Goal: Task Accomplishment & Management: Complete application form

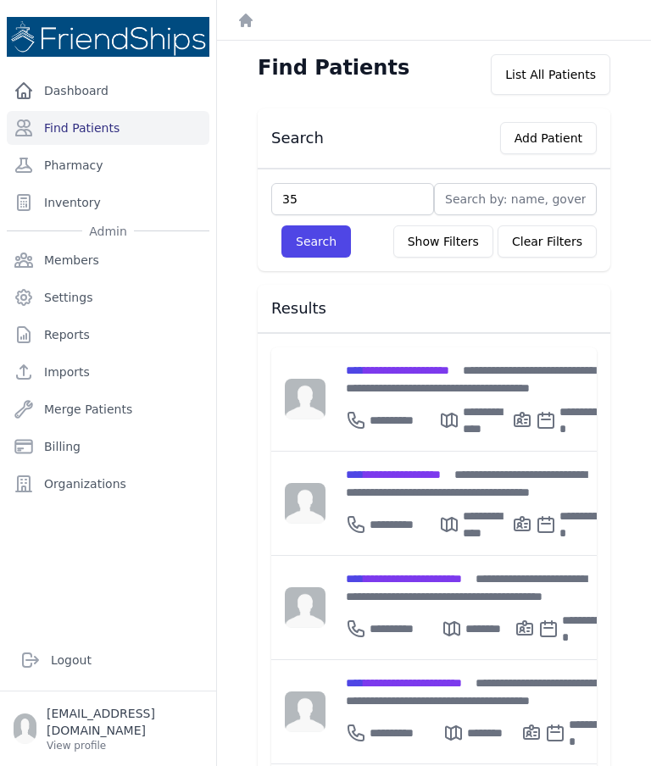
type input "35"
click at [322, 246] on button "Search" at bounding box center [315, 241] width 69 height 32
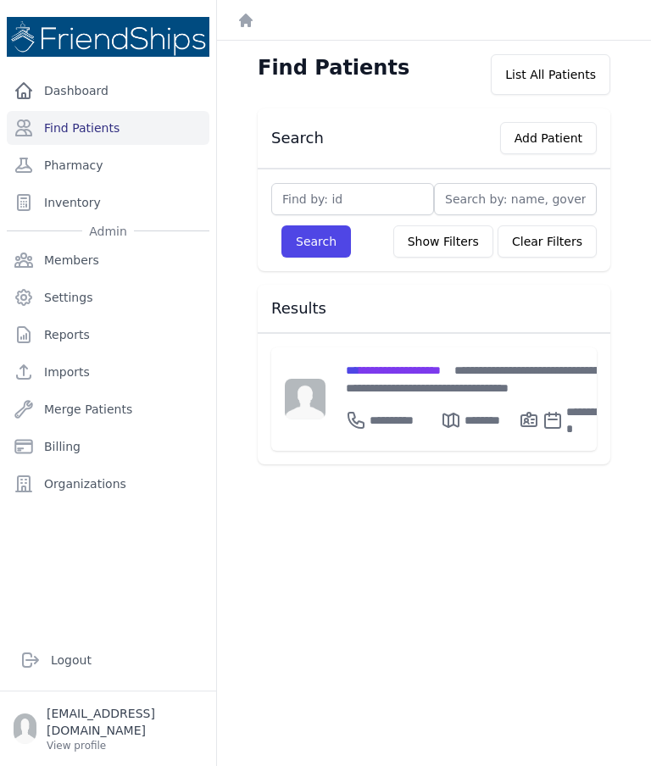
click at [388, 364] on span "**********" at bounding box center [393, 370] width 95 height 12
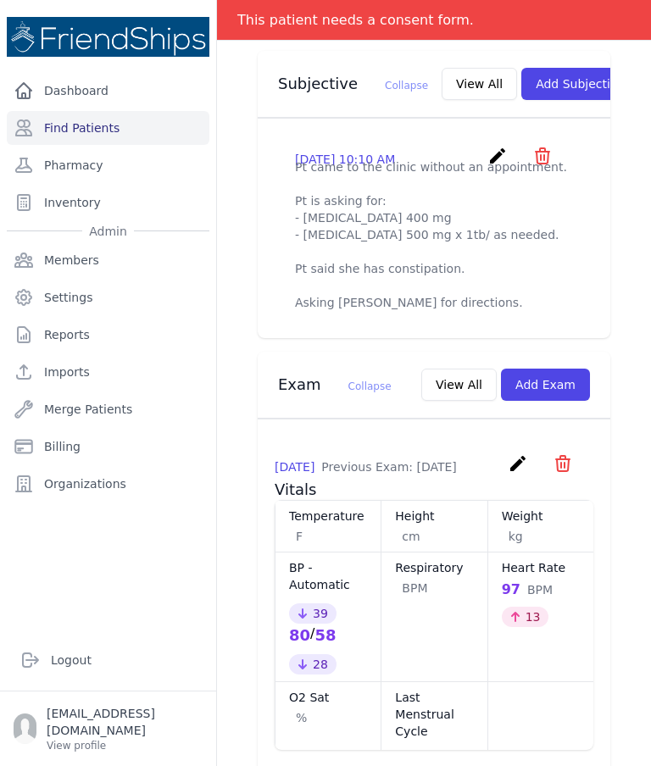
scroll to position [657, 0]
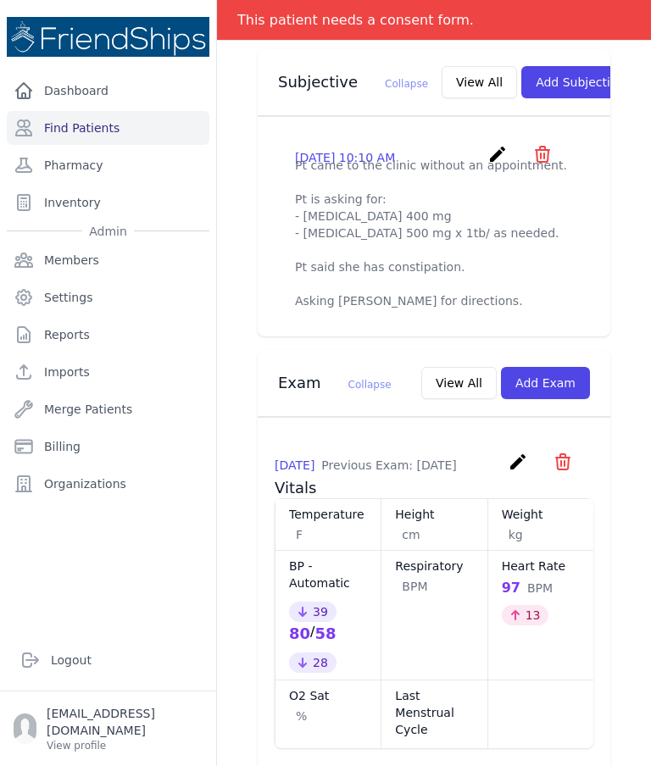
click at [496, 144] on icon "create" at bounding box center [497, 154] width 20 height 20
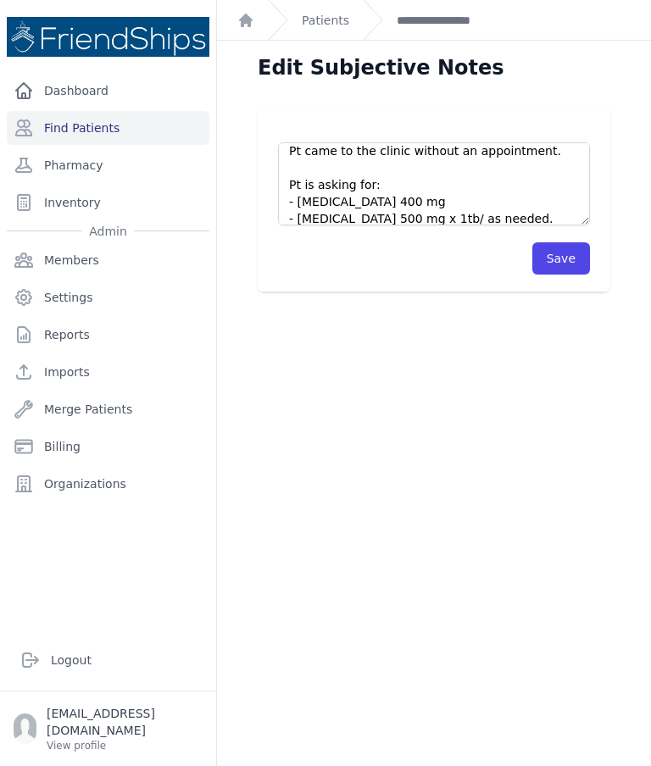
scroll to position [5, 0]
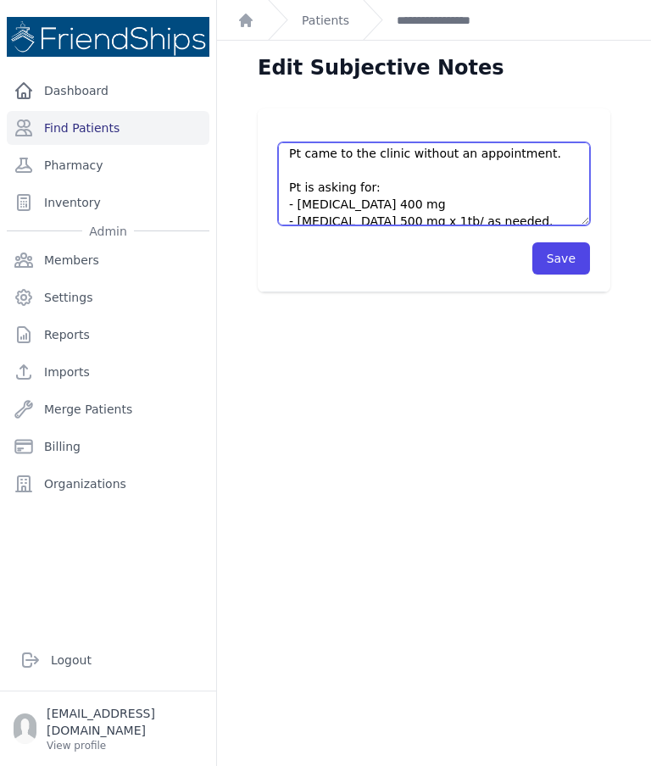
click at [398, 172] on textarea "Pt came to the clinic without an appointment. Pt is asking for: - Ibuprofen 400…" at bounding box center [434, 183] width 312 height 83
click at [548, 176] on textarea "Pt came to the clinic without an appointment. Pt is asking for: - Ibuprofen 400…" at bounding box center [434, 183] width 312 height 83
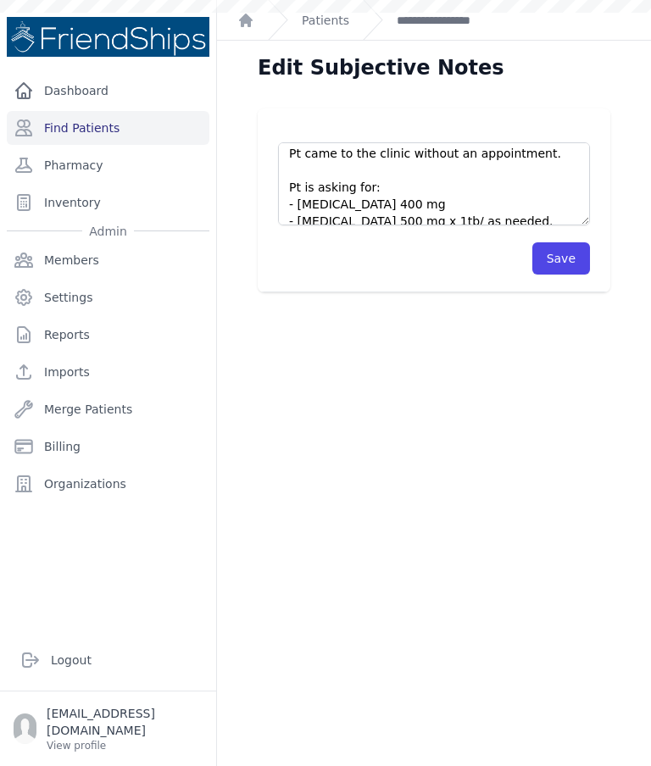
click at [451, 21] on link "**********" at bounding box center [444, 20] width 97 height 17
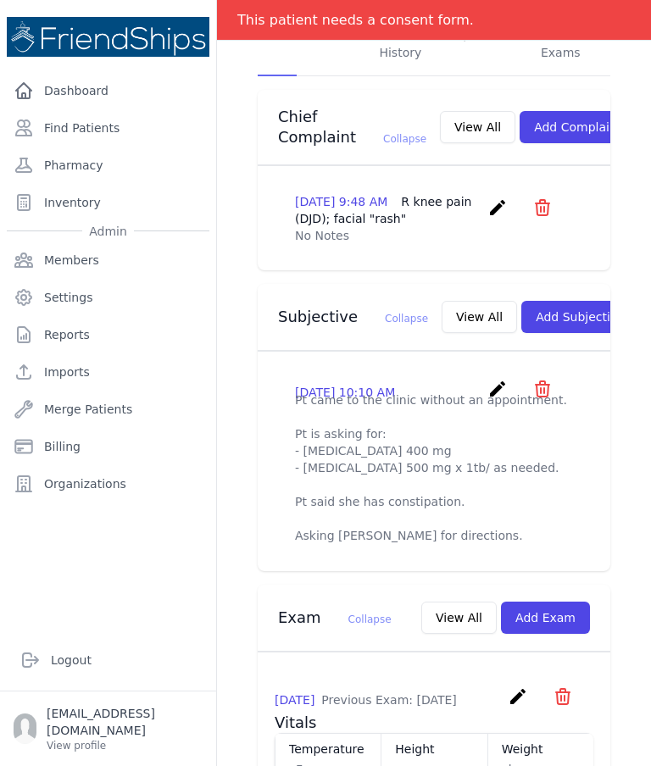
scroll to position [433, 0]
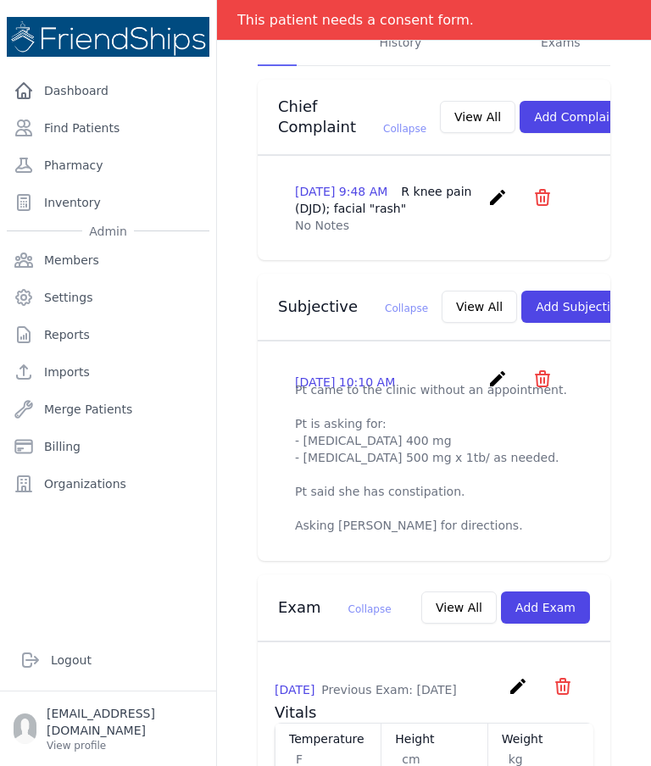
click at [533, 291] on button "Add Subjective" at bounding box center [580, 307] width 118 height 32
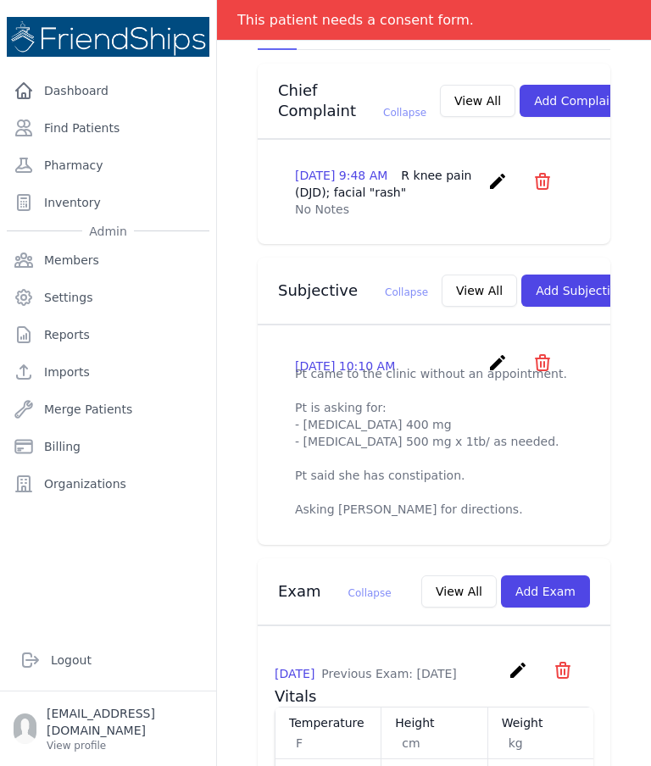
scroll to position [451, 0]
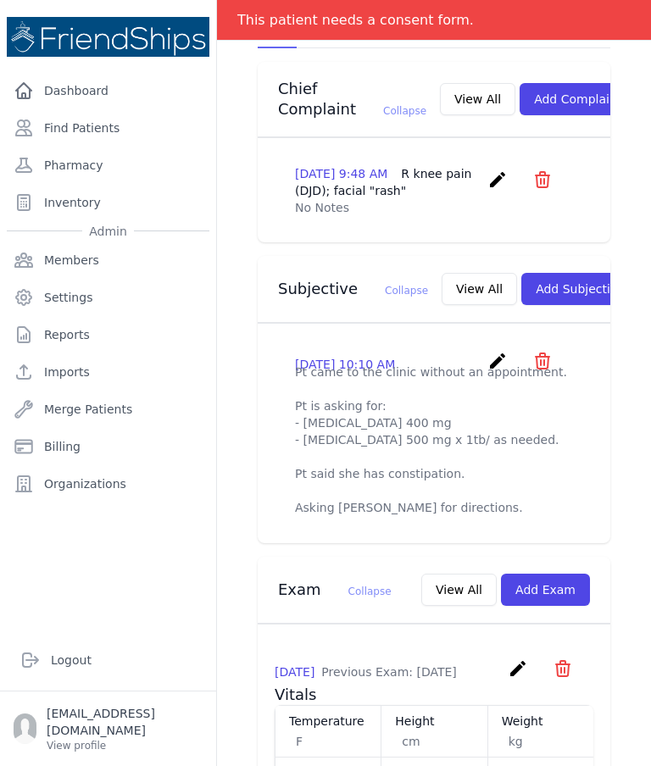
click at [494, 351] on icon "create" at bounding box center [497, 361] width 20 height 20
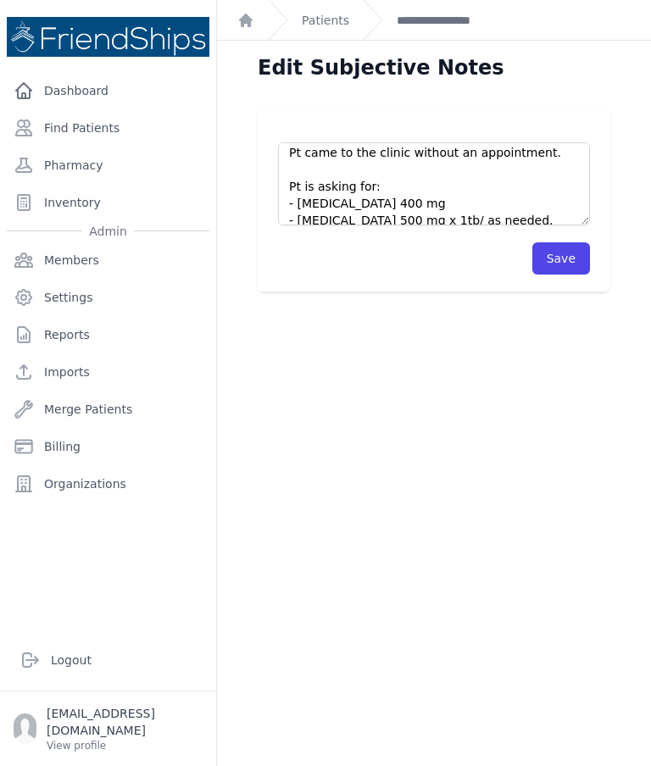
scroll to position [7, 0]
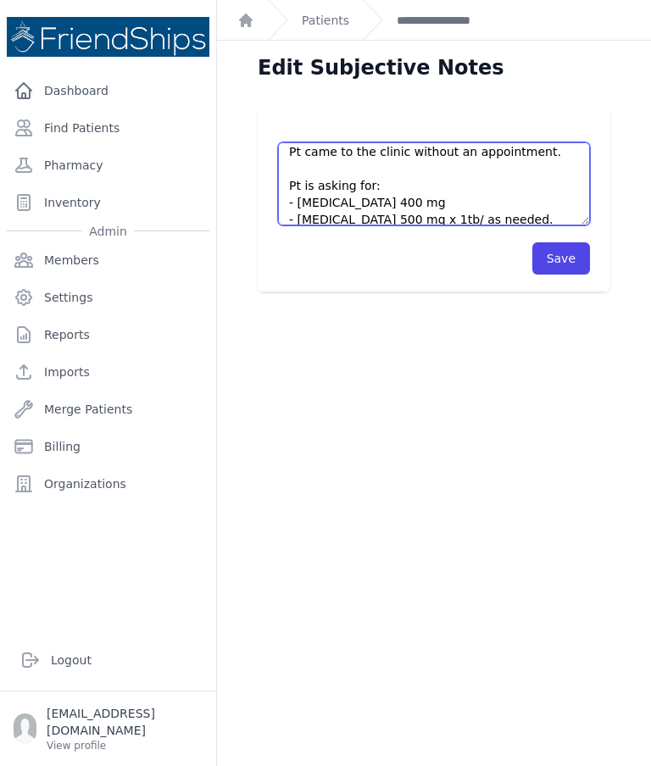
click at [350, 166] on textarea "Pt came to the clinic without an appointment. Pt is asking for: - Ibuprofen 400…" at bounding box center [434, 183] width 312 height 83
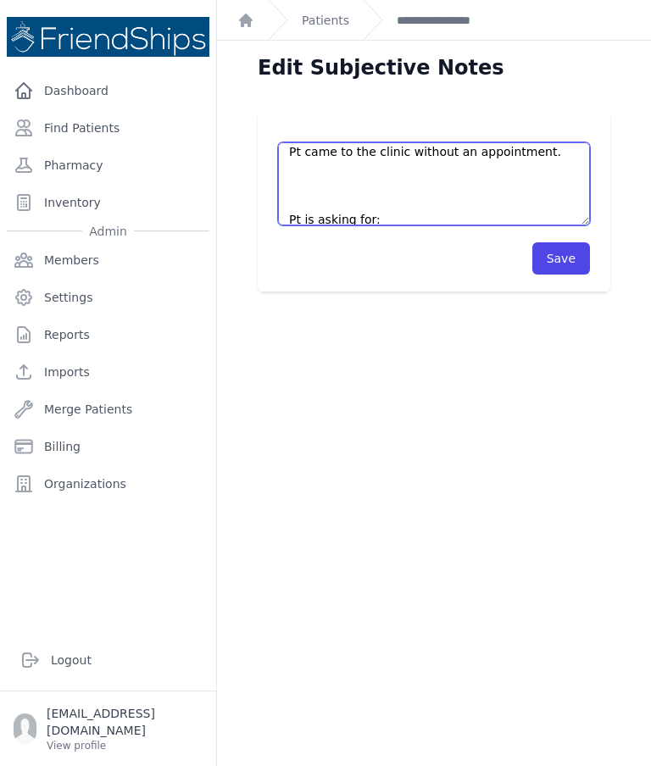
click at [324, 182] on textarea "Pt came to the clinic without an appointment. Pt is asking for: - Ibuprofen 400…" at bounding box center [434, 183] width 312 height 83
click at [302, 223] on textarea "Pt came to the clinic without an appointment. Pt is asking for: - Ibuprofen 400…" at bounding box center [434, 183] width 312 height 83
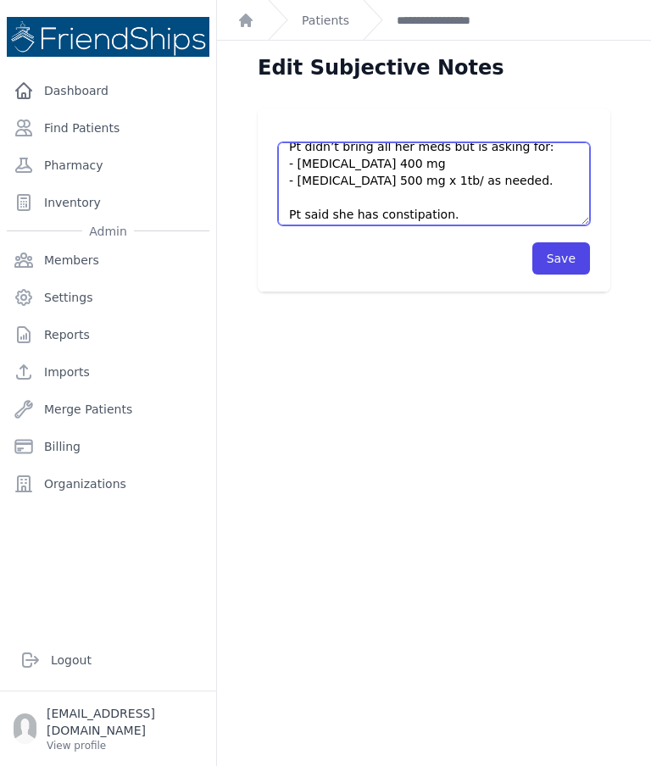
scroll to position [44, 0]
click at [523, 185] on textarea "Pt came to the clinic without an appointment. Pt is asking for: - Ibuprofen 400…" at bounding box center [434, 183] width 312 height 83
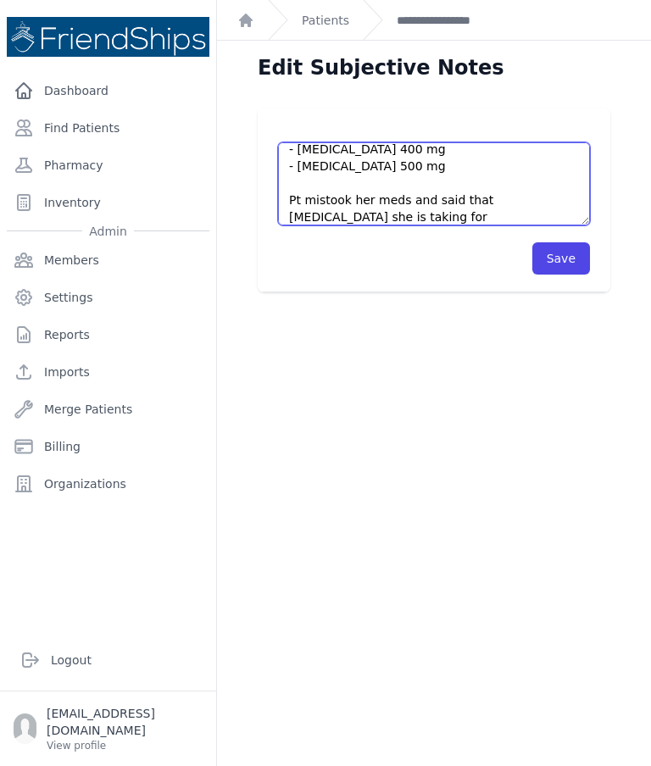
click at [335, 199] on textarea "Pt came to the clinic without an appointment. Pt is asking for: - Ibuprofen 400…" at bounding box center [434, 183] width 312 height 83
click at [447, 208] on textarea "Pt came to the clinic without an appointment. Pt is asking for: - Ibuprofen 400…" at bounding box center [434, 183] width 312 height 83
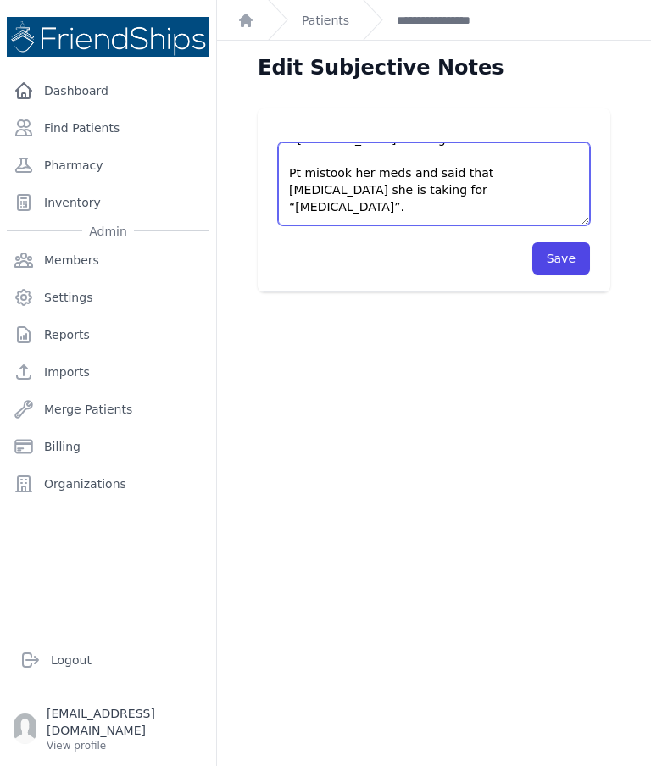
scroll to position [88, 0]
click at [473, 167] on textarea "Pt came to the clinic without an appointment. Pt is asking for: - Ibuprofen 400…" at bounding box center [434, 183] width 312 height 83
click at [415, 189] on textarea "Pt came to the clinic without an appointment. Pt is asking for: - Ibuprofen 400…" at bounding box center [434, 183] width 312 height 83
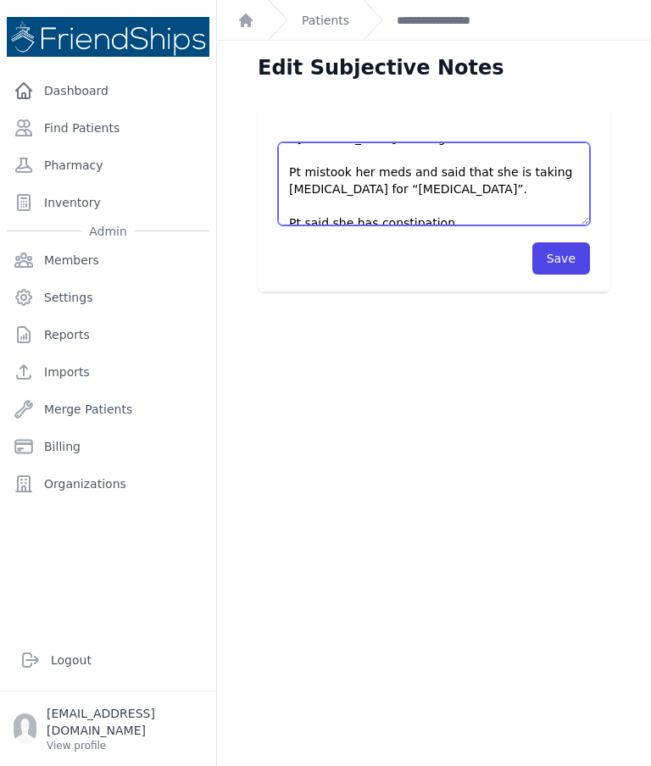
click at [487, 193] on textarea "Pt came to the clinic without an appointment. Pt is asking for: - Ibuprofen 400…" at bounding box center [434, 183] width 312 height 83
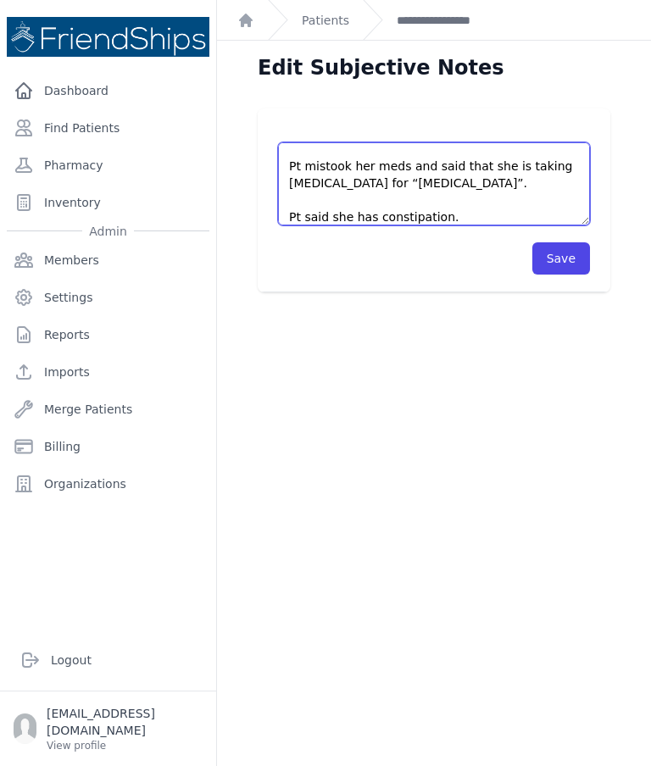
scroll to position [103, 0]
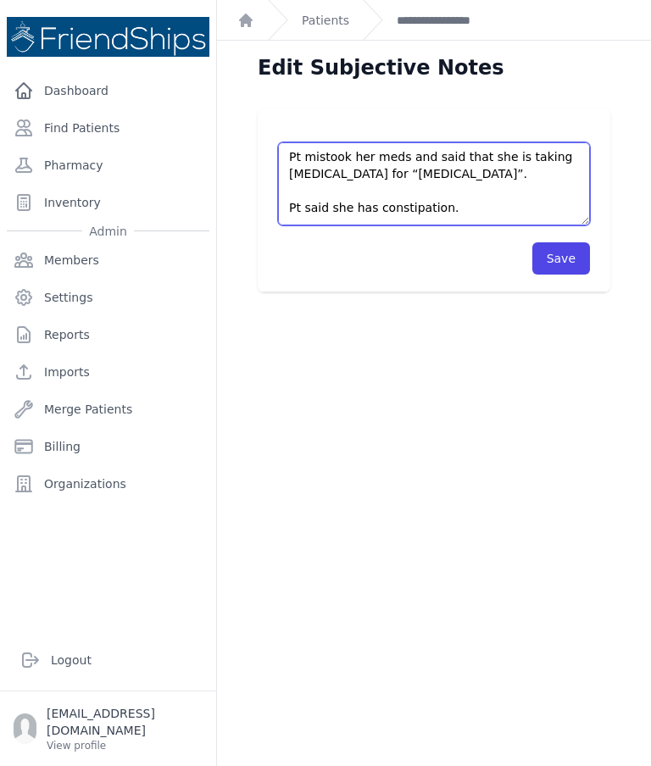
click at [295, 211] on textarea "Pt came to the clinic without an appointment. Pt is asking for: - Ibuprofen 400…" at bounding box center [434, 183] width 312 height 83
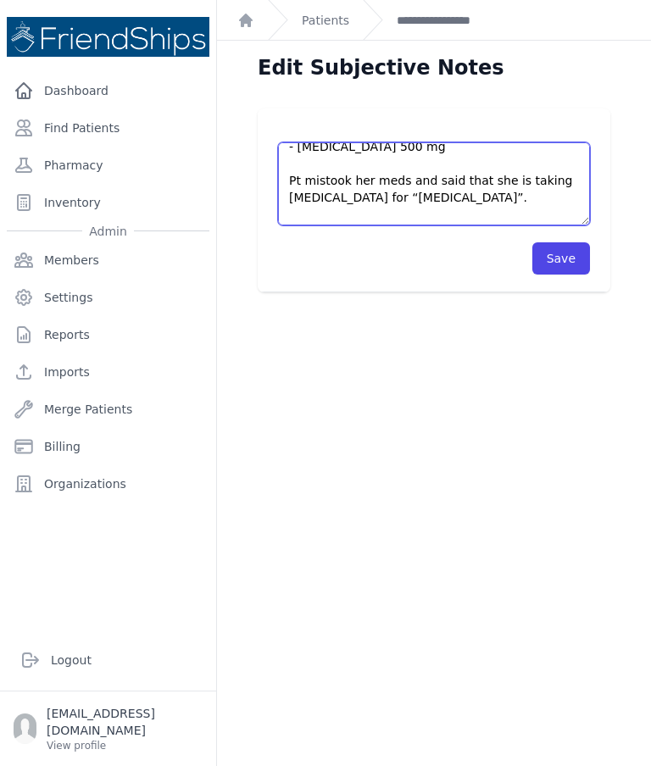
scroll to position [96, 0]
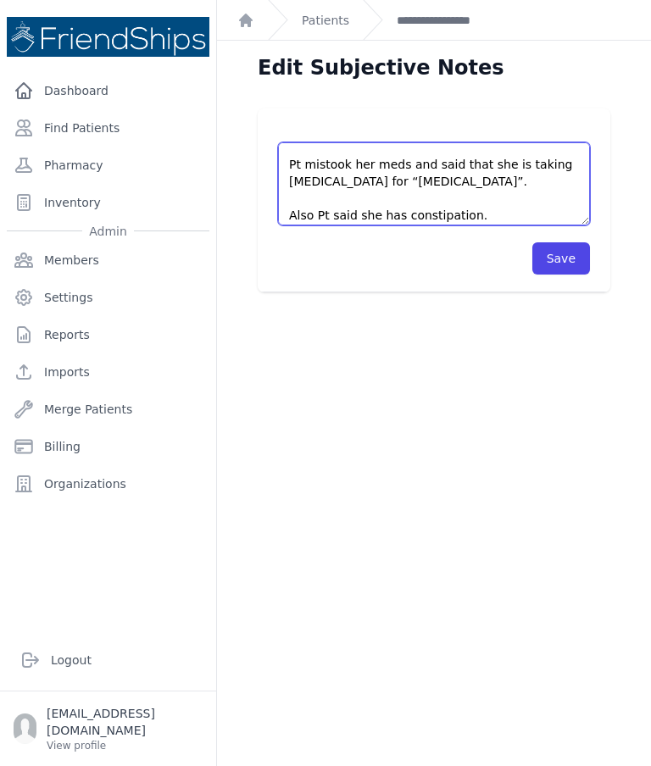
click at [295, 168] on textarea "Pt came to the clinic without an appointment. Pt is asking for: - Ibuprofen 400…" at bounding box center [434, 183] width 312 height 83
click at [450, 189] on textarea "Pt came to the clinic without an appointment. Pt is asking for: - Ibuprofen 400…" at bounding box center [434, 183] width 312 height 83
click at [465, 167] on textarea "Pt came to the clinic without an appointment. Pt is asking for: - Ibuprofen 400…" at bounding box center [434, 183] width 312 height 83
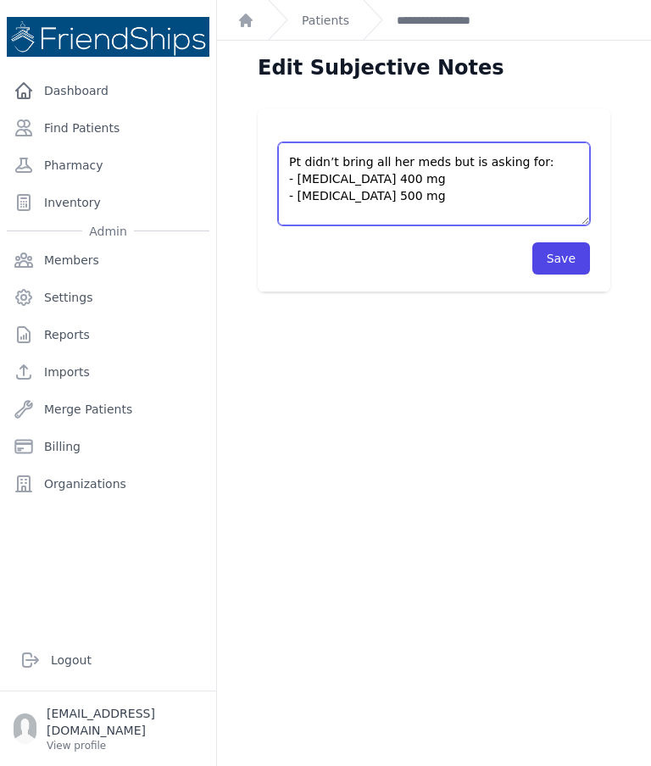
scroll to position [34, 0]
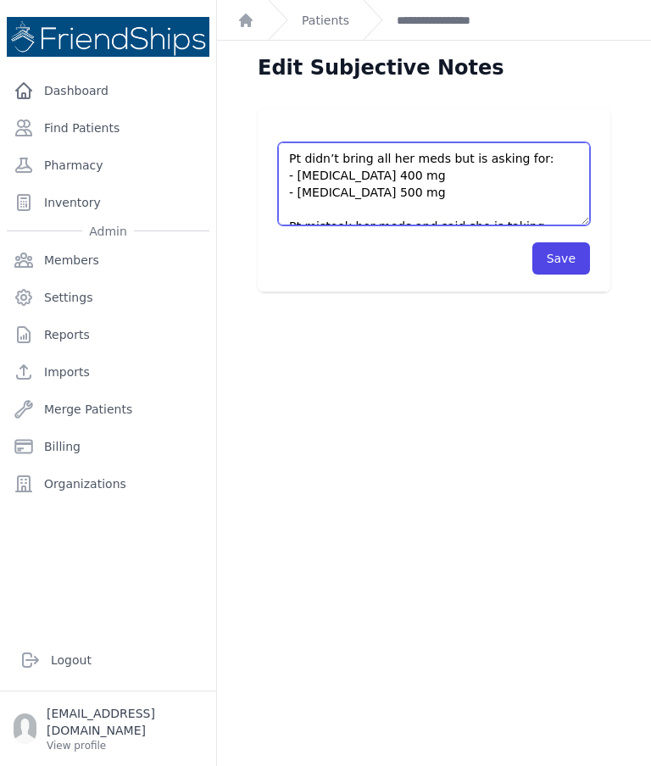
click at [433, 158] on textarea "Pt came to the clinic without an appointment. Pt is asking for: - Ibuprofen 400…" at bounding box center [434, 183] width 312 height 83
click at [337, 170] on textarea "Pt came to the clinic without an appointment. Pt is asking for: - Ibuprofen 400…" at bounding box center [434, 183] width 312 height 83
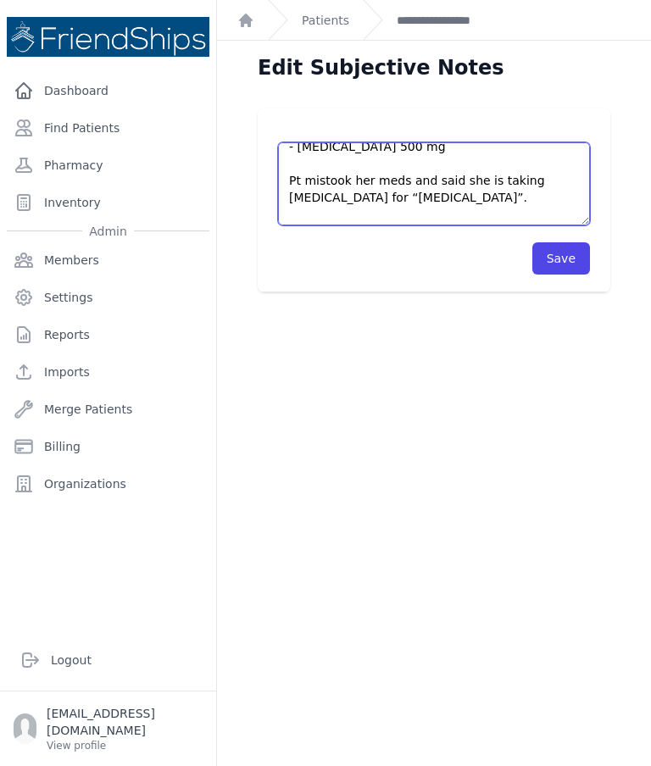
scroll to position [82, 0]
click at [409, 194] on textarea "Pt came to the clinic without an appointment. Pt is asking for: - Ibuprofen 400…" at bounding box center [434, 183] width 312 height 83
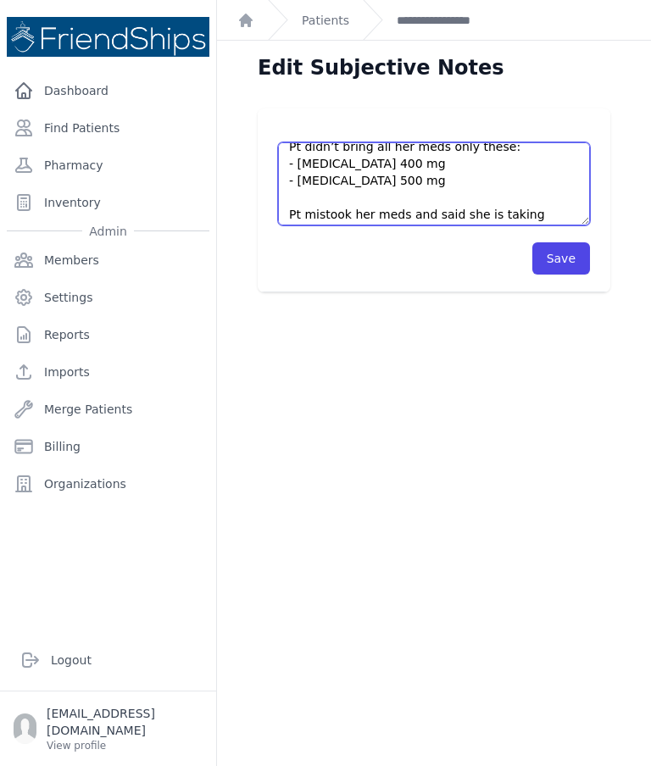
scroll to position [47, 0]
click at [469, 174] on textarea "Pt came to the clinic without an appointment. Pt is asking for: - Ibuprofen 400…" at bounding box center [434, 183] width 312 height 83
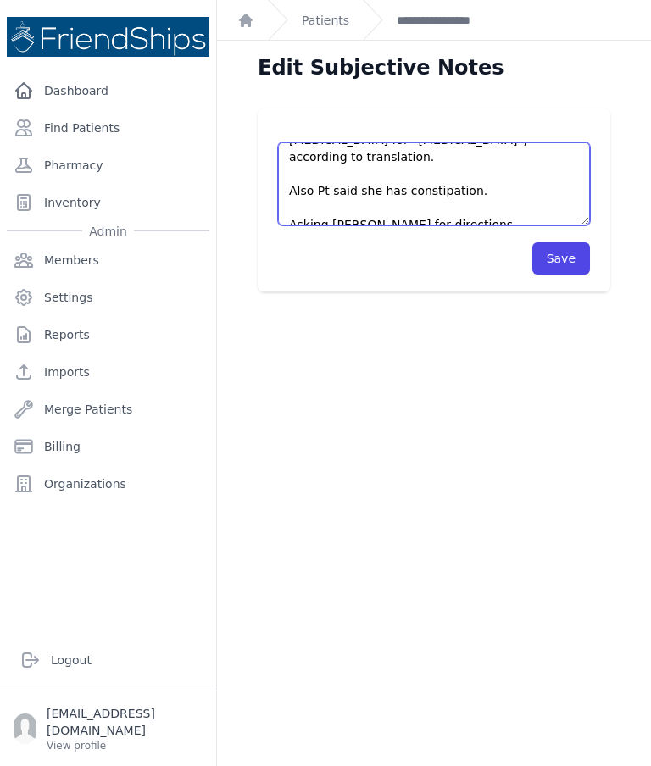
scroll to position [136, 0]
click at [504, 174] on textarea "Pt came to the clinic without an appointment. Pt is asking for: - Ibuprofen 400…" at bounding box center [434, 183] width 312 height 83
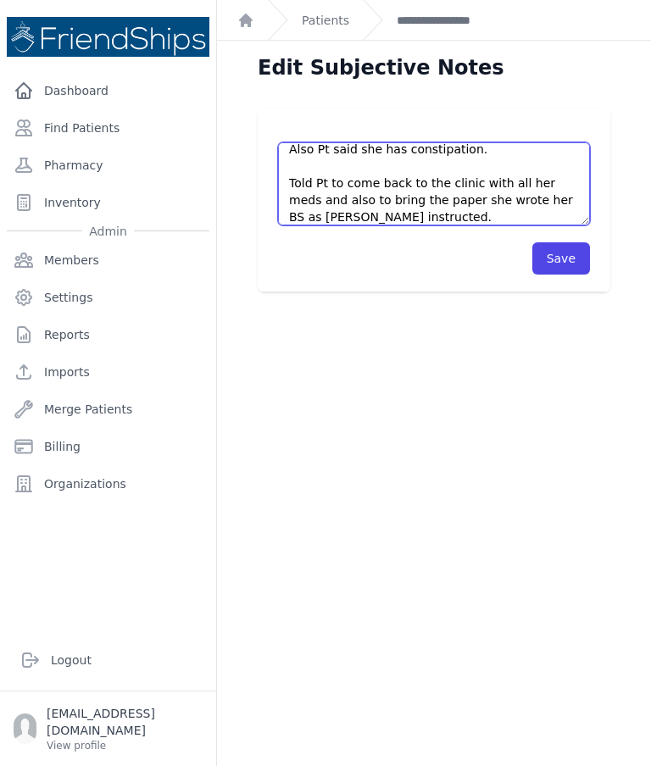
scroll to position [228, 0]
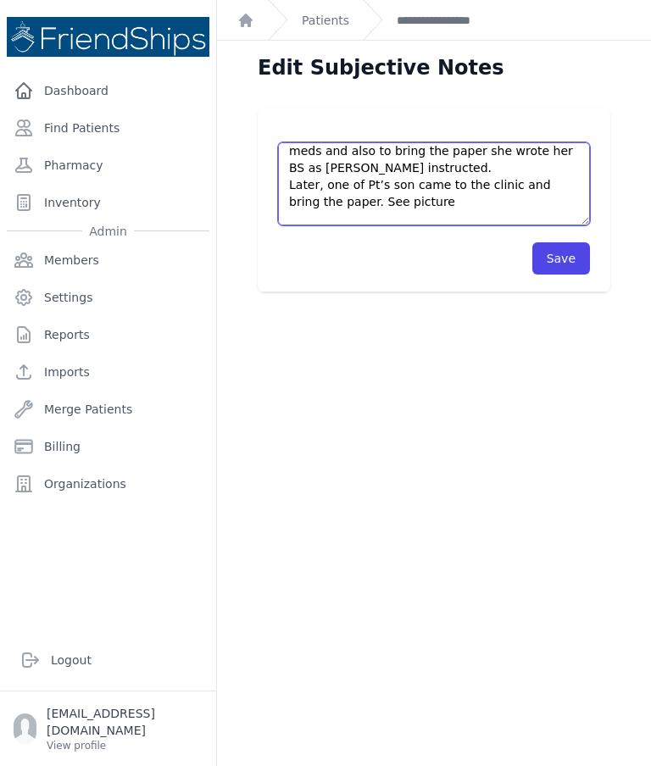
click at [407, 160] on textarea "Pt came to the clinic without an appointment. Pt is asking for: - Ibuprofen 400…" at bounding box center [434, 183] width 312 height 83
click at [400, 157] on textarea "Pt came to the clinic without an appointment. Pt is asking for: - Ibuprofen 400…" at bounding box center [434, 183] width 312 height 83
click at [406, 169] on textarea "Pt came to the clinic without an appointment. Pt is asking for: - Ibuprofen 400…" at bounding box center [434, 183] width 312 height 83
click at [396, 162] on textarea "Pt came to the clinic without an appointment. Pt is asking for: - Ibuprofen 400…" at bounding box center [434, 183] width 312 height 83
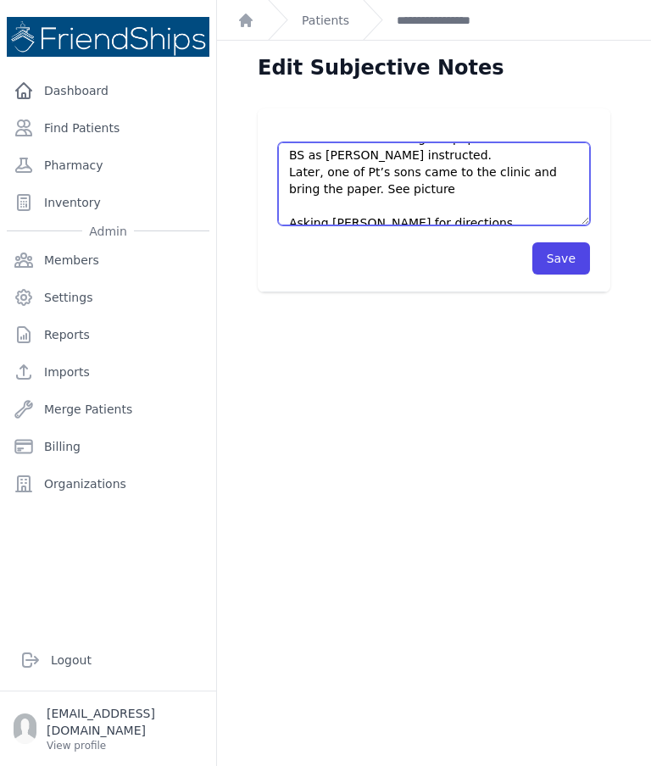
scroll to position [237, 0]
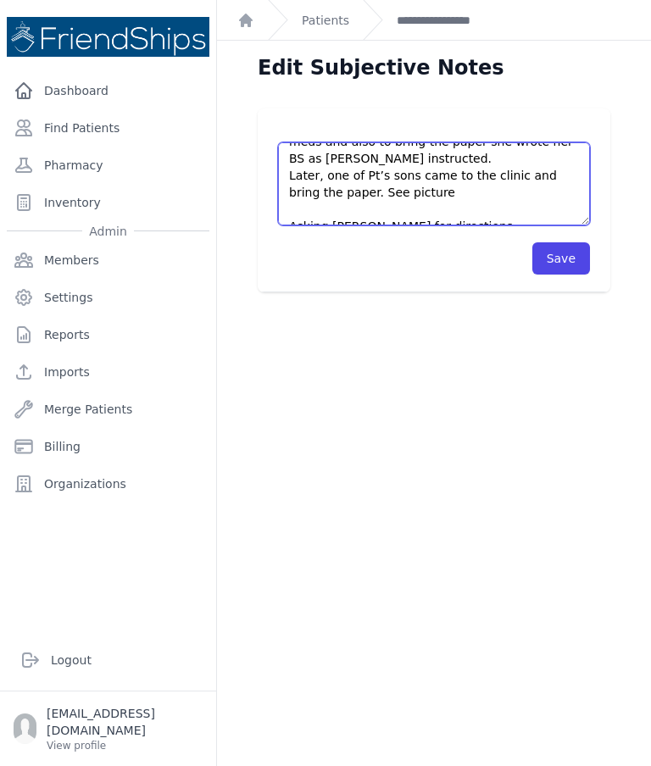
type textarea "Pt came to the clinic without an appointment. Pt didn’t bring all her meds only…"
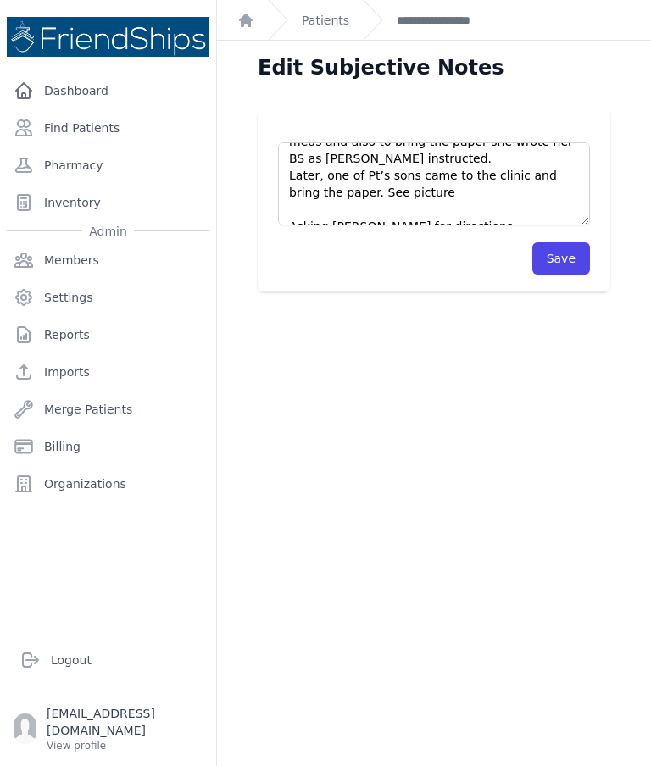
click at [547, 267] on button "Save" at bounding box center [561, 258] width 58 height 32
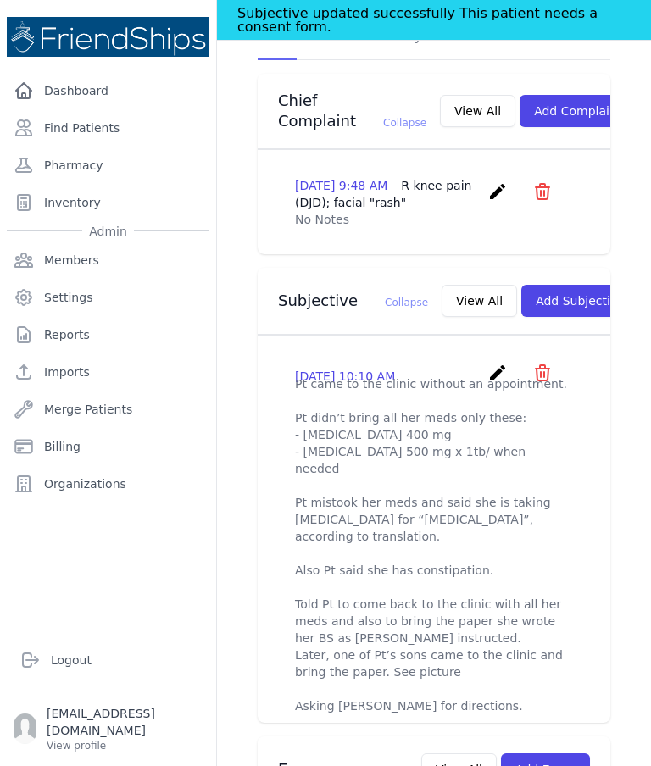
scroll to position [492, 0]
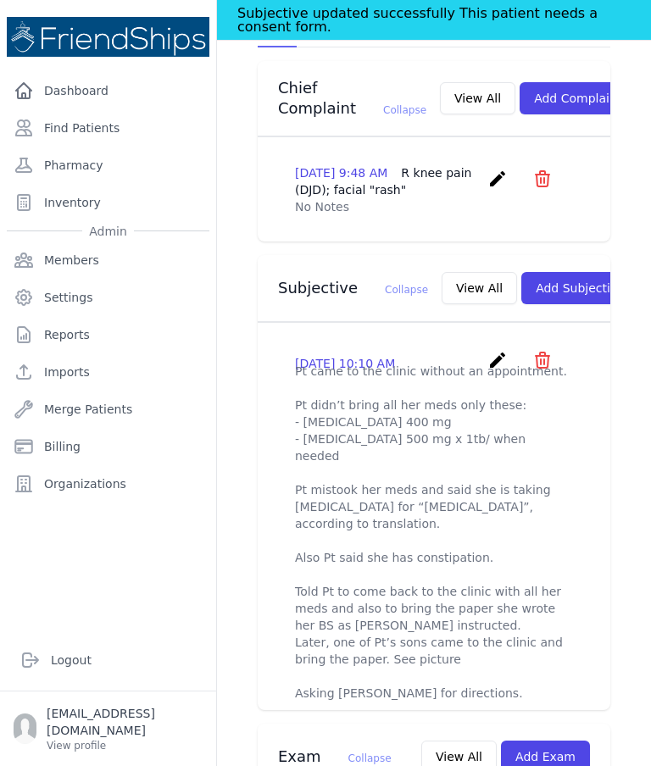
click at [441, 272] on button "View All" at bounding box center [478, 288] width 75 height 32
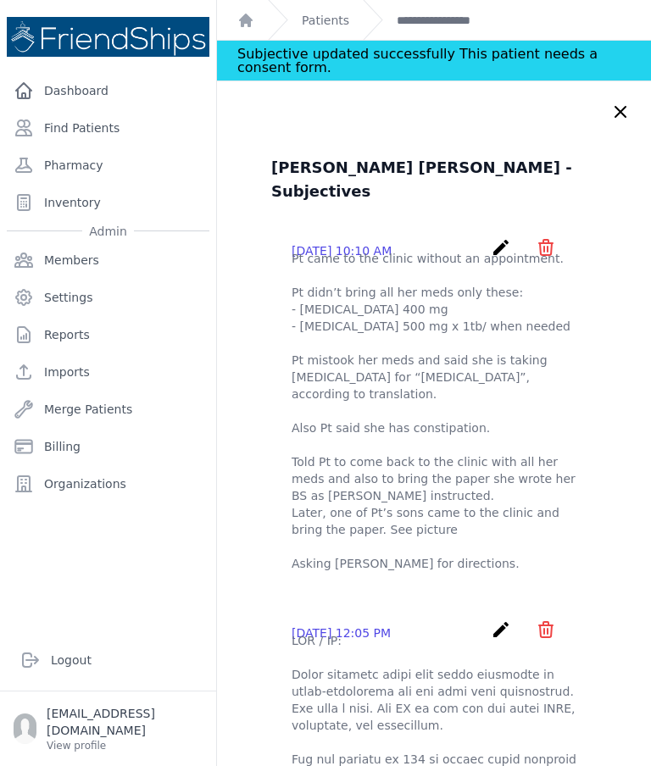
scroll to position [0, 0]
click at [499, 237] on icon "create" at bounding box center [500, 247] width 20 height 20
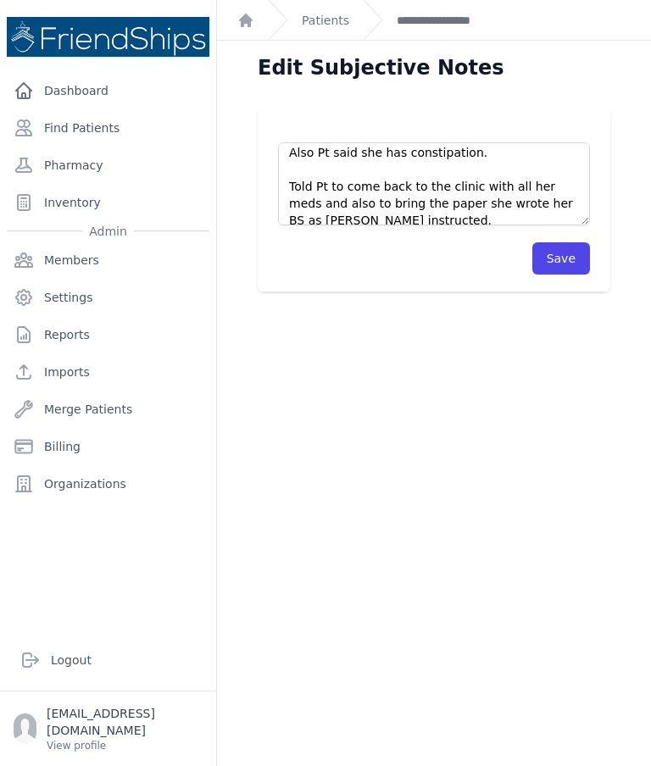
scroll to position [178, 0]
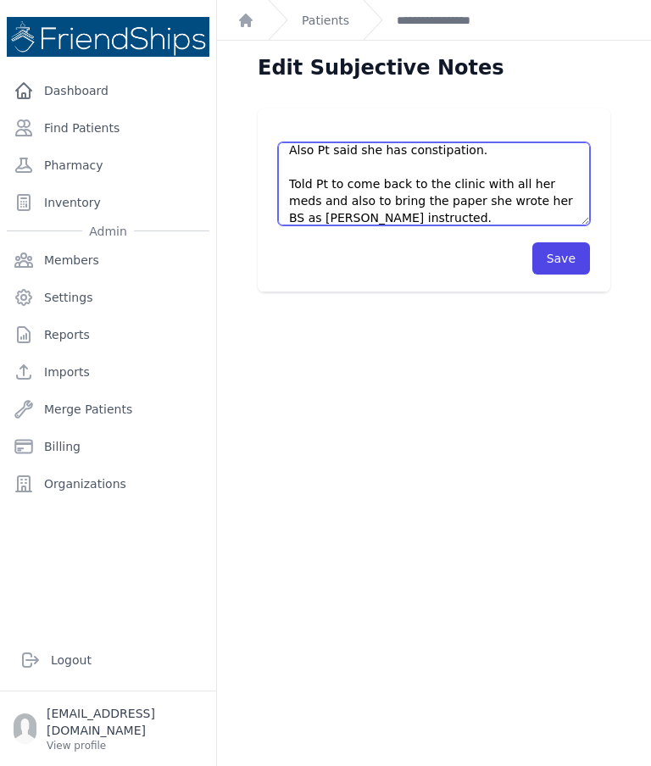
click at [437, 184] on textarea "Pt came to the clinic without an appointment. Pt didn’t bring all her meds only…" at bounding box center [434, 183] width 312 height 83
type textarea "Pt came to the clinic without an appointment. Pt didn’t bring all her meds only…"
click at [565, 256] on button "Save" at bounding box center [561, 258] width 58 height 32
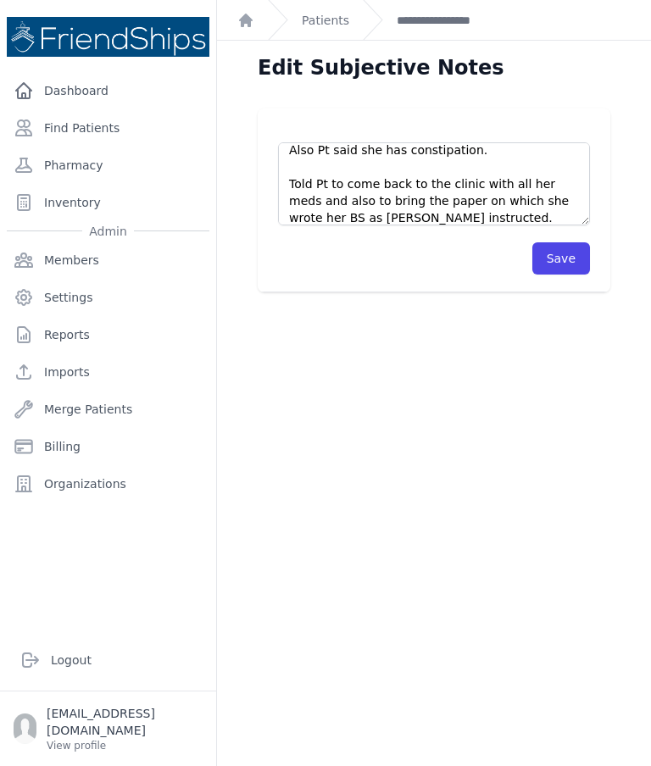
click at [548, 263] on button "Save" at bounding box center [561, 258] width 58 height 32
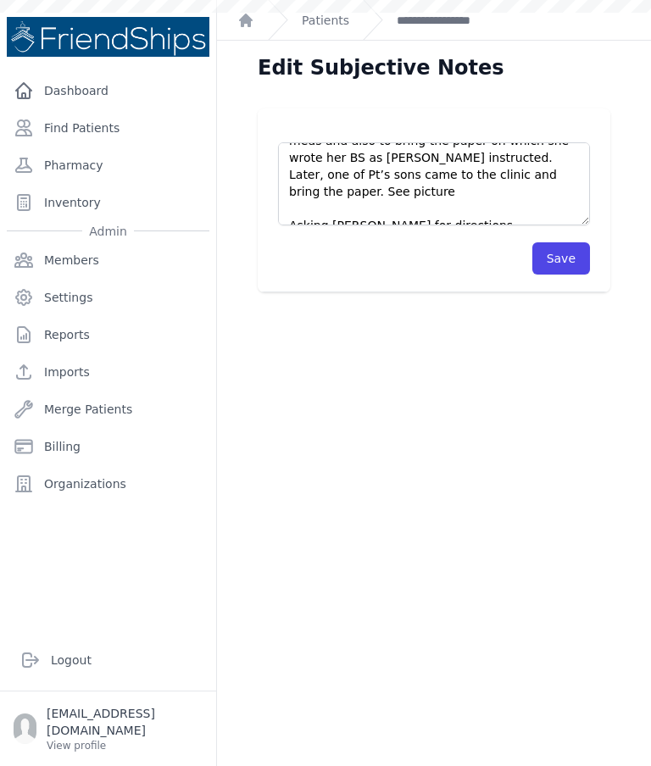
scroll to position [237, 0]
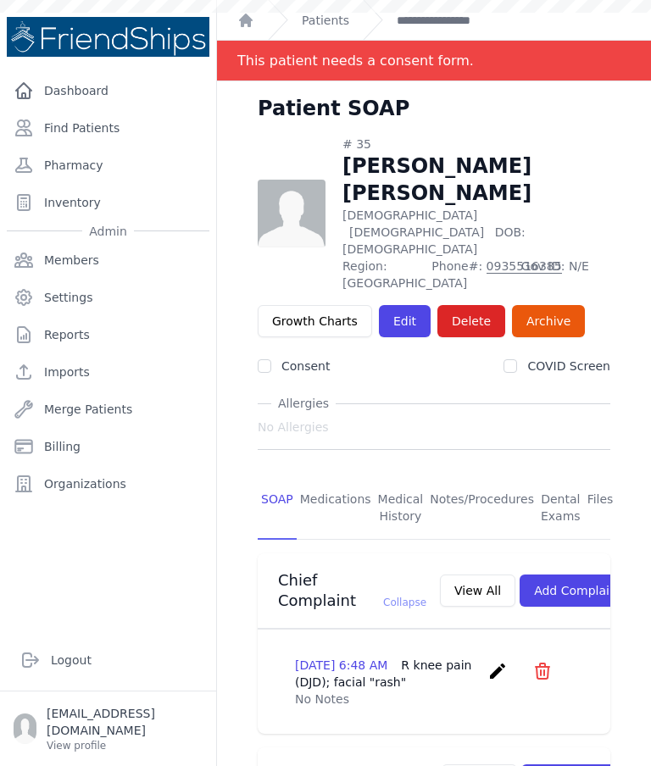
scroll to position [674, 0]
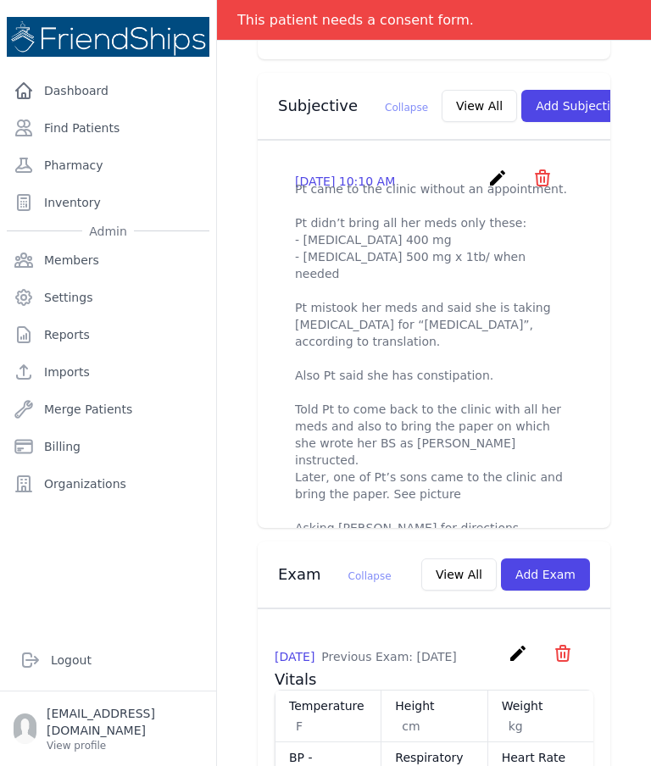
click at [75, 127] on link "Find Patients" at bounding box center [108, 128] width 202 height 34
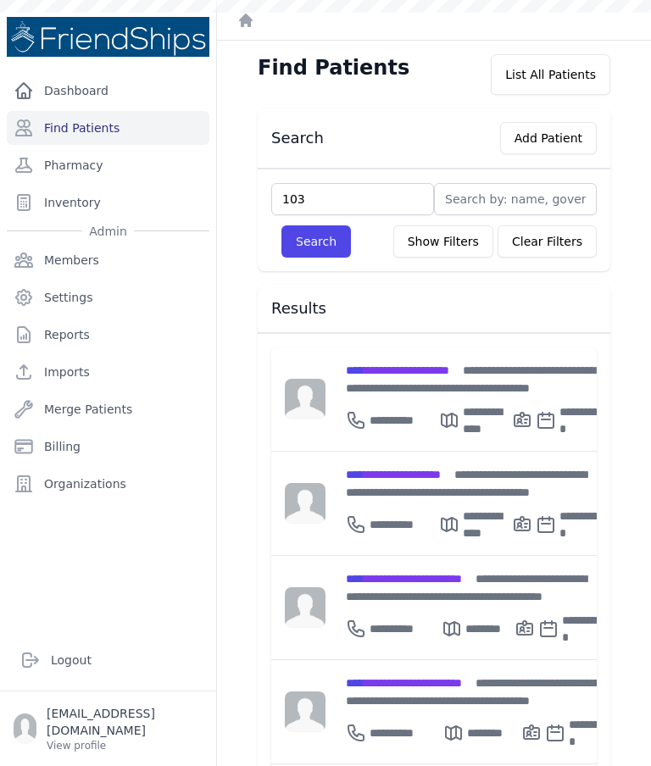
type input "103"
click at [313, 238] on button "Search" at bounding box center [315, 241] width 69 height 32
click at [402, 197] on input "text" at bounding box center [352, 199] width 163 height 32
type input "103"
click at [318, 229] on button "Search" at bounding box center [315, 241] width 69 height 32
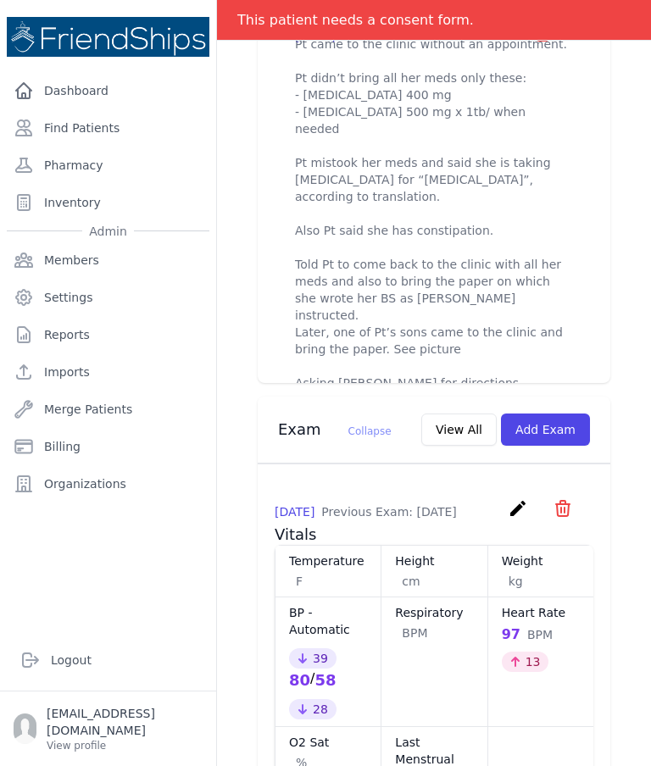
scroll to position [820, 0]
click at [576, 413] on button "Add Exam" at bounding box center [545, 429] width 89 height 32
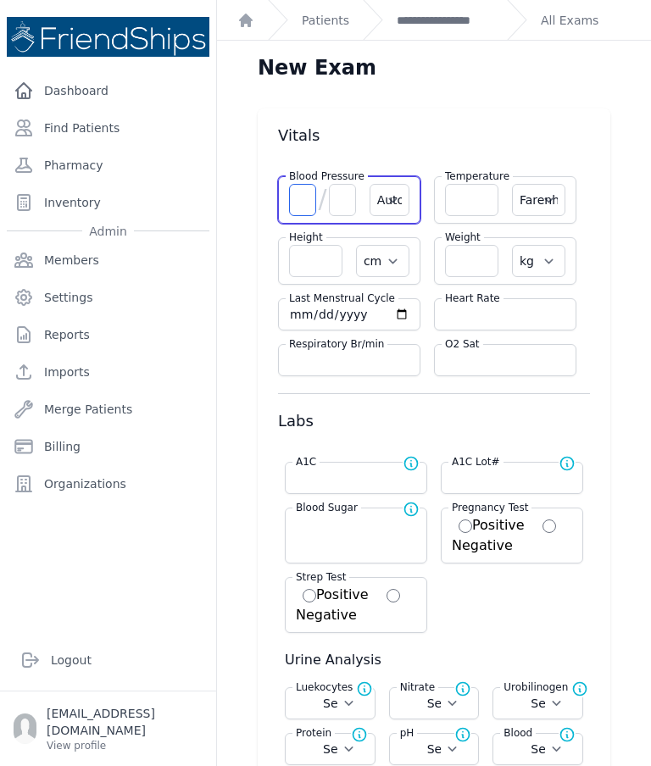
click at [299, 205] on input "number" at bounding box center [302, 200] width 27 height 32
type input "3"
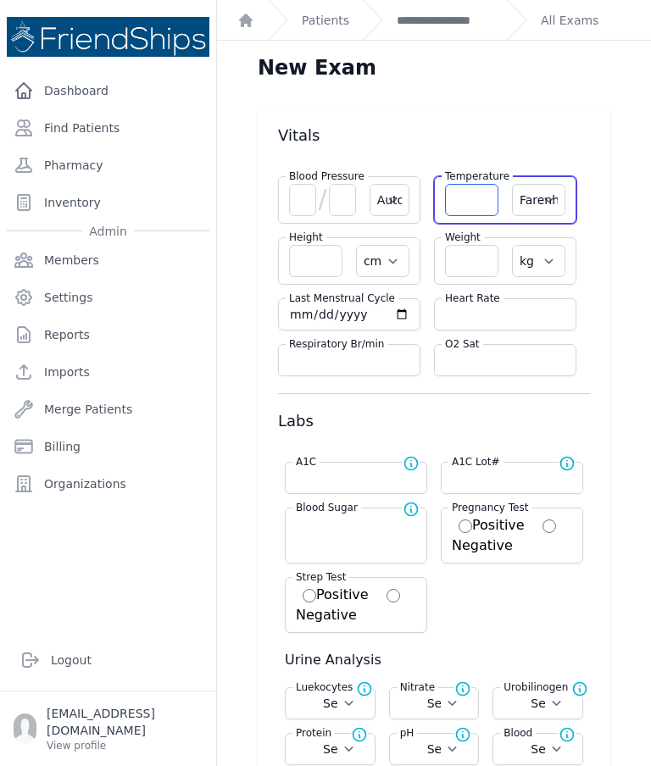
click at [458, 190] on input "number" at bounding box center [471, 200] width 53 height 32
type input "36.2"
click at [551, 195] on select "Farenheit Celcius" at bounding box center [538, 200] width 53 height 32
select select "C"
select select "Automatic"
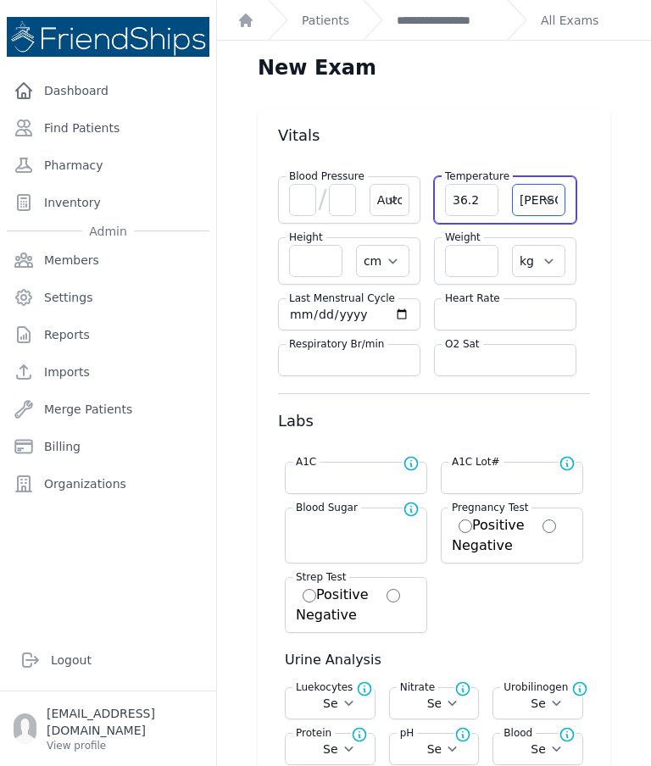
select select "cm"
select select "kg"
select select
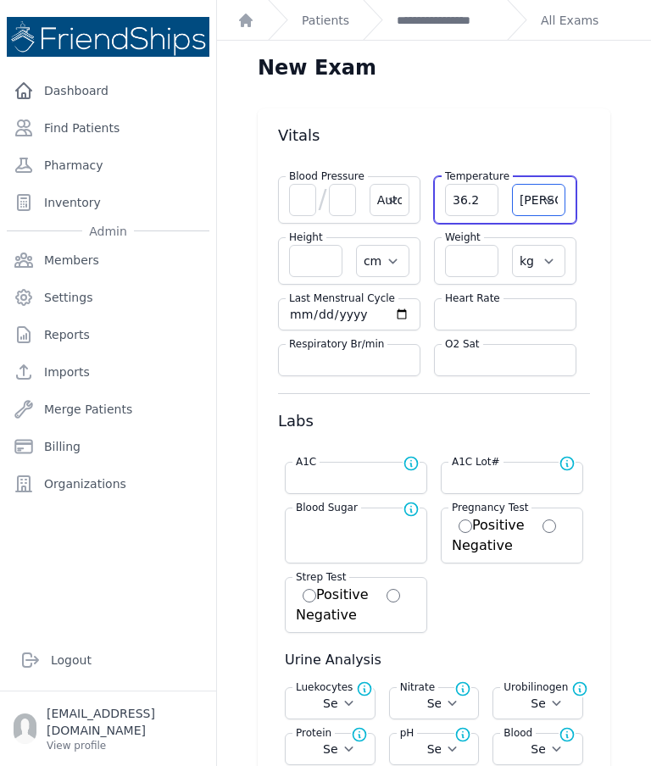
select select
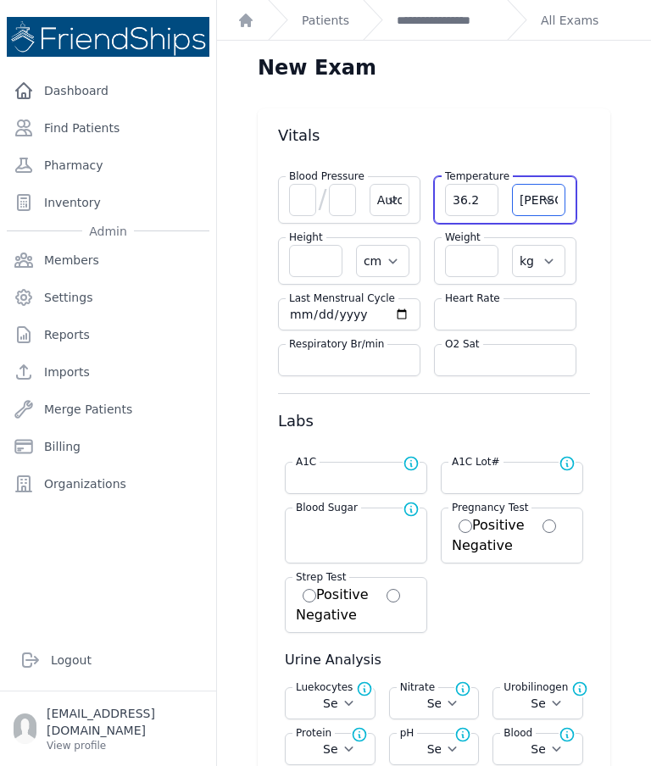
select select
select select "C"
click at [310, 204] on input "number" at bounding box center [302, 200] width 27 height 32
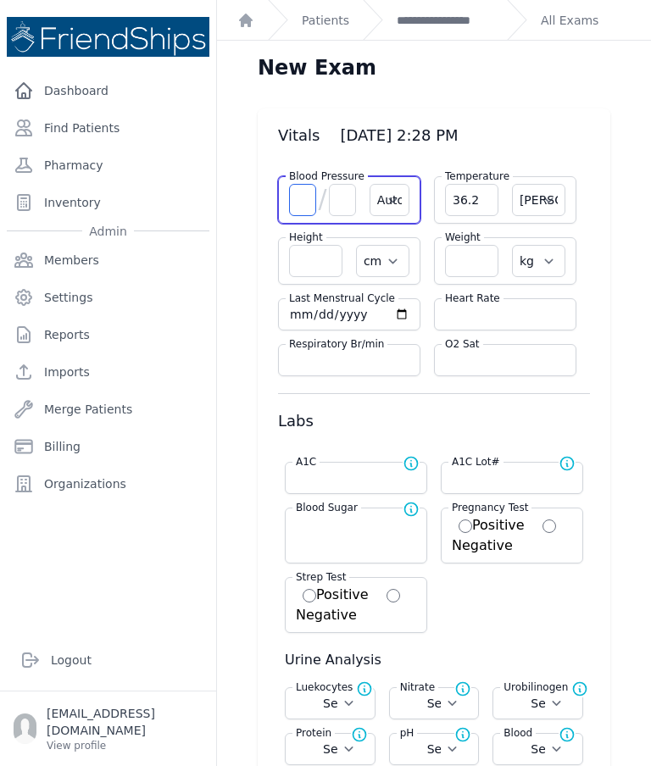
select select "Automatic"
type input "36.2"
select select "cm"
select select "kg"
select select
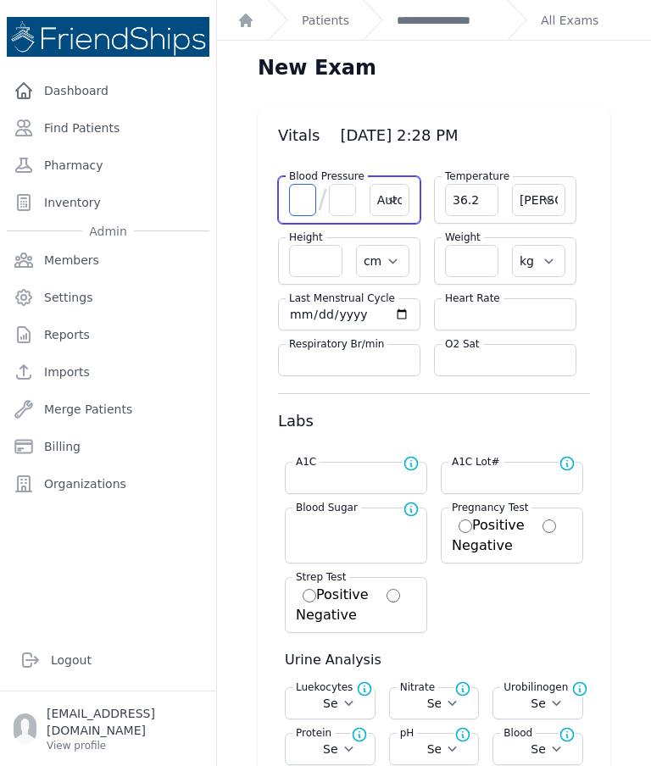
select select
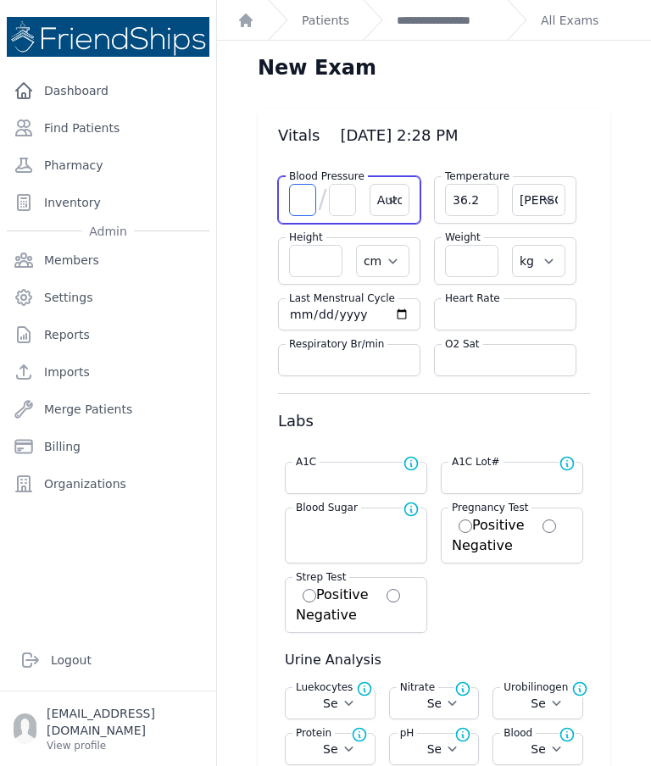
select select
select select "Automatic"
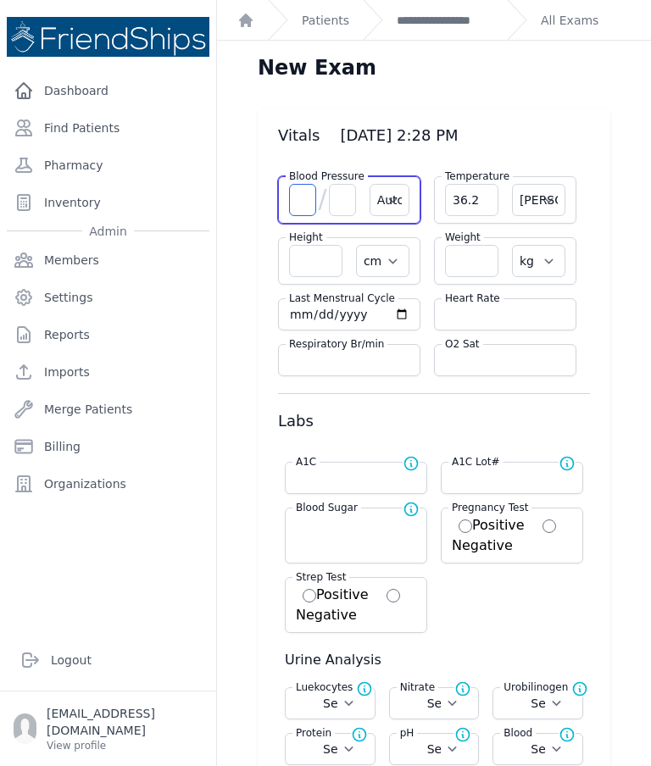
select select "C"
select select "cm"
select select "kg"
select select
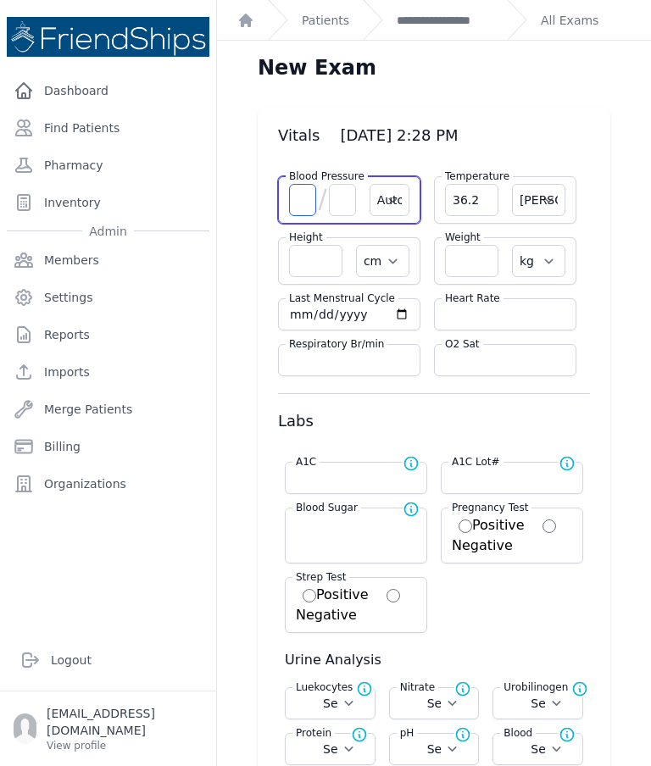
select select
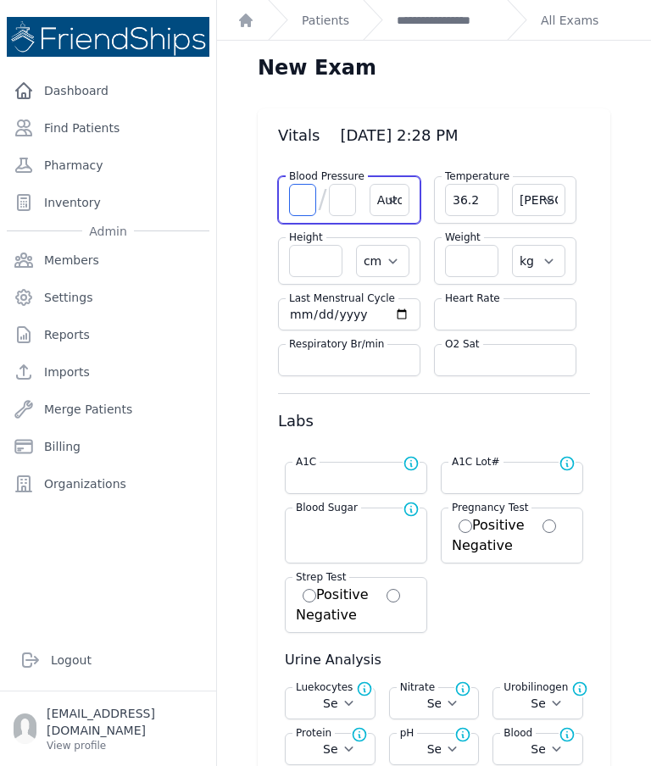
select select
type input "103"
click at [330, 210] on input "number" at bounding box center [342, 200] width 27 height 32
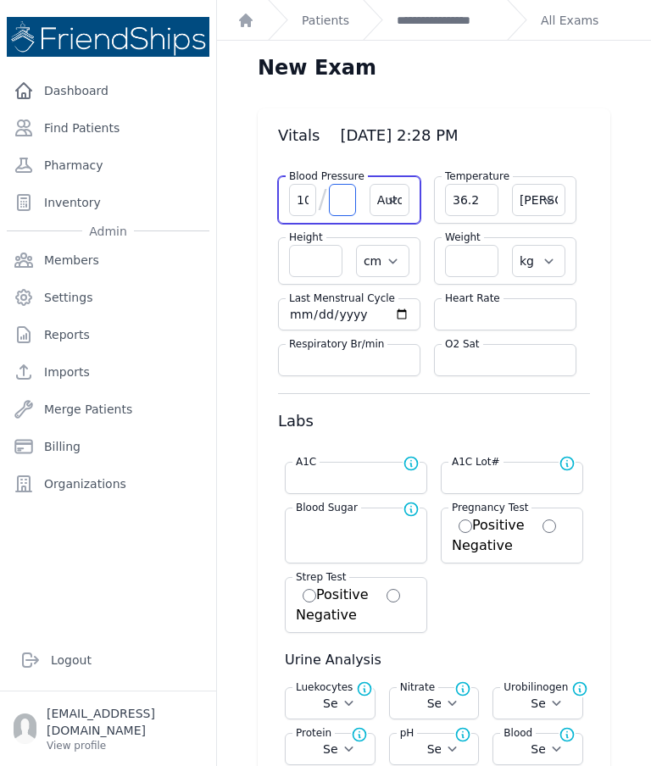
select select "Automatic"
select select "C"
select select "cm"
select select "kg"
select select
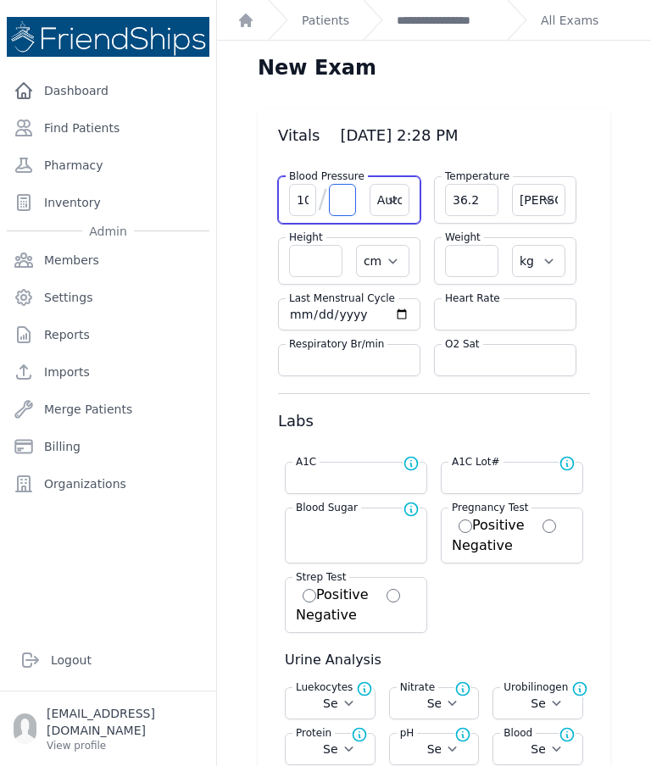
select select
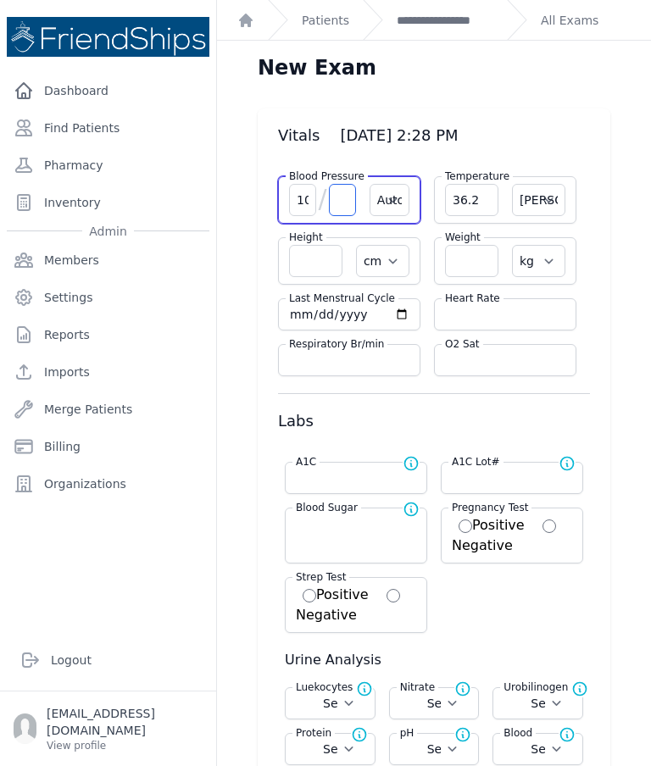
select select
type input "63"
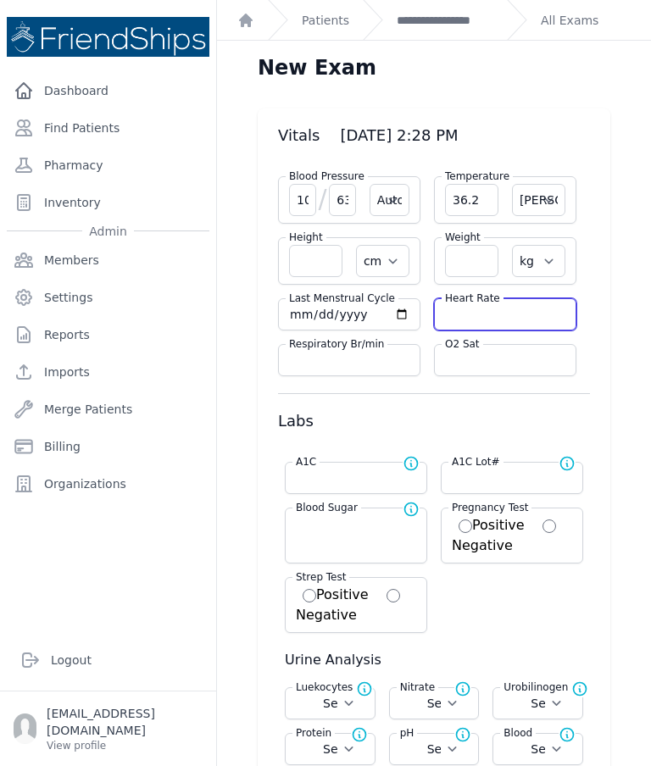
click at [507, 312] on input "number" at bounding box center [505, 314] width 120 height 17
select select "Automatic"
select select "C"
select select "cm"
select select "kg"
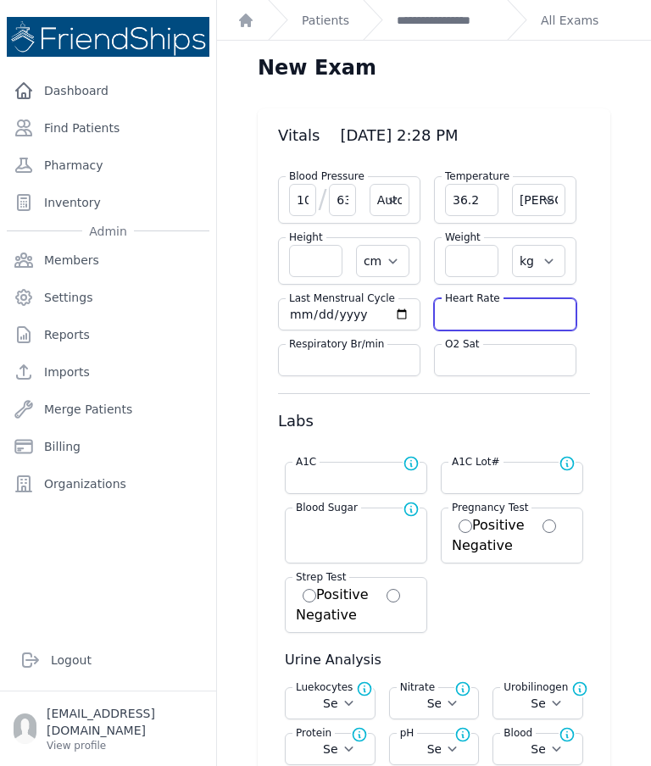
select select
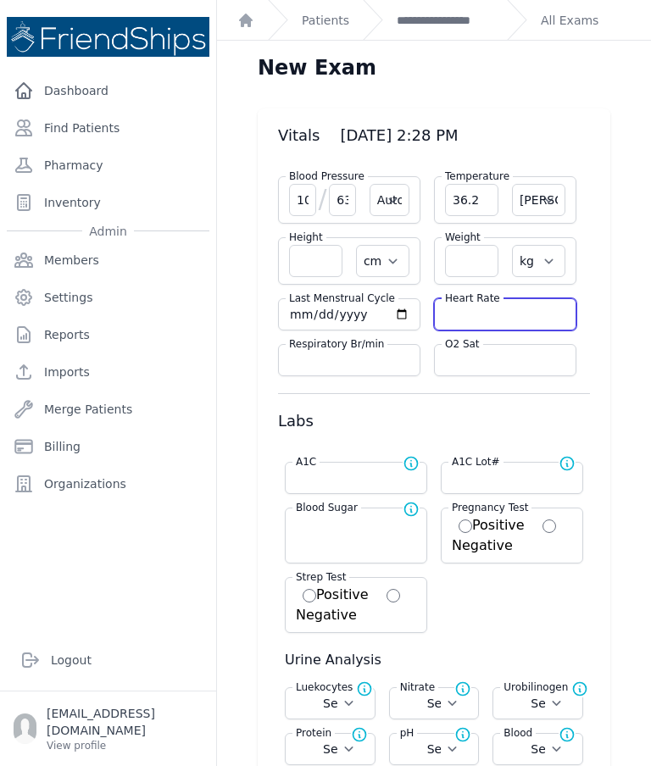
select select
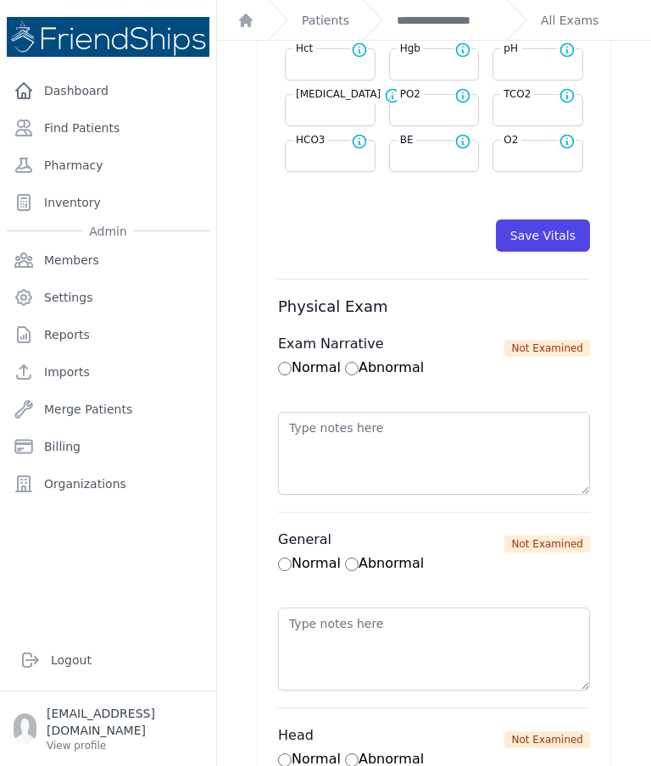
scroll to position [918, 0]
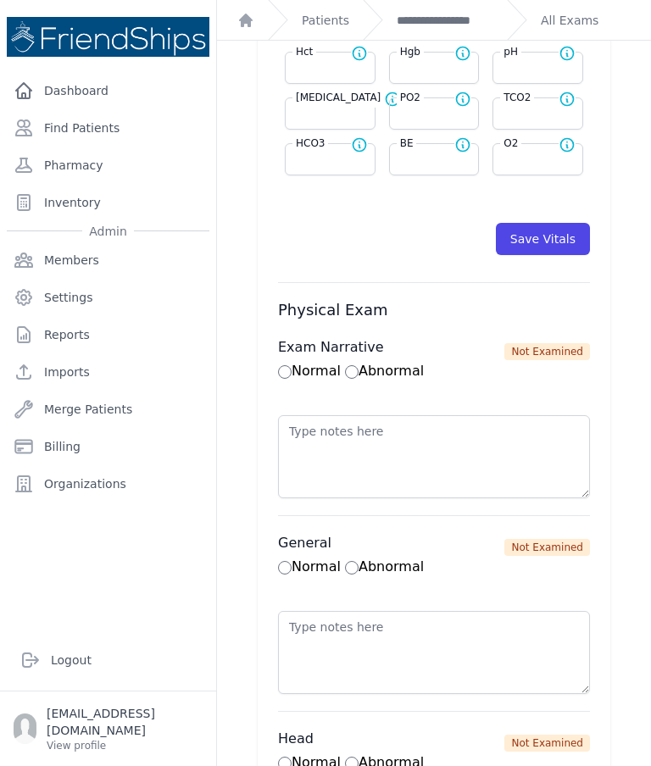
type input "85"
click at [559, 232] on button "Save Vitals" at bounding box center [543, 239] width 94 height 32
select select "Automatic"
select select "cm"
select select "kg"
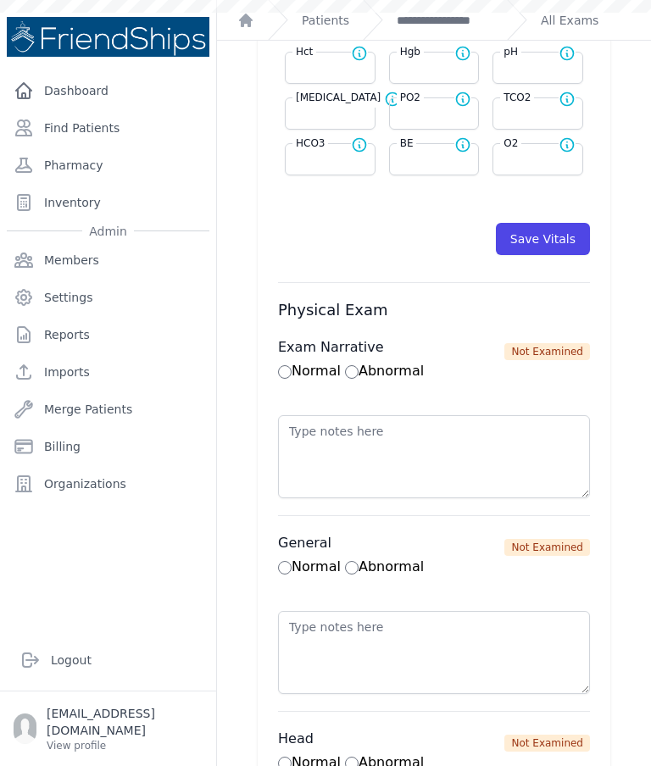
select select
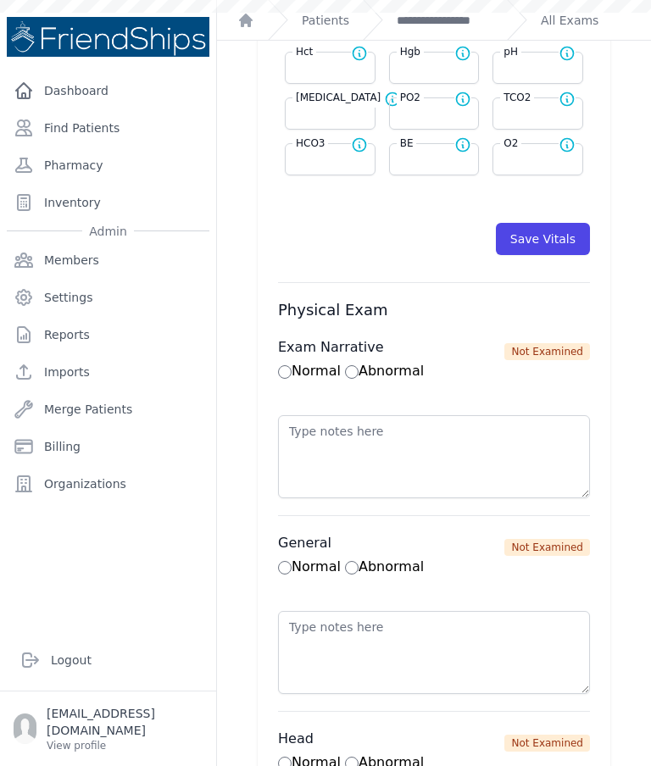
select select
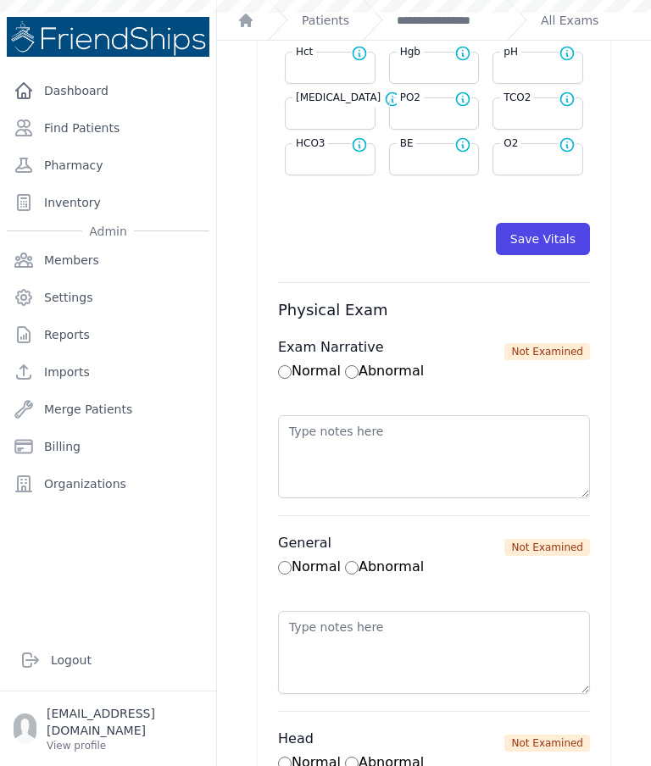
scroll to position [0, 0]
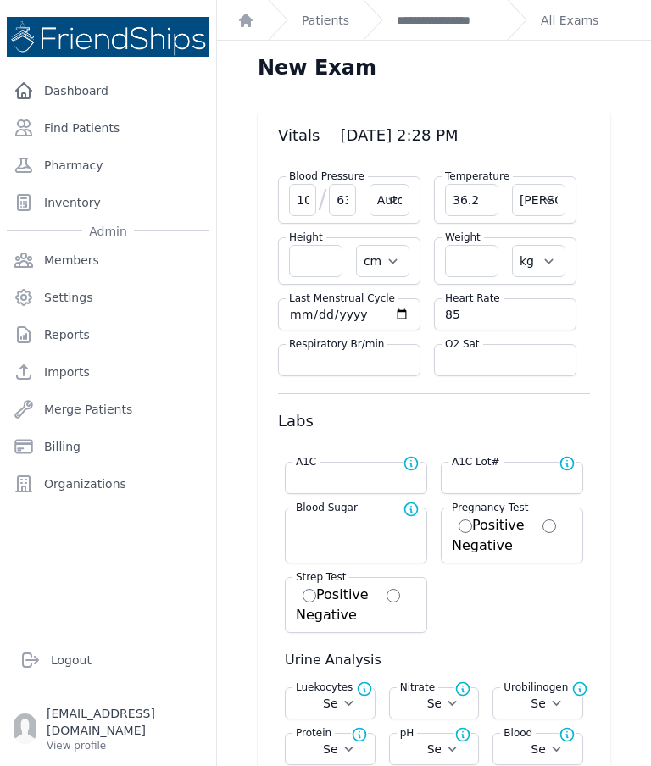
click at [447, 26] on link "**********" at bounding box center [444, 20] width 97 height 17
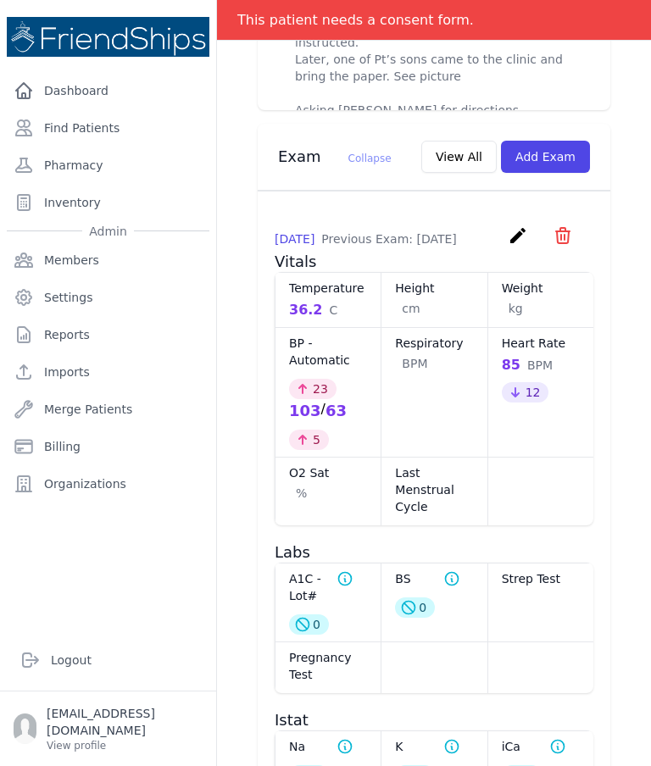
scroll to position [1051, 0]
click at [92, 136] on link "Find Patients" at bounding box center [108, 128] width 202 height 34
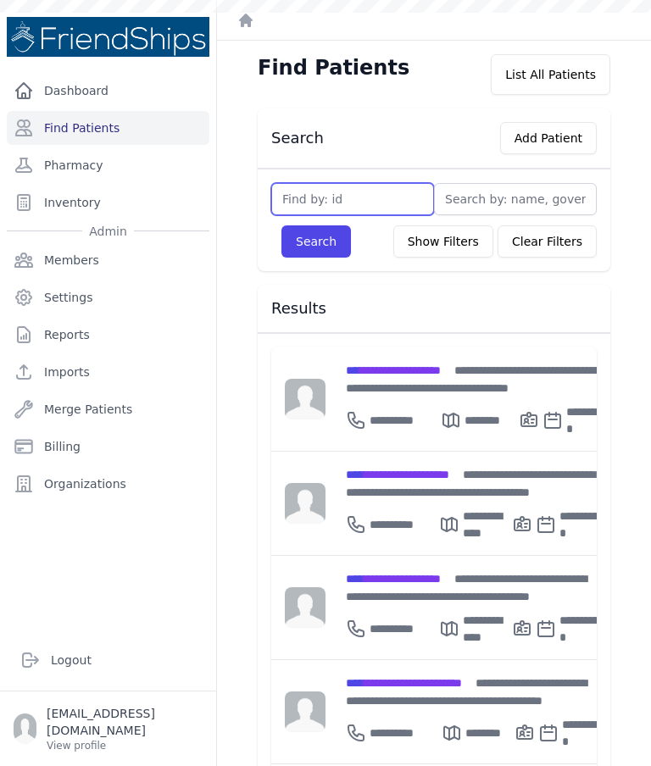
click at [366, 199] on input "text" at bounding box center [352, 199] width 163 height 32
type input "103"
click at [335, 240] on button "Search" at bounding box center [315, 241] width 69 height 32
click at [318, 211] on input "text" at bounding box center [352, 199] width 163 height 32
type input "103"
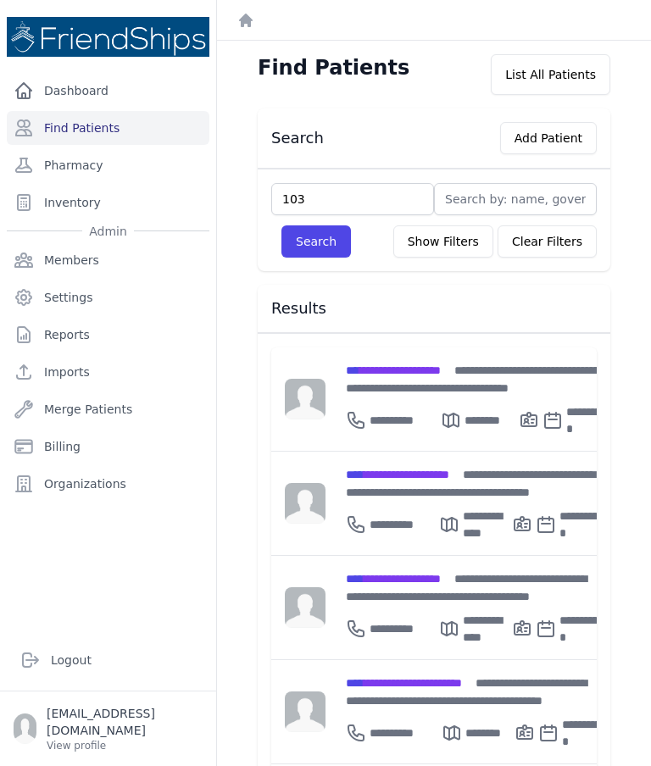
click at [326, 256] on button "Search" at bounding box center [315, 241] width 69 height 32
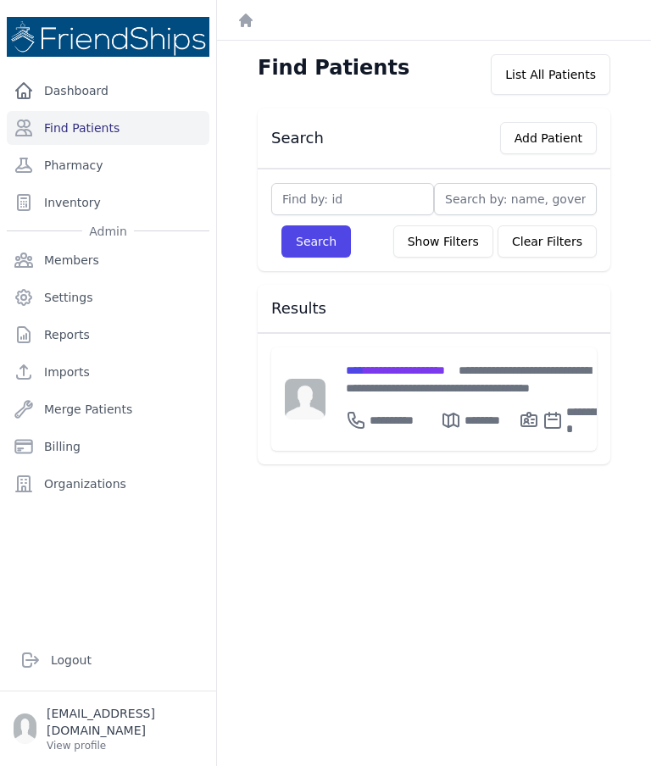
click at [402, 374] on span "**********" at bounding box center [395, 370] width 99 height 12
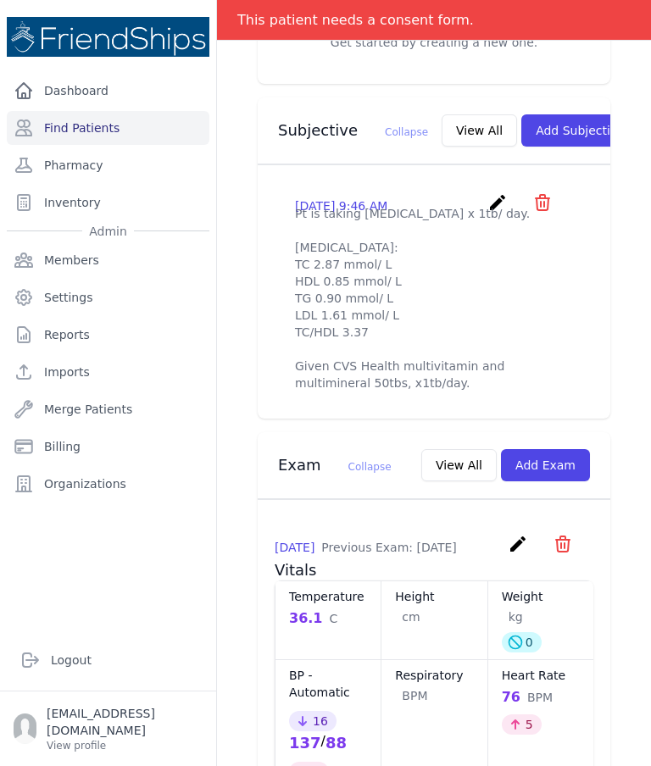
scroll to position [568, 0]
click at [493, 199] on icon "create" at bounding box center [497, 203] width 20 height 20
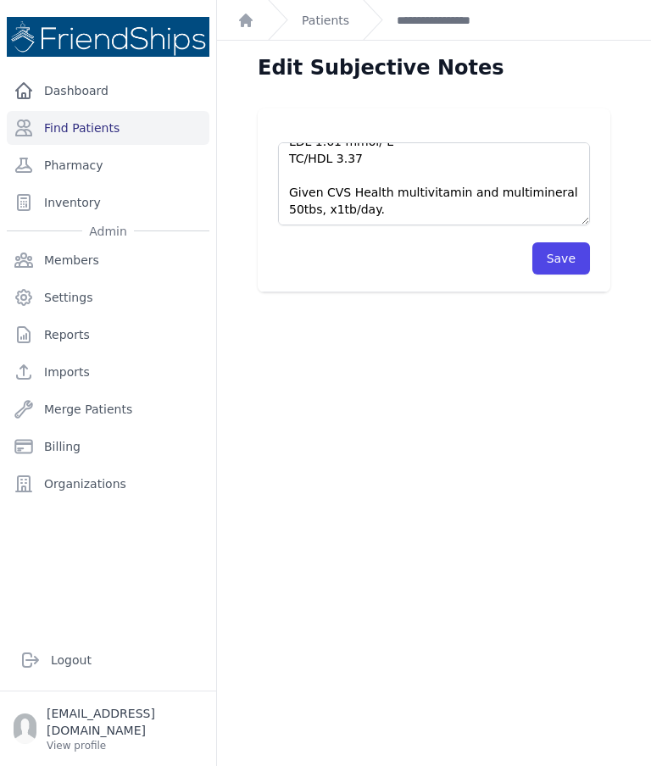
scroll to position [119, 0]
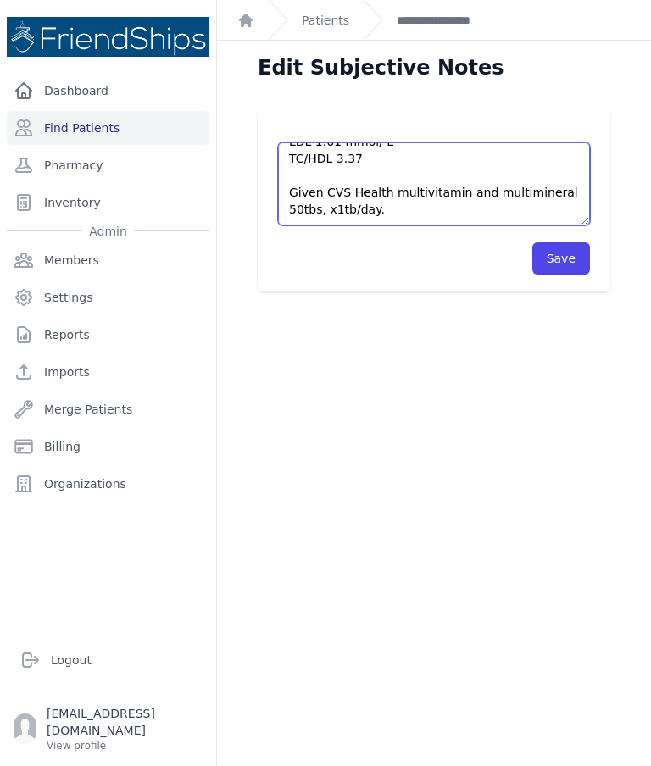
click at [296, 185] on textarea "Pt is taking Atorvastatin x 1tb/ day. Lipid Panel: TC 2.87 mmol/ L HDL 0.85 mmo…" at bounding box center [434, 183] width 312 height 83
click at [479, 184] on textarea "Pt is taking Atorvastatin x 1tb/ day. Lipid Panel: TC 2.87 mmol/ L HDL 0.85 mmo…" at bounding box center [434, 183] width 312 height 83
click at [496, 191] on textarea "Pt is taking Atorvastatin x 1tb/ day. Lipid Panel: TC 2.87 mmol/ L HDL 0.85 mmo…" at bounding box center [434, 183] width 312 height 83
click at [498, 185] on textarea "Pt is taking Atorvastatin x 1tb/ day. Lipid Panel: TC 2.87 mmol/ L HDL 0.85 mmo…" at bounding box center [434, 183] width 312 height 83
click at [506, 193] on textarea "Pt is taking Atorvastatin x 1tb/ day. Lipid Panel: TC 2.87 mmol/ L HDL 0.85 mmo…" at bounding box center [434, 183] width 312 height 83
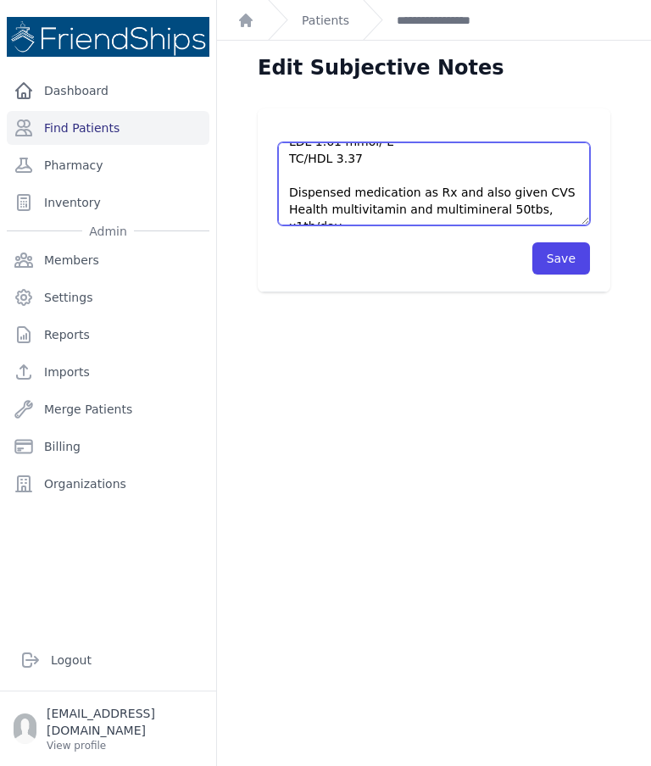
type textarea "Pt is taking Atorvastatin x 1tb/ day. Lipid Panel: TC 2.87 mmol/ L HDL 0.85 mmo…"
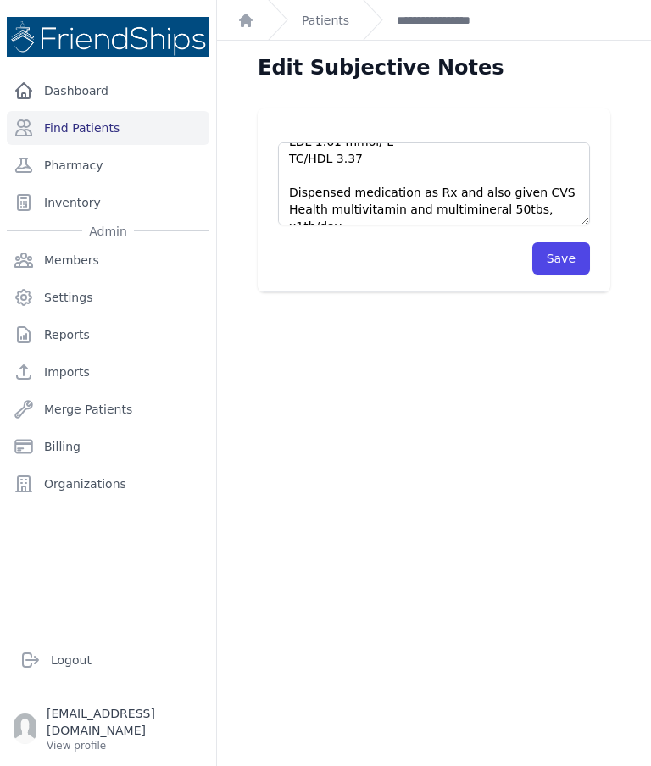
click at [549, 267] on button "Save" at bounding box center [561, 258] width 58 height 32
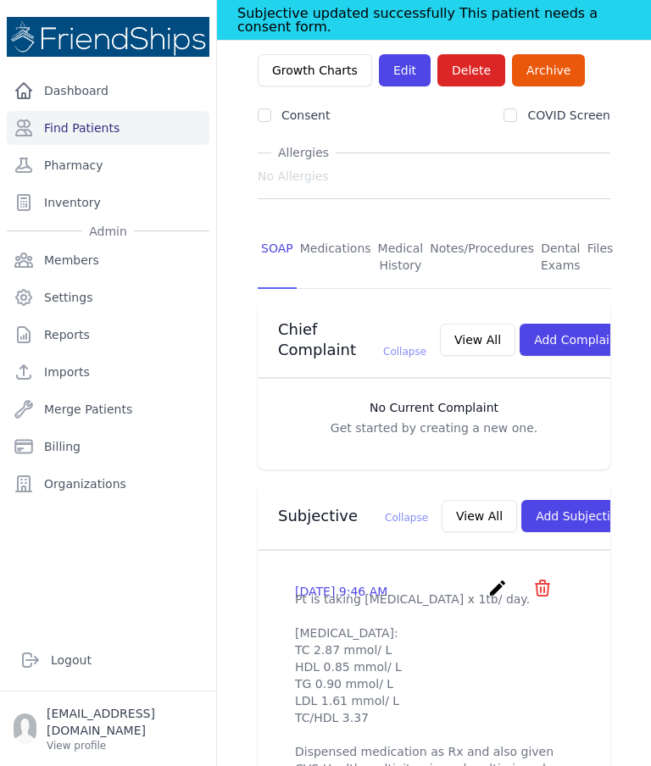
scroll to position [221, 0]
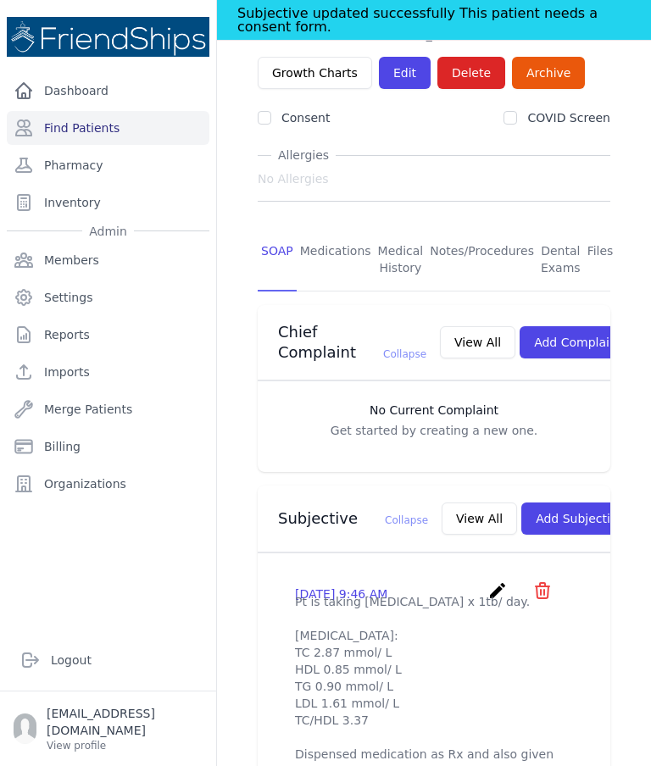
click at [336, 229] on link "Medications" at bounding box center [335, 260] width 78 height 63
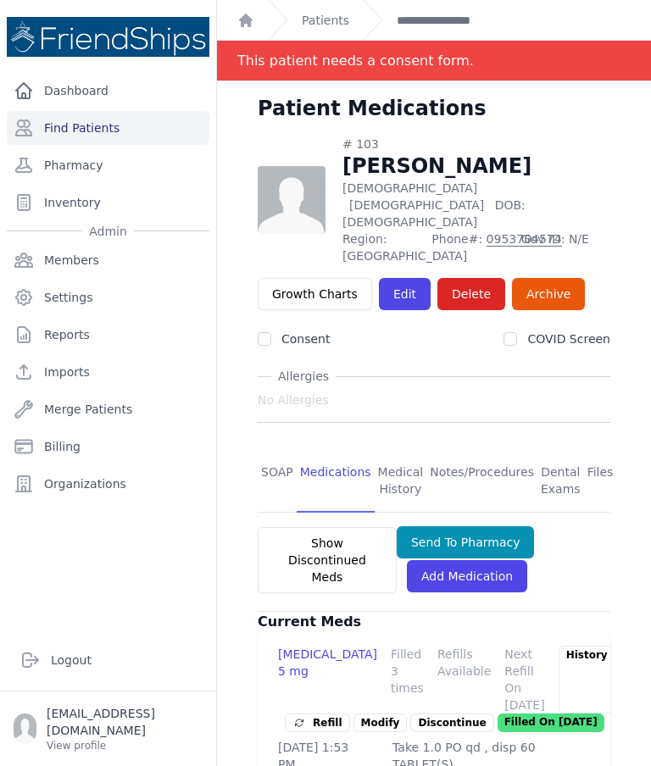
click at [275, 450] on link "SOAP" at bounding box center [277, 481] width 39 height 63
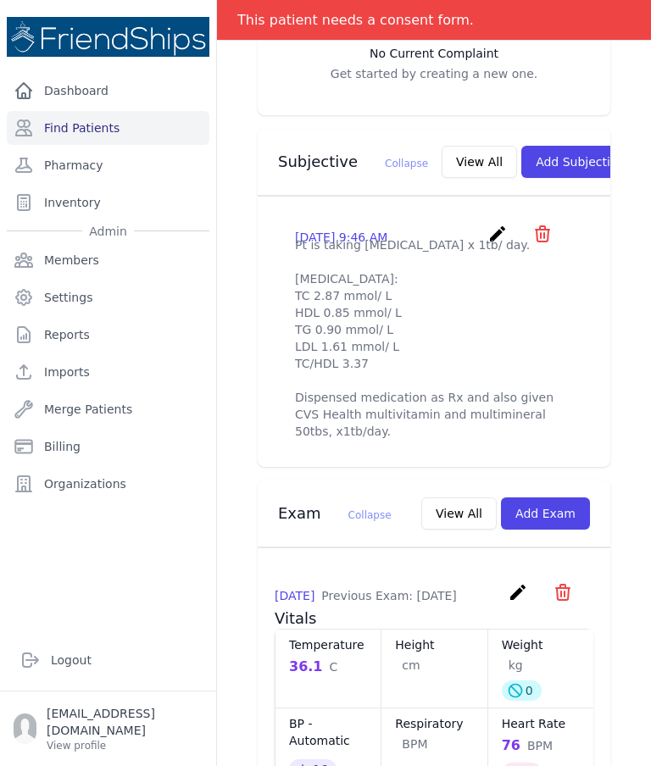
scroll to position [539, 0]
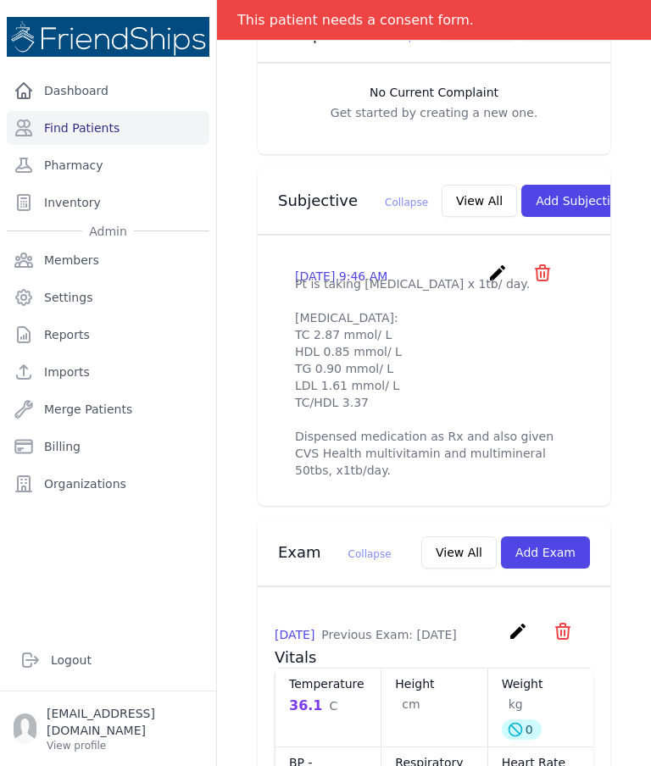
click at [448, 185] on button "View All" at bounding box center [478, 201] width 75 height 32
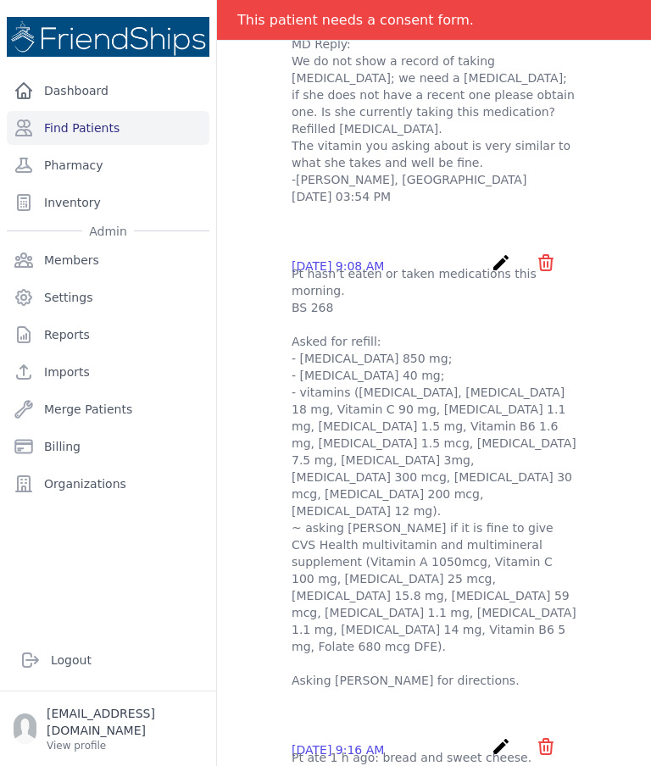
scroll to position [0, 0]
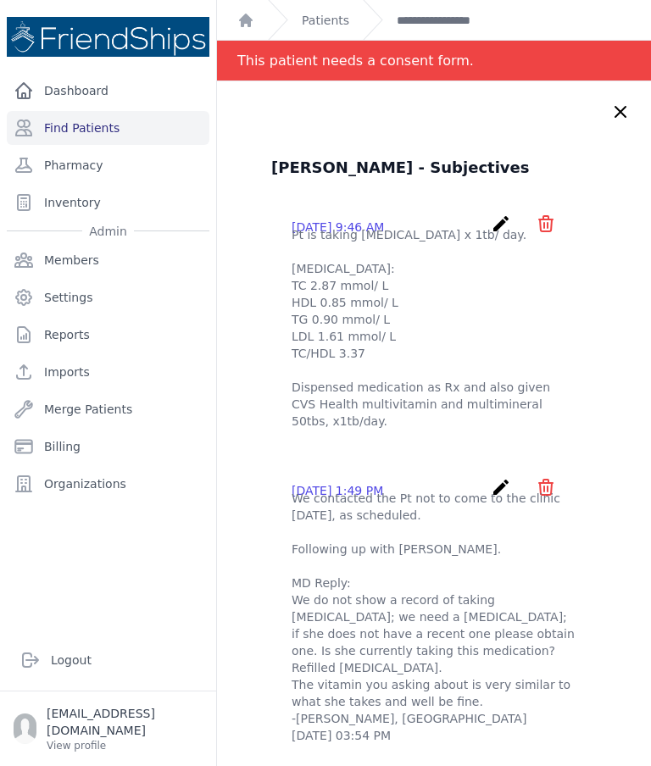
click at [614, 102] on icon at bounding box center [620, 112] width 20 height 20
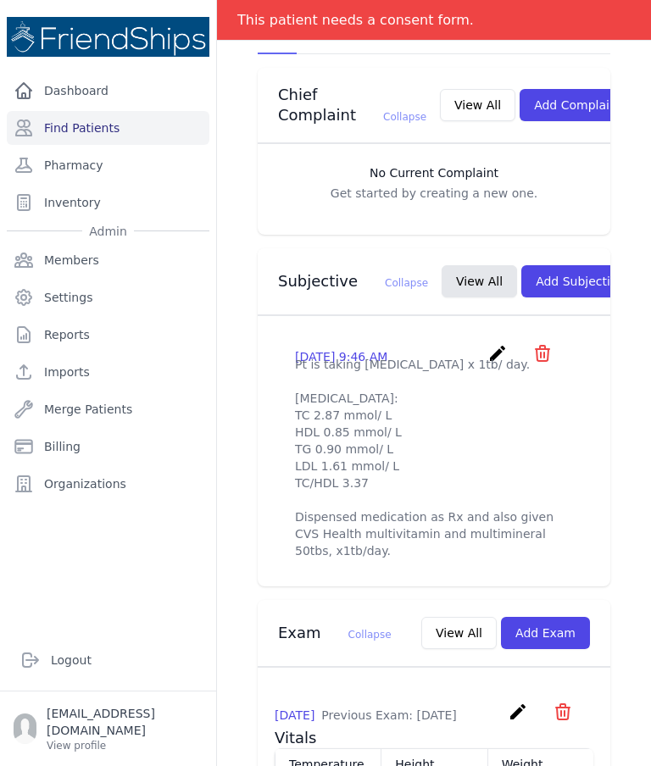
scroll to position [468, 0]
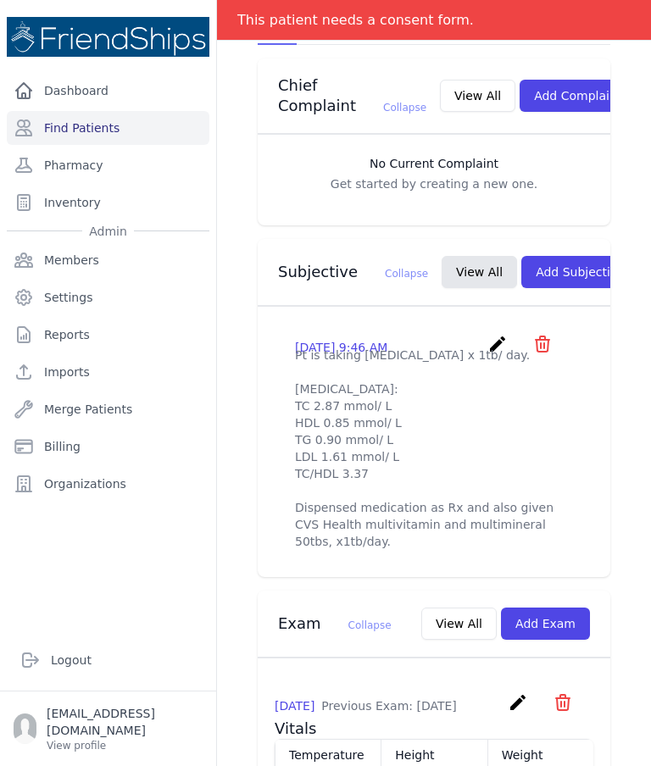
click at [499, 334] on icon "create" at bounding box center [497, 344] width 20 height 20
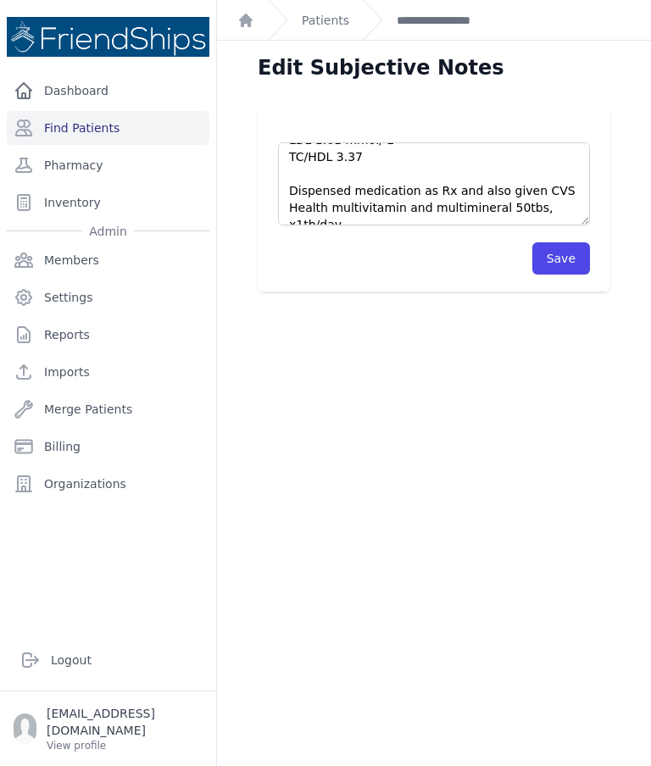
scroll to position [119, 0]
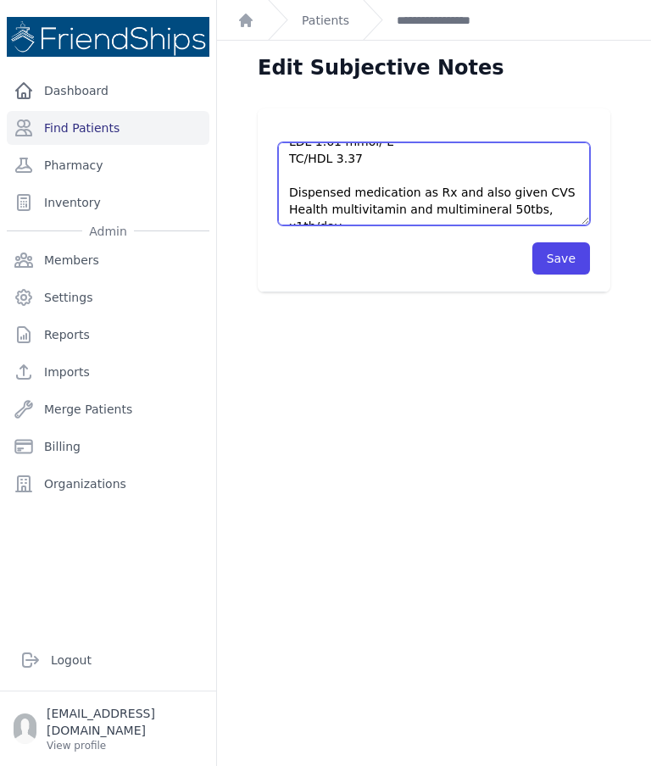
click at [570, 144] on textarea "Pt is taking Atorvastatin x 1tb/ day. Lipid Panel: TC 2.87 mmol/ L HDL 0.85 mmo…" at bounding box center [434, 183] width 312 height 83
click at [574, 142] on textarea "Pt is taking Atorvastatin x 1tb/ day. Lipid Panel: TC 2.87 mmol/ L HDL 0.85 mmo…" at bounding box center [434, 183] width 312 height 83
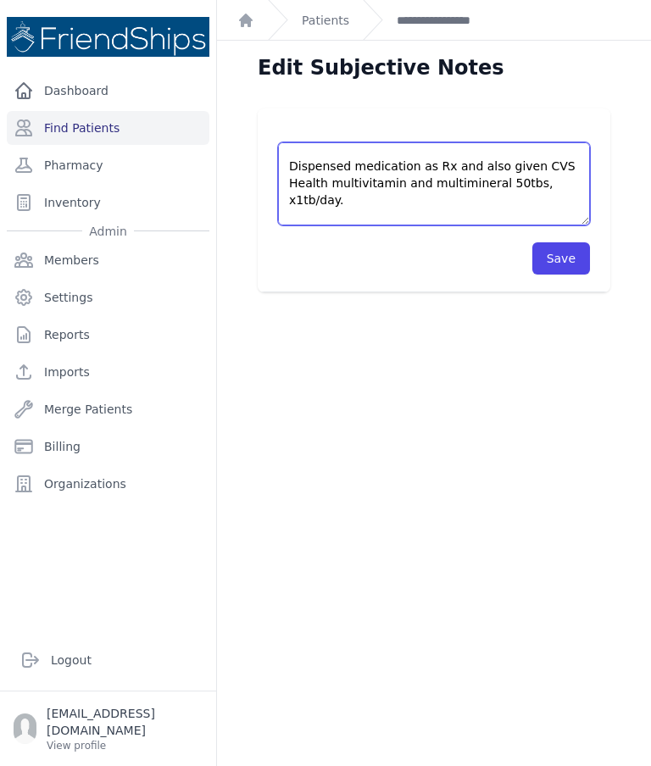
scroll to position [145, 0]
type textarea "Pt is taking Atorvastatin x 1tb/ day. Lipid Panel: TC 2.87 mmol/ L HDL 0.85 mmo…"
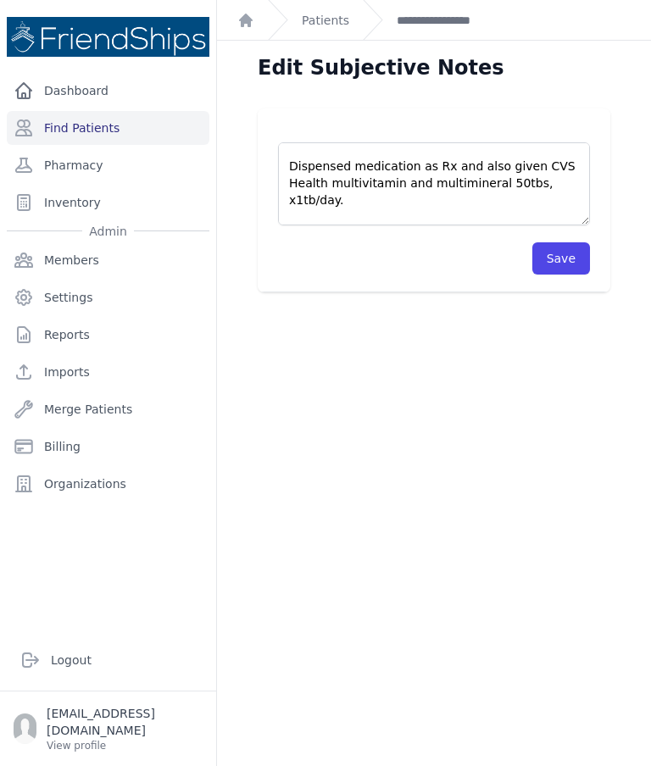
click at [570, 242] on button "Save" at bounding box center [561, 258] width 58 height 32
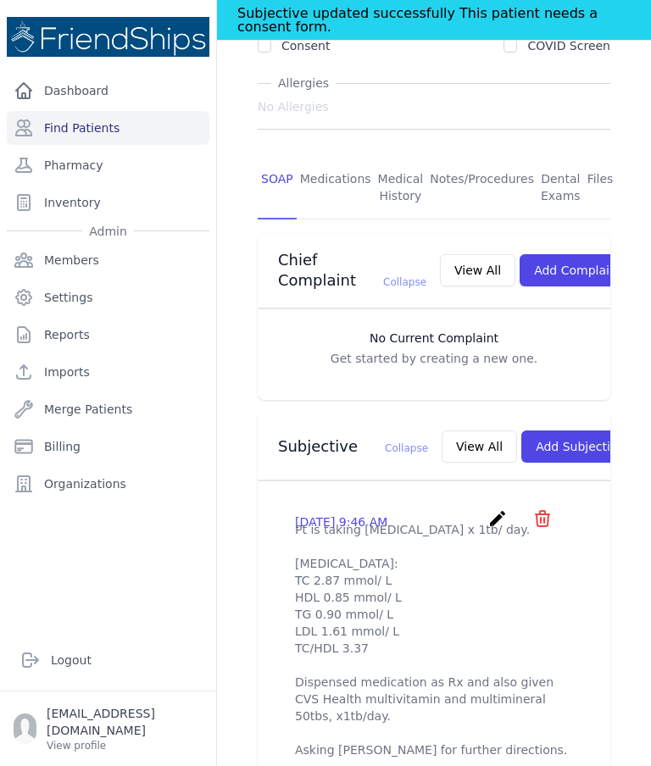
scroll to position [298, 0]
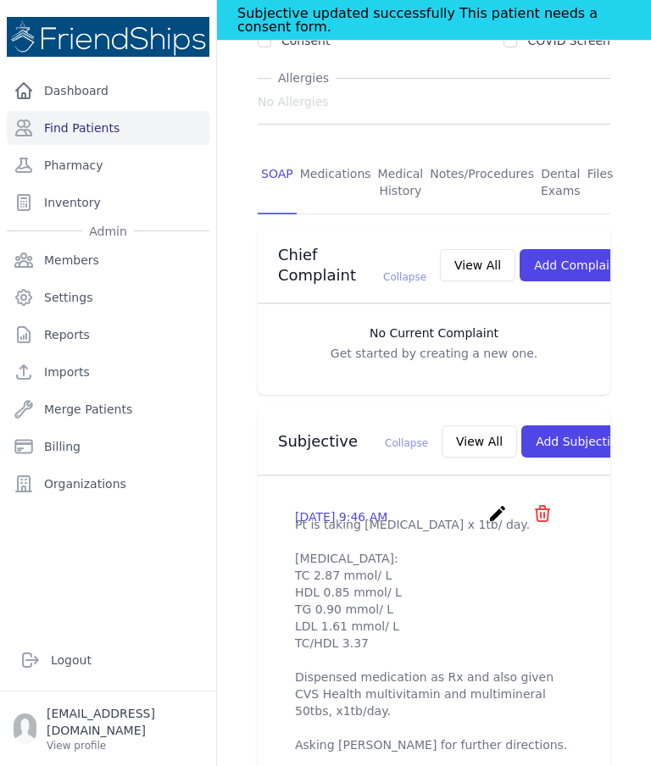
click at [437, 529] on p "Pt is taking Atorvastatin x 1tb/ day. Lipid Panel: TC 2.87 mmol/ L HDL 0.85 mmo…" at bounding box center [434, 634] width 278 height 237
click at [493, 503] on icon "create" at bounding box center [497, 513] width 20 height 20
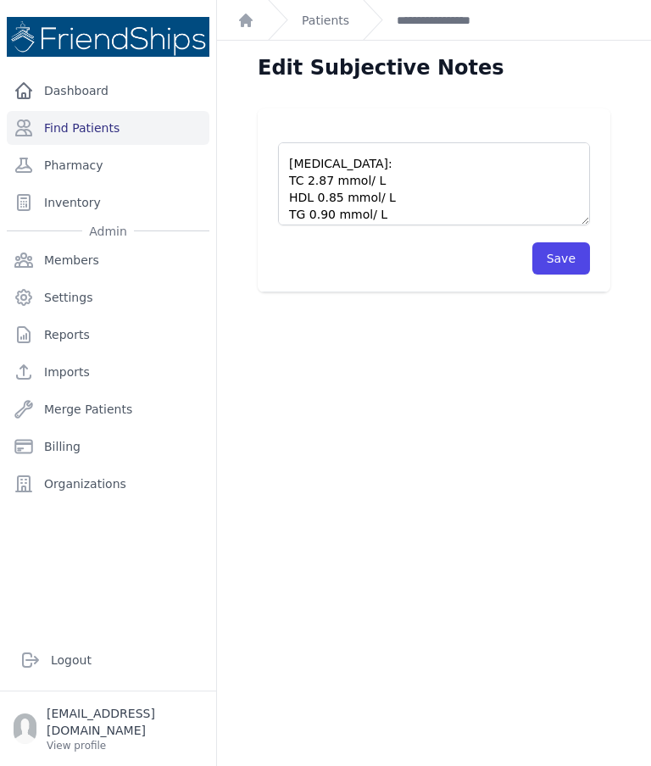
scroll to position [35, 0]
click at [407, 142] on textarea "Pt is taking Atorvastatin x 1tb/ day. Lipid Panel: TC 2.87 mmol/ L HDL 0.85 mmo…" at bounding box center [434, 183] width 312 height 83
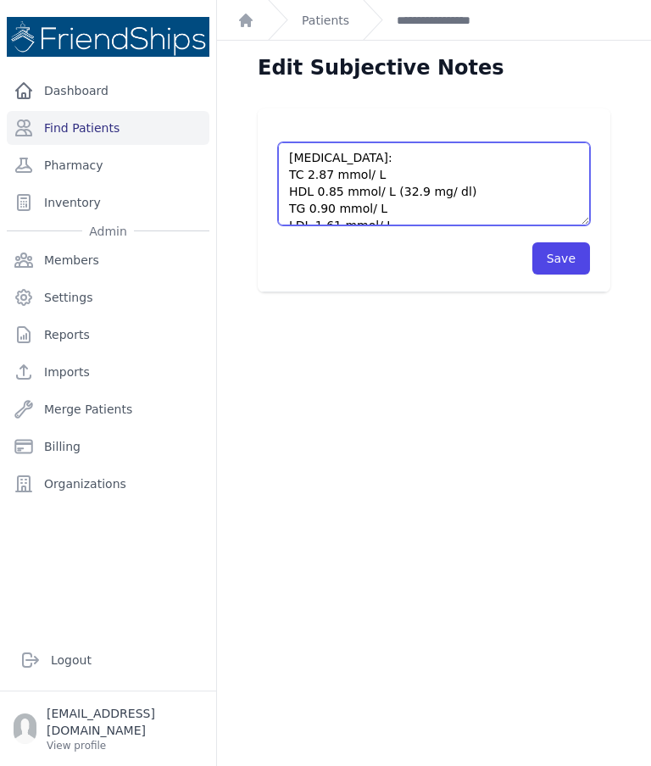
click at [435, 142] on textarea "Pt is taking Atorvastatin x 1tb/ day. Lipid Panel: TC 2.87 mmol/ L HDL 0.85 mmo…" at bounding box center [434, 183] width 312 height 83
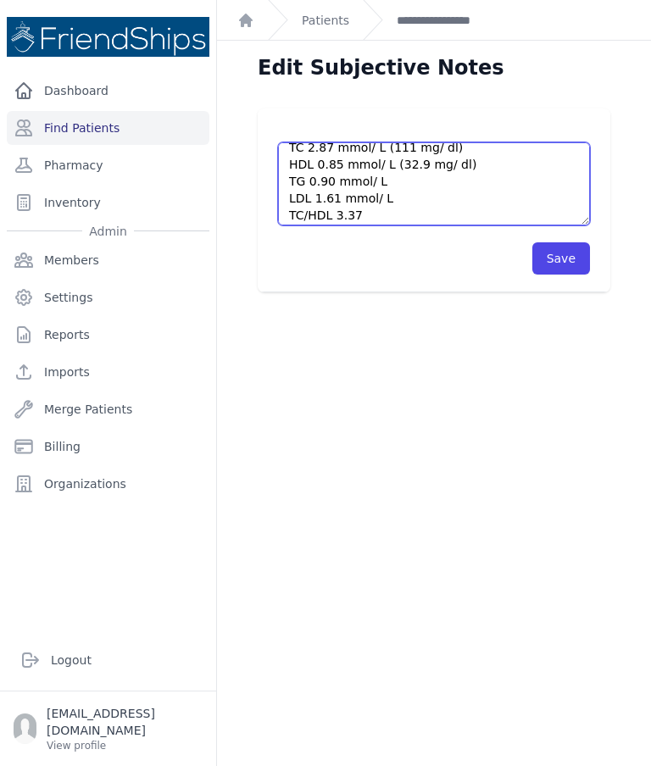
click at [441, 142] on textarea "Pt is taking Atorvastatin x 1tb/ day. Lipid Panel: TC 2.87 mmol/ L HDL 0.85 mmo…" at bounding box center [434, 183] width 312 height 83
click at [424, 142] on textarea "Pt is taking Atorvastatin x 1tb/ day. Lipid Panel: TC 2.87 mmol/ L HDL 0.85 mmo…" at bounding box center [434, 183] width 312 height 83
click at [408, 142] on textarea "Pt is taking Atorvastatin x 1tb/ day. Lipid Panel: TC 2.87 mmol/ L HDL 0.85 mmo…" at bounding box center [434, 183] width 312 height 83
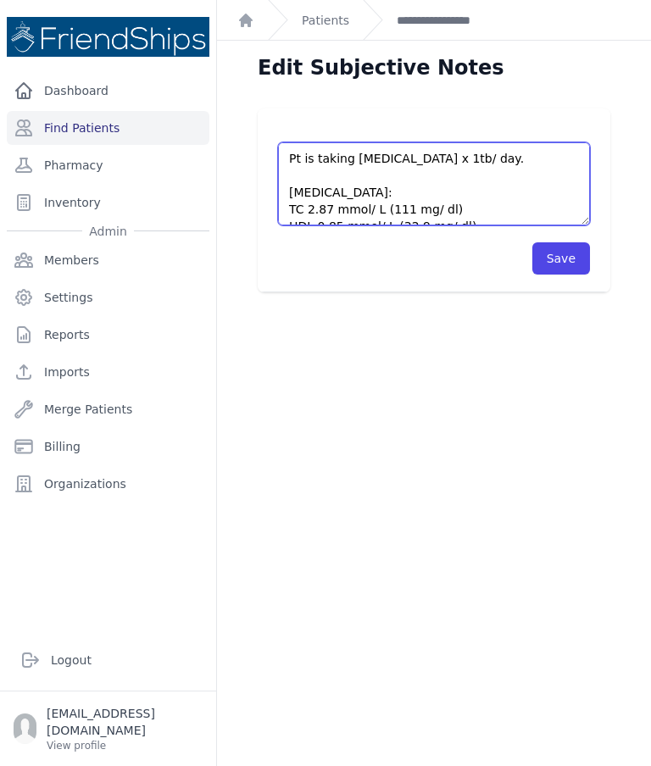
scroll to position [0, 0]
type textarea "Pt is taking Atorvastatin x 1tb/ day. Lipid Panel: TC 2.87 mmol/ L (111 mg/ dl)…"
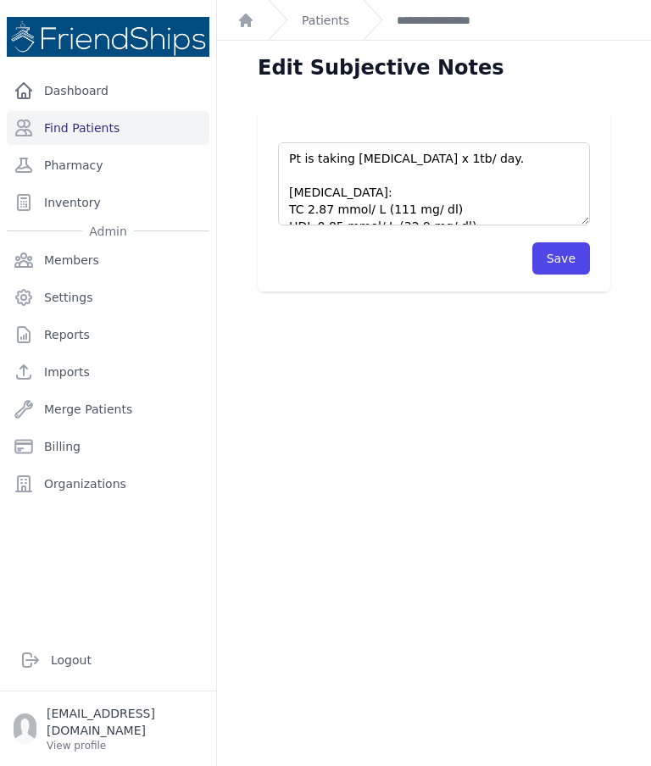
click at [573, 242] on button "Save" at bounding box center [561, 258] width 58 height 32
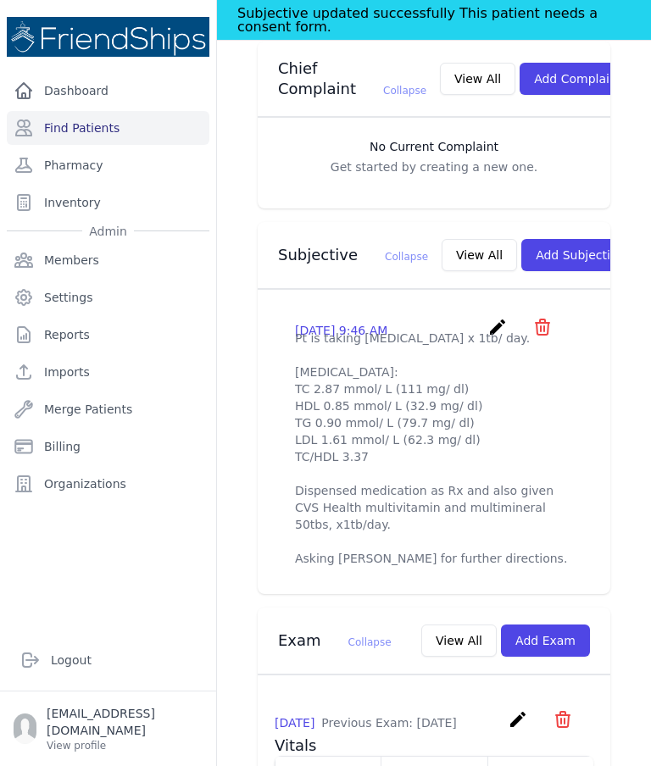
scroll to position [480, 0]
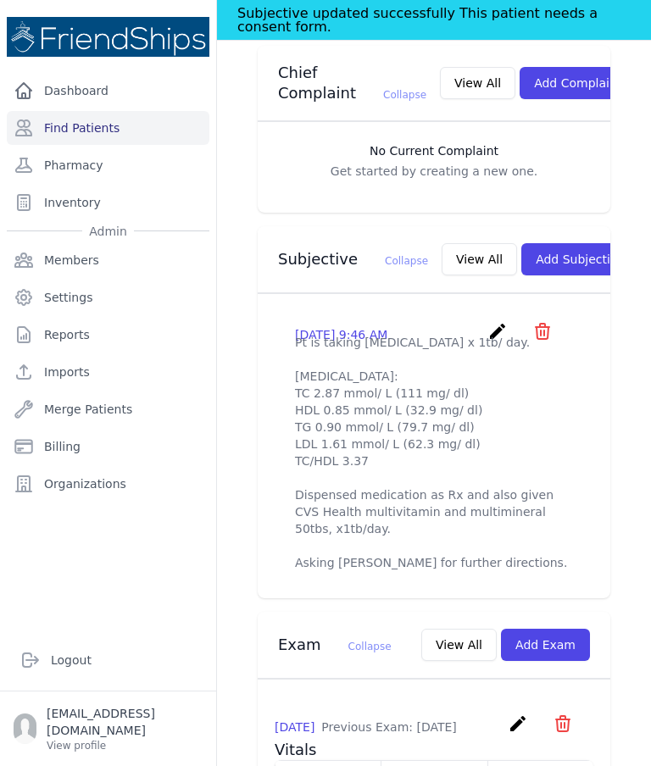
click at [378, 334] on p "Pt is taking Atorvastatin x 1tb/ day. Lipid Panel: TC 2.87 mmol/ L (111 mg/ dl)…" at bounding box center [434, 452] width 278 height 237
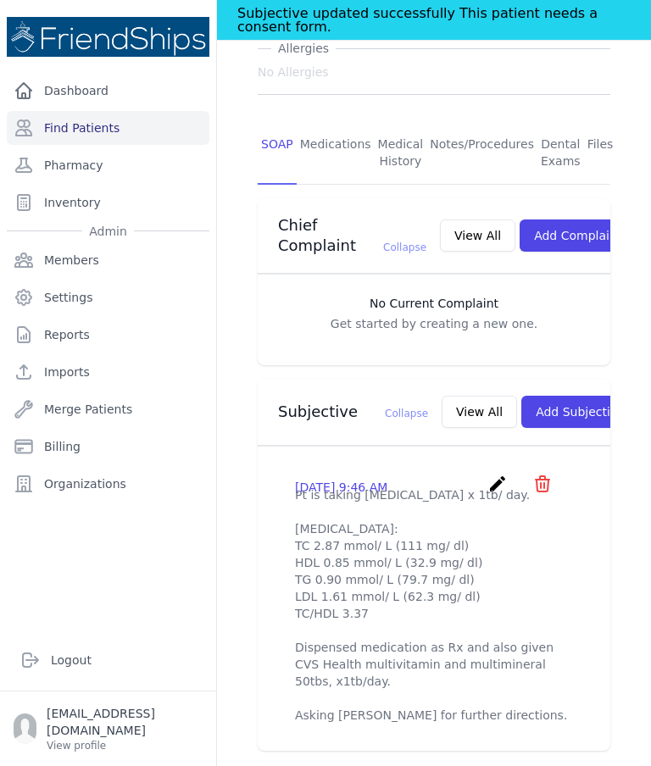
scroll to position [327, 0]
click at [124, 111] on link "Find Patients" at bounding box center [108, 128] width 202 height 34
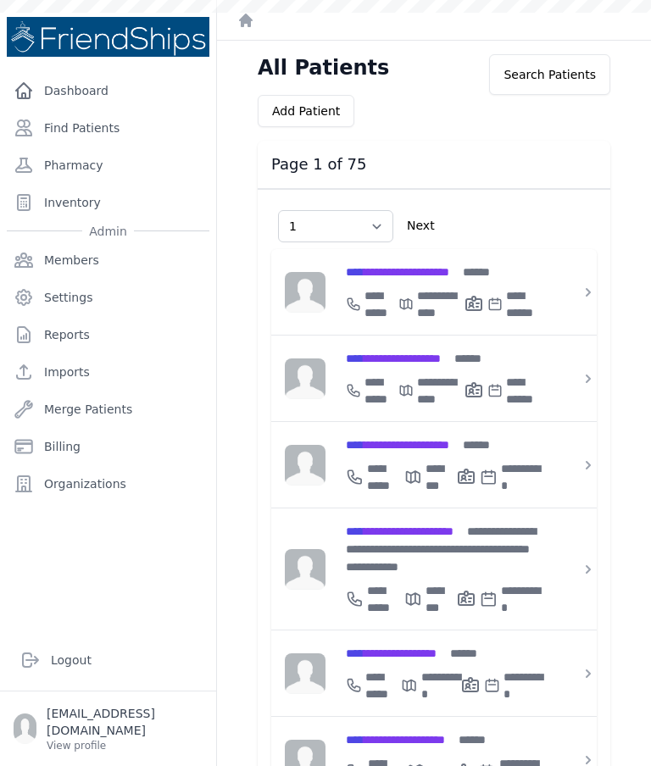
select select "1"
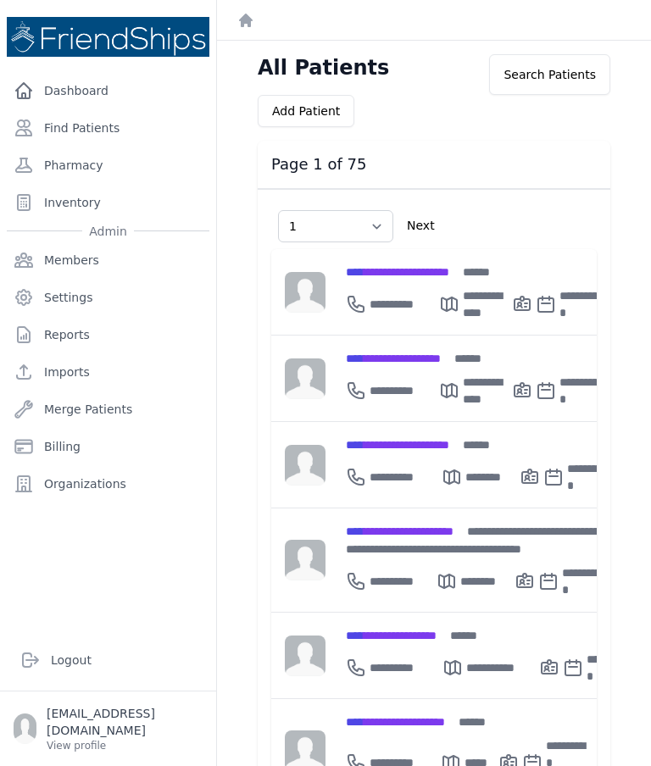
click at [108, 131] on link "Find Patients" at bounding box center [108, 128] width 202 height 34
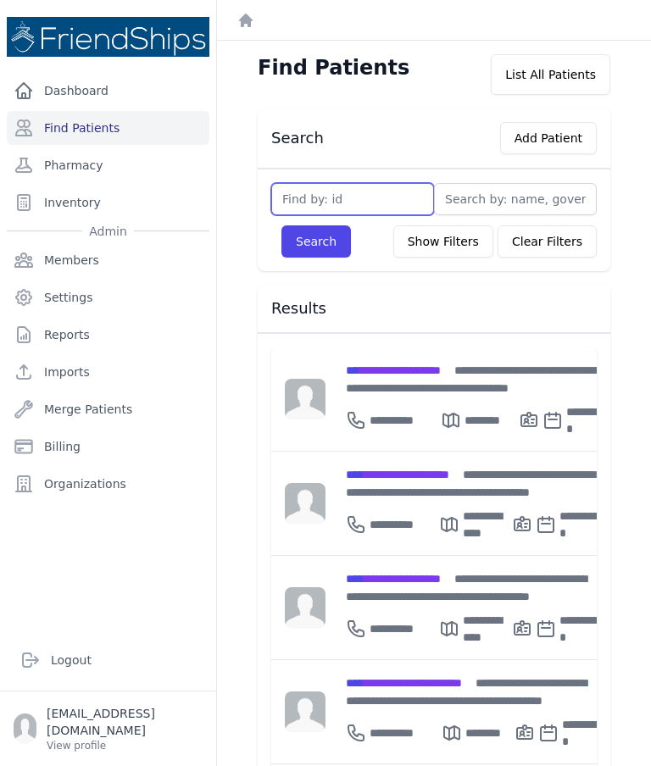
click at [378, 193] on input "text" at bounding box center [352, 199] width 163 height 32
type input "367"
click at [335, 248] on button "Search" at bounding box center [315, 241] width 69 height 32
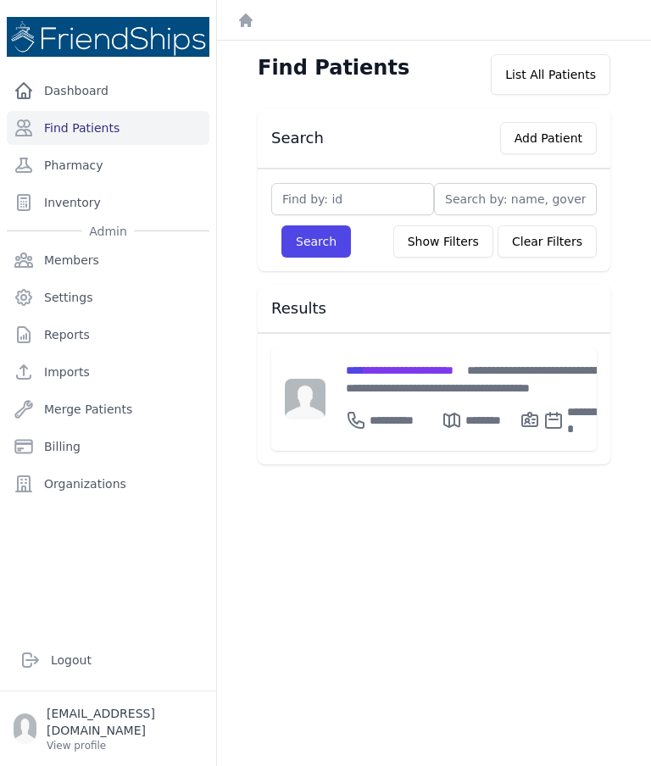
click at [429, 368] on span "**********" at bounding box center [400, 370] width 108 height 12
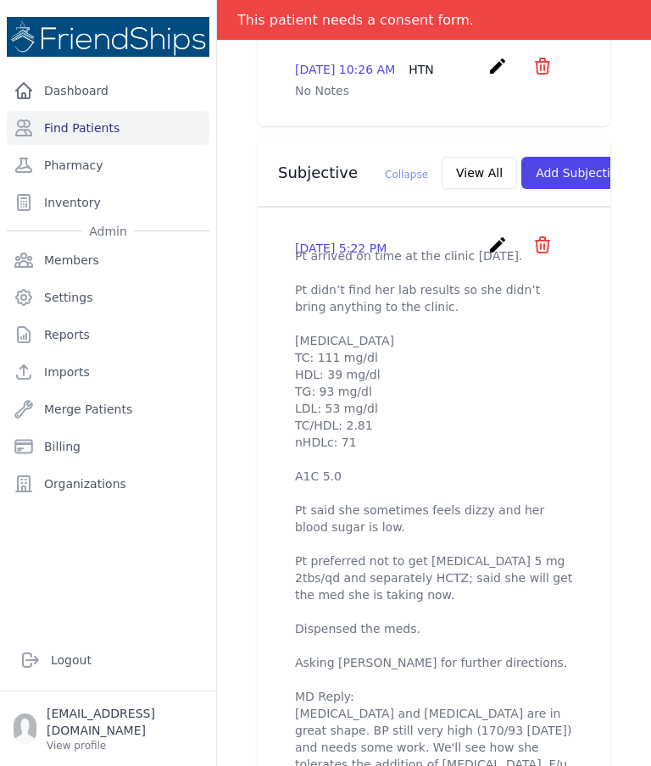
scroll to position [542, 0]
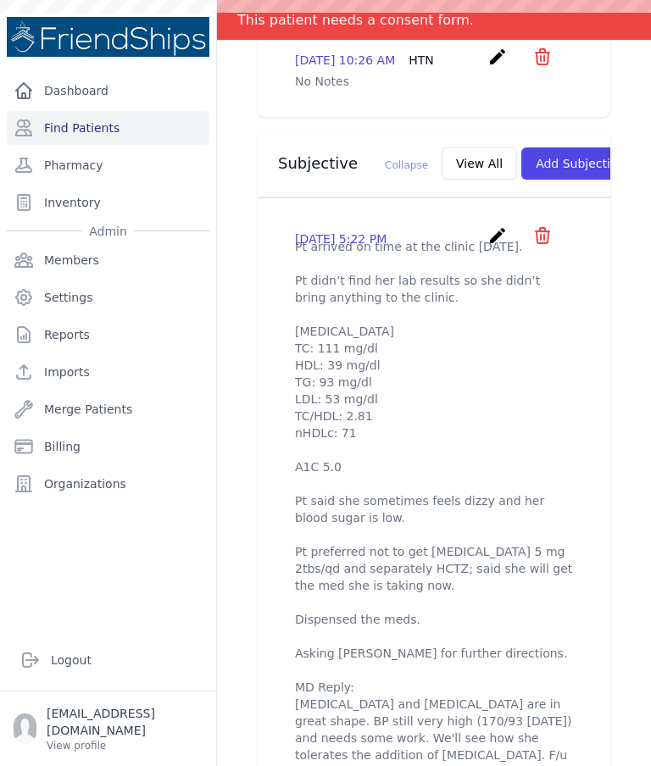
click at [98, 132] on link "Find Patients" at bounding box center [108, 128] width 202 height 34
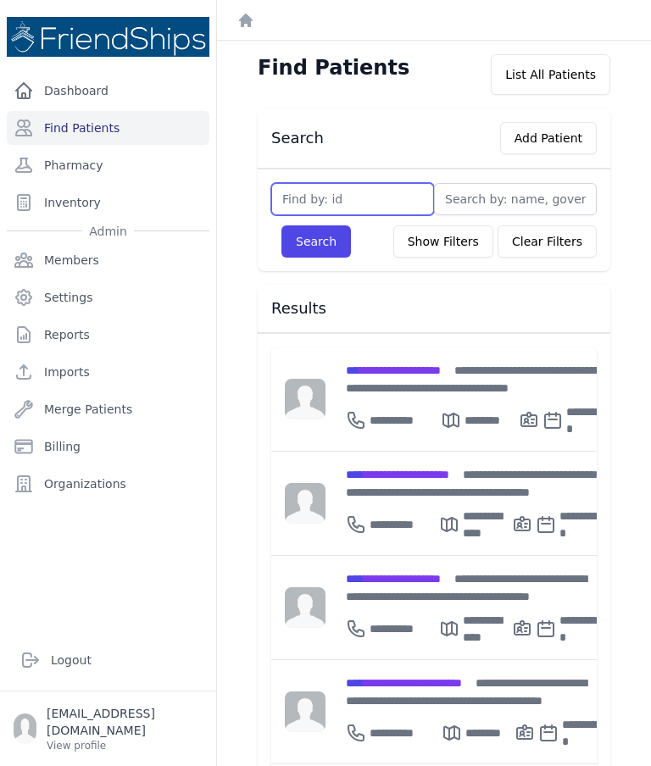
click at [390, 190] on input "text" at bounding box center [352, 199] width 163 height 32
type input "729"
click at [323, 226] on button "Search" at bounding box center [315, 241] width 69 height 32
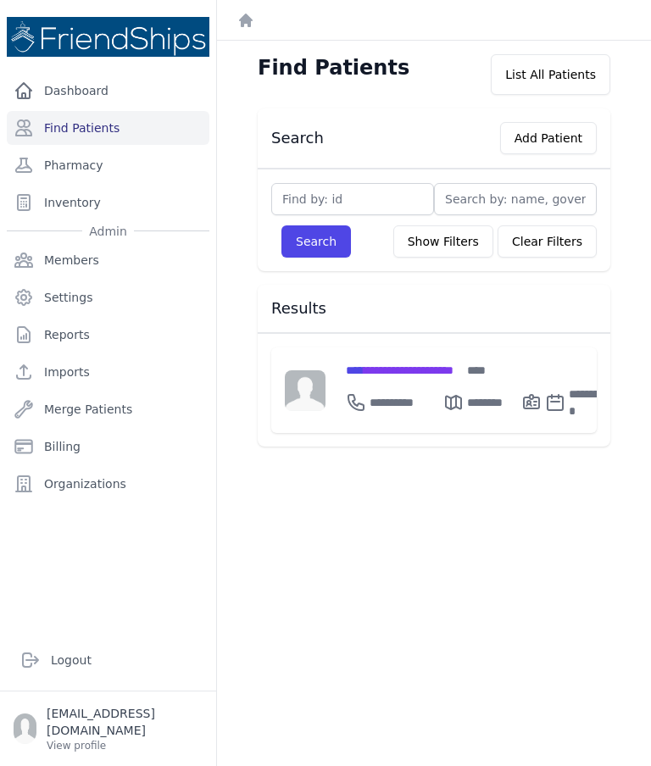
click at [453, 373] on span "**********" at bounding box center [400, 370] width 108 height 12
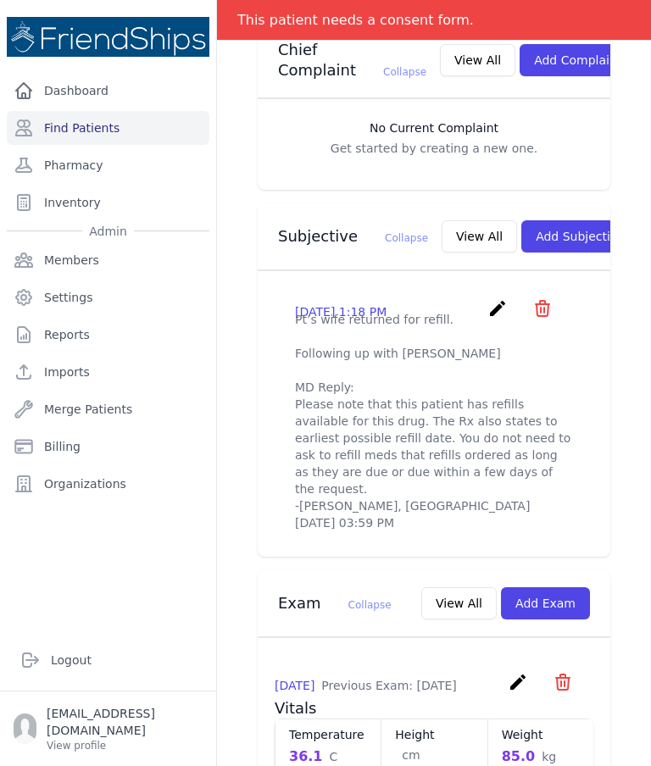
scroll to position [491, 0]
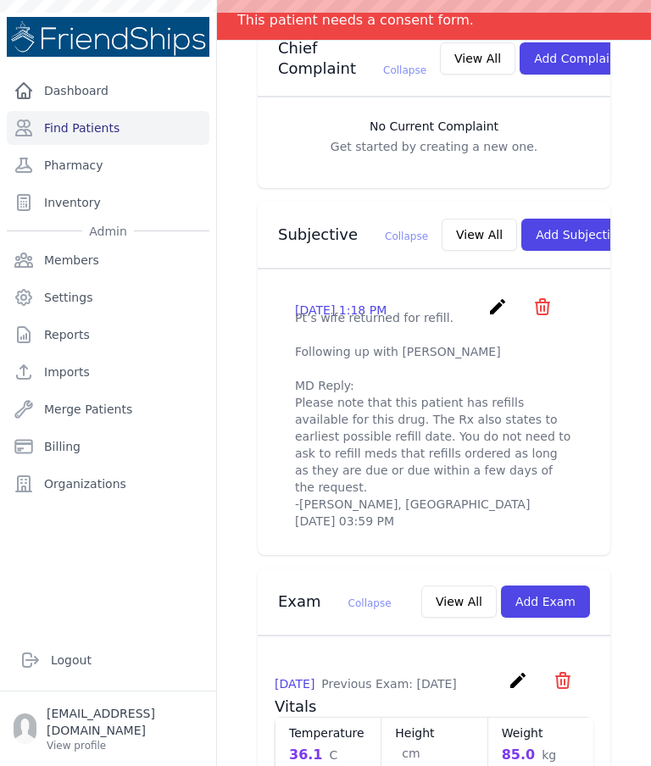
click at [441, 219] on button "View All" at bounding box center [478, 235] width 75 height 32
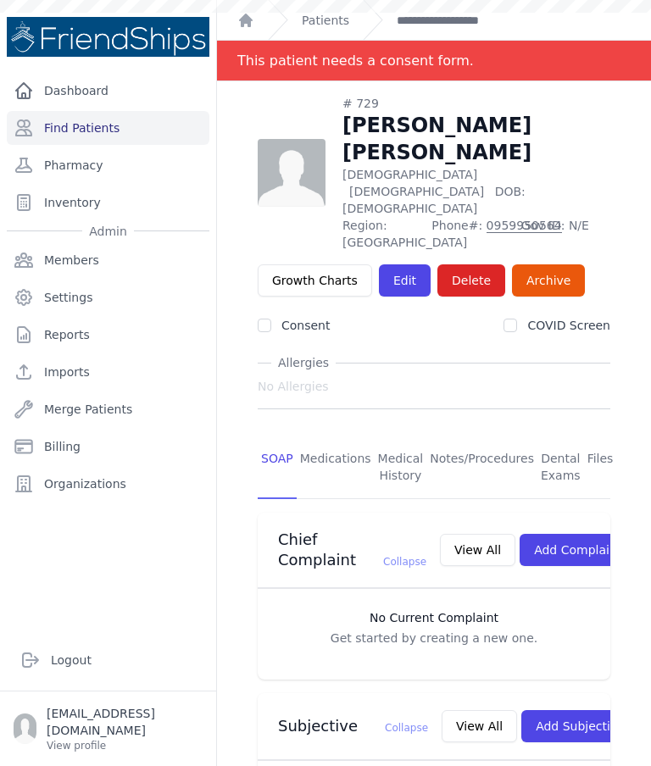
scroll to position [0, 0]
click at [470, 14] on link "**********" at bounding box center [460, 20] width 128 height 17
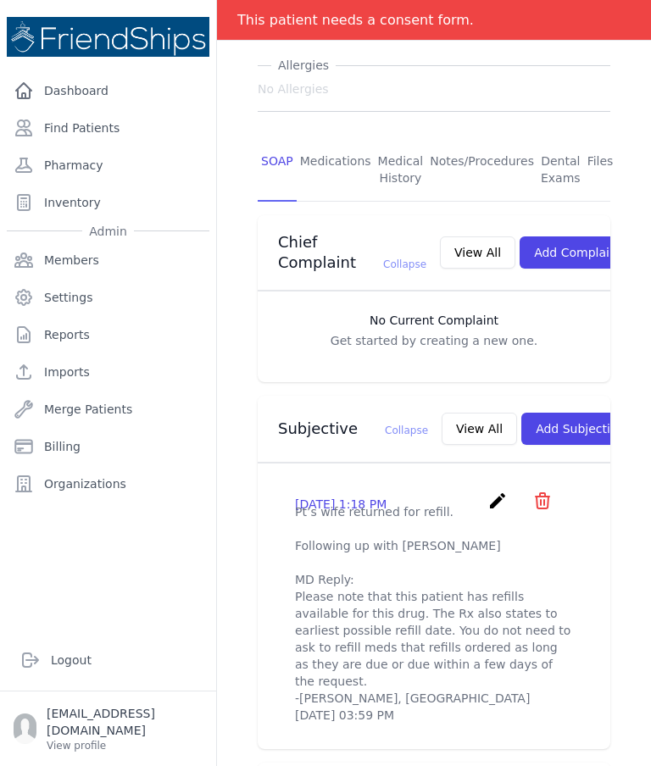
scroll to position [307, 0]
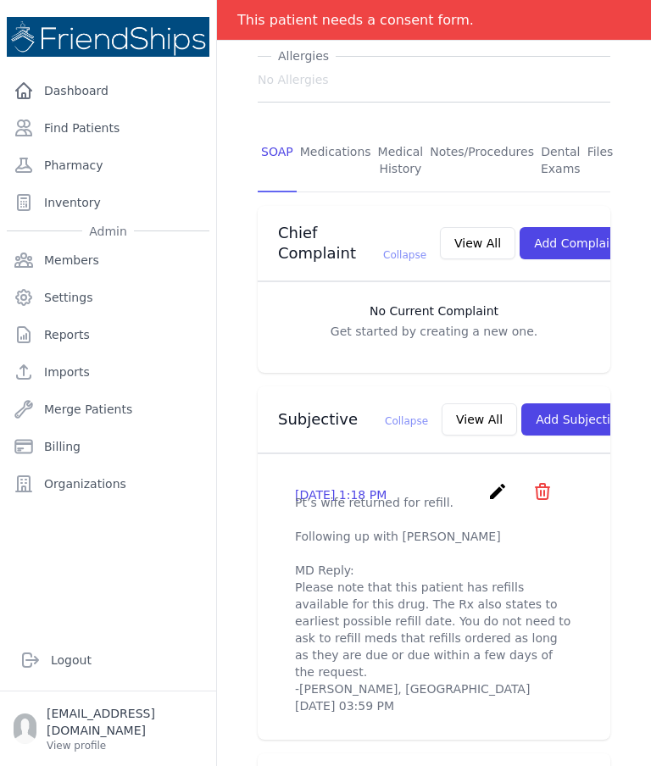
click at [441, 403] on button "View All" at bounding box center [478, 419] width 75 height 32
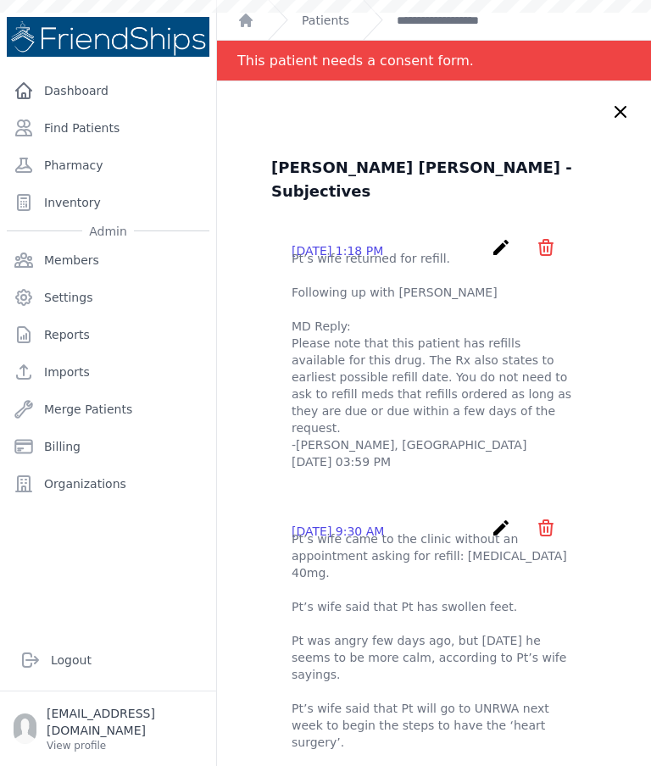
scroll to position [0, 0]
click at [621, 108] on icon at bounding box center [620, 112] width 20 height 20
click at [468, 26] on link "**********" at bounding box center [460, 20] width 128 height 17
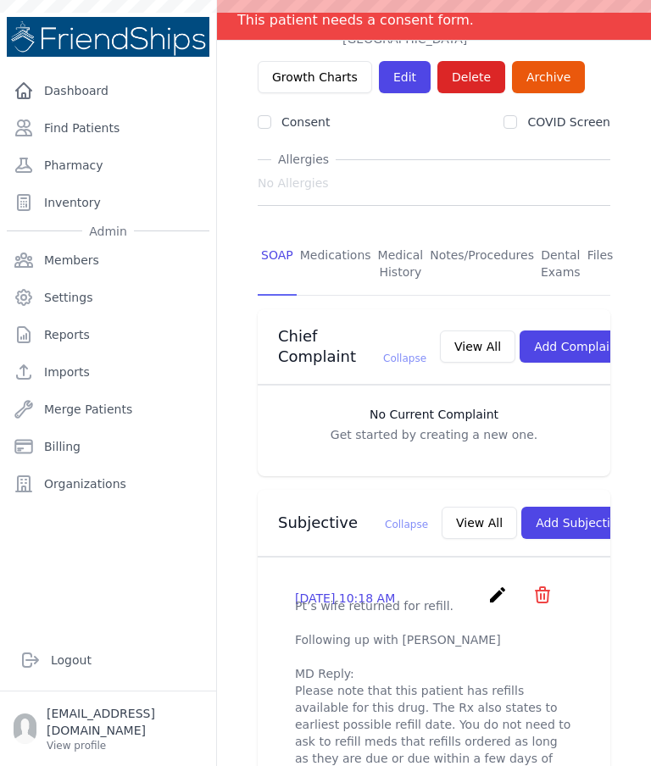
scroll to position [202, 0]
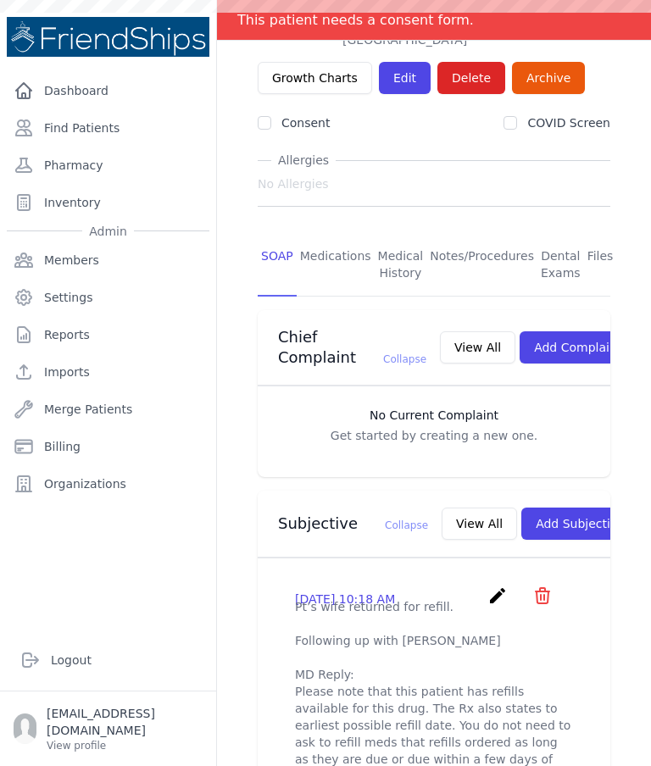
click at [342, 234] on link "Medications" at bounding box center [335, 265] width 78 height 63
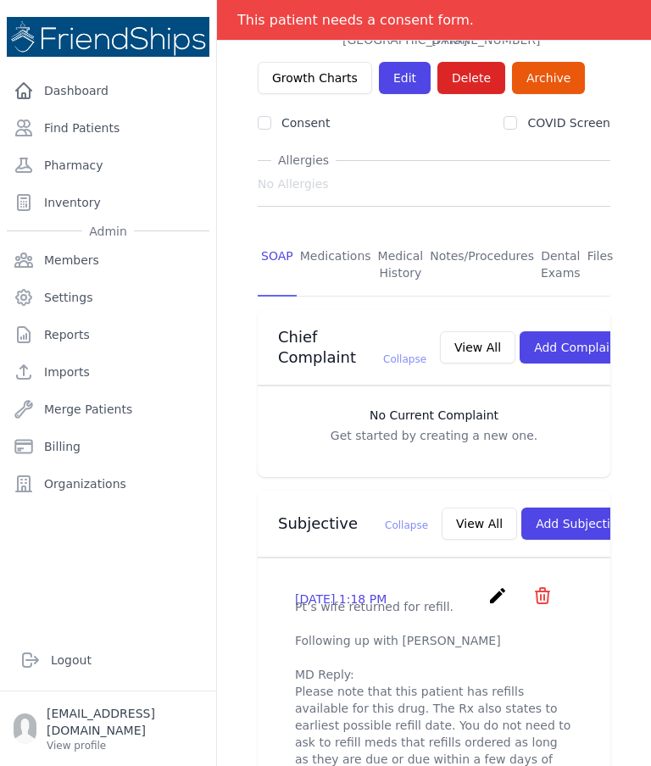
click at [335, 234] on link "Medications" at bounding box center [335, 265] width 78 height 63
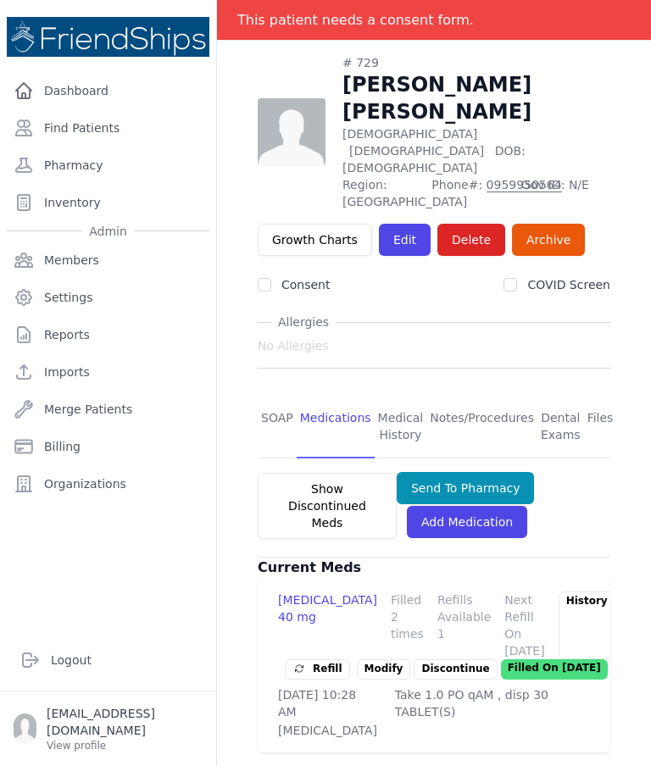
scroll to position [68, 0]
click at [280, 396] on link "SOAP" at bounding box center [277, 427] width 39 height 63
click at [282, 396] on link "SOAP" at bounding box center [277, 427] width 39 height 63
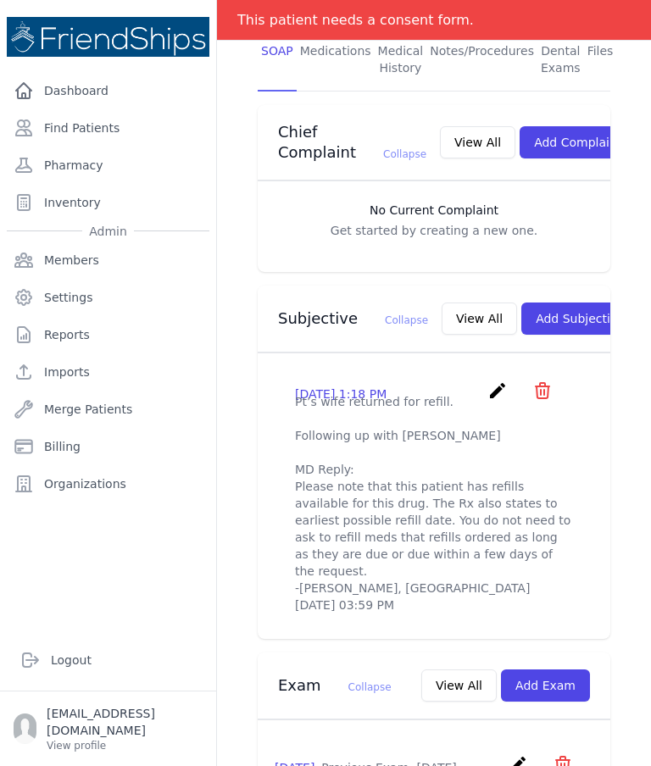
scroll to position [474, 0]
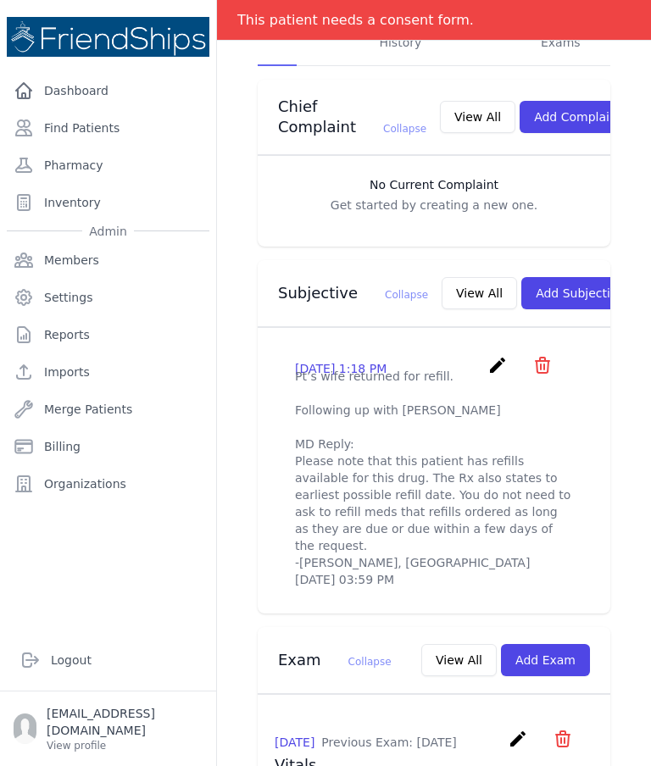
click at [540, 277] on button "Add Subjective" at bounding box center [580, 293] width 118 height 32
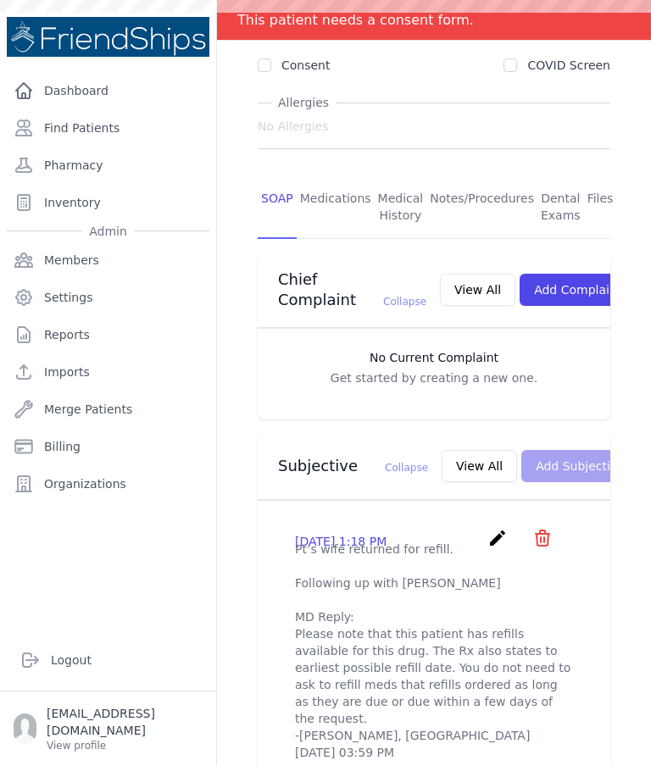
scroll to position [302, 0]
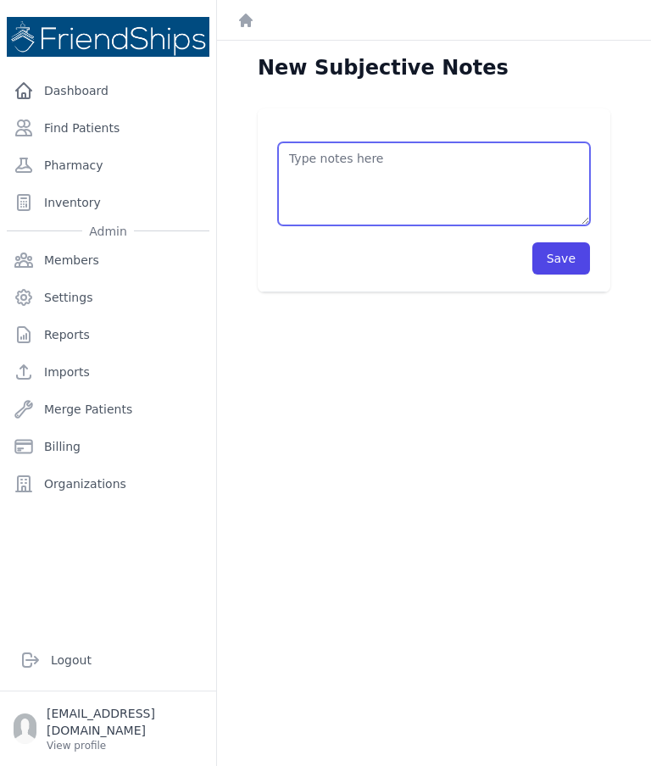
click at [417, 142] on textarea at bounding box center [434, 183] width 312 height 83
type textarea "Pt’s wife came to the clinic. Refilled Furosemide 40 mg, 30 tbs."
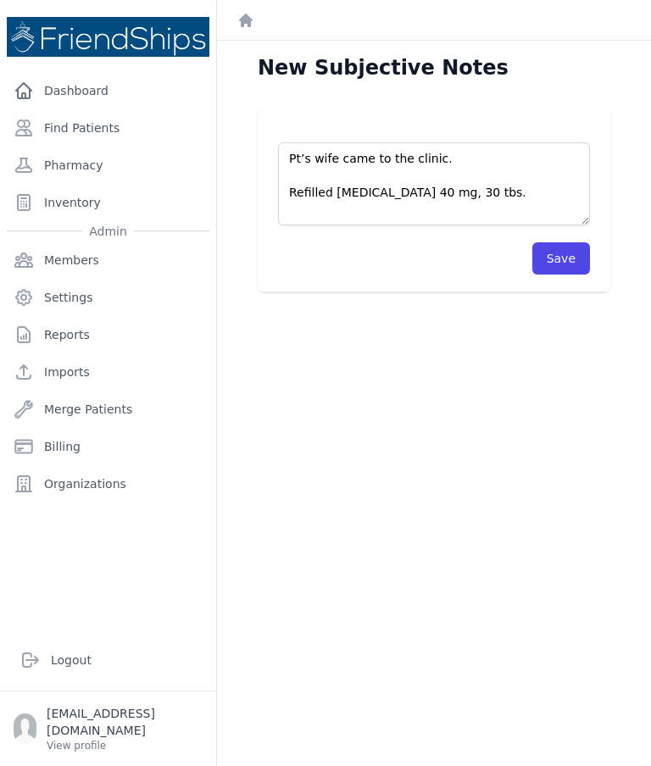
click at [568, 242] on button "Save" at bounding box center [561, 258] width 58 height 32
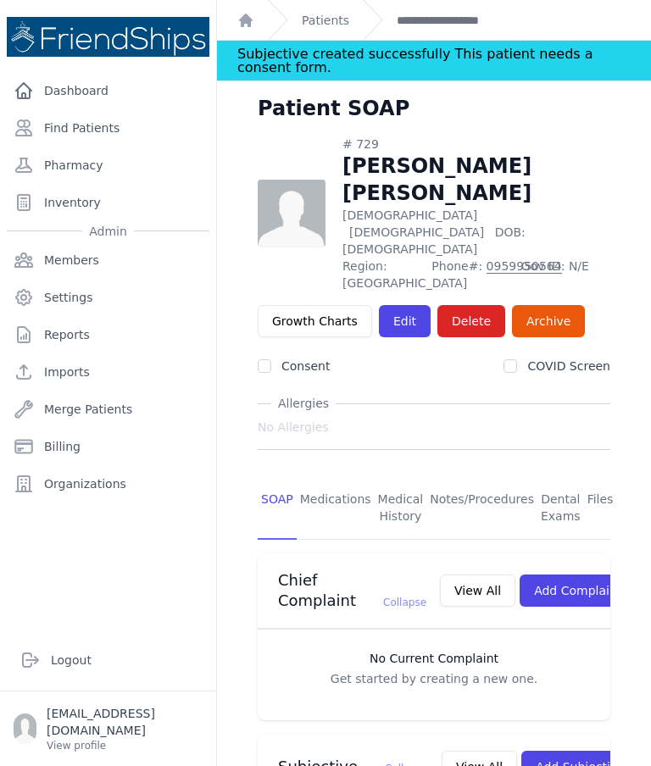
click at [125, 111] on link "Find Patients" at bounding box center [108, 128] width 202 height 34
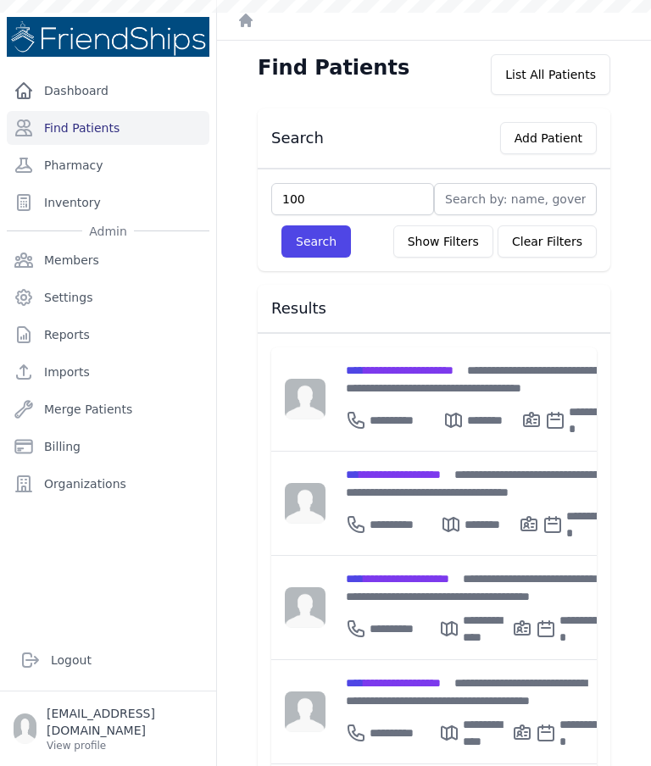
type input "100"
click at [326, 241] on button "Search" at bounding box center [315, 241] width 69 height 32
click at [388, 196] on input "text" at bounding box center [352, 199] width 163 height 32
type input "100"
click at [326, 241] on button "Search" at bounding box center [315, 241] width 69 height 32
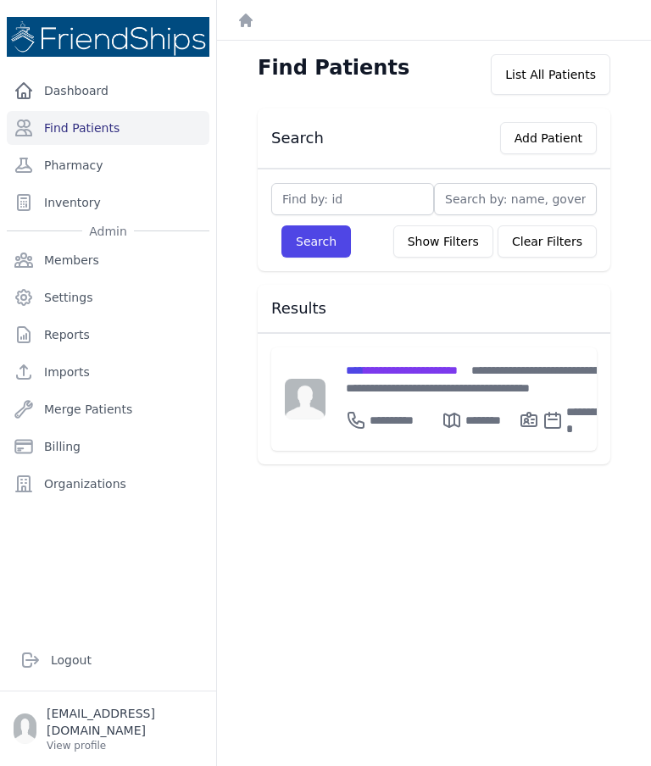
click at [451, 372] on span "**********" at bounding box center [402, 370] width 112 height 12
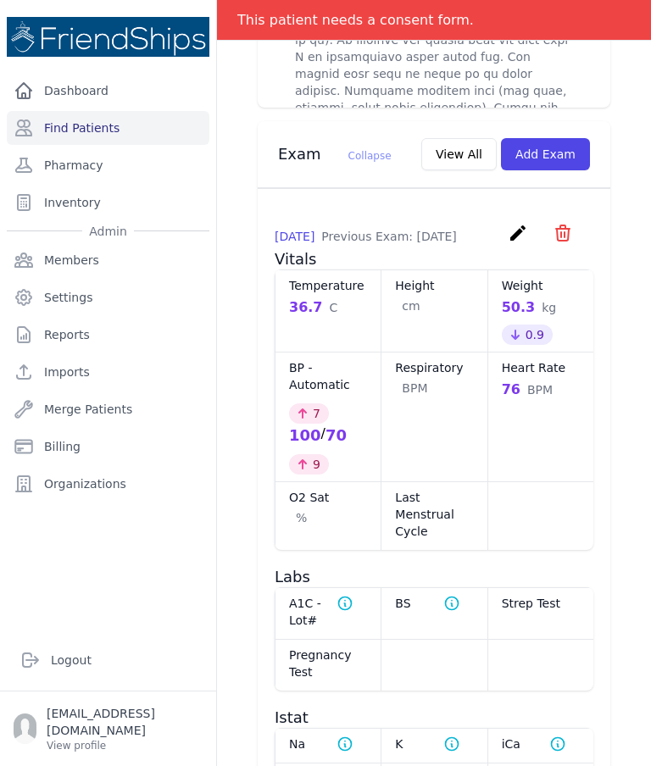
scroll to position [1484, 0]
click at [568, 147] on button "Add Exam" at bounding box center [545, 154] width 89 height 32
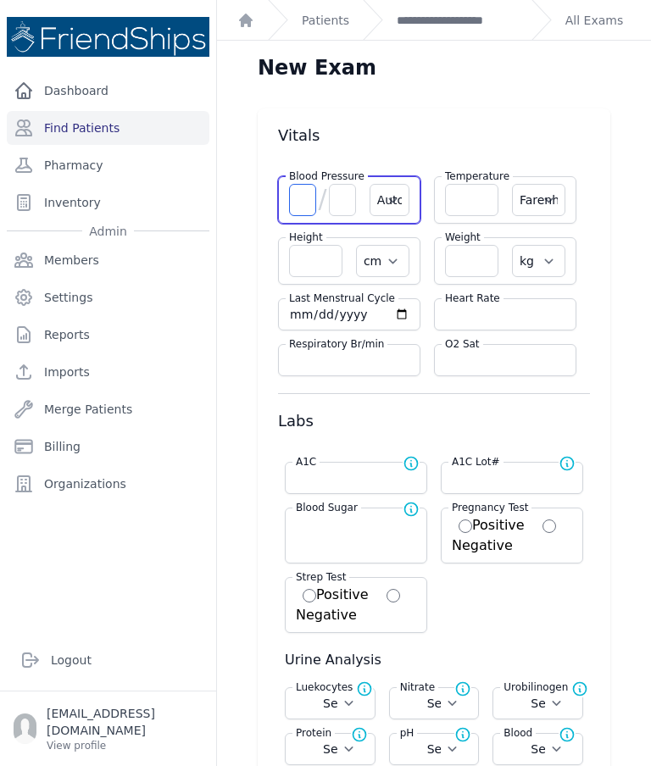
click at [298, 199] on input "number" at bounding box center [302, 200] width 27 height 32
type input "104"
click at [339, 201] on input "number" at bounding box center [342, 200] width 27 height 32
select select "Automatic"
select select "F"
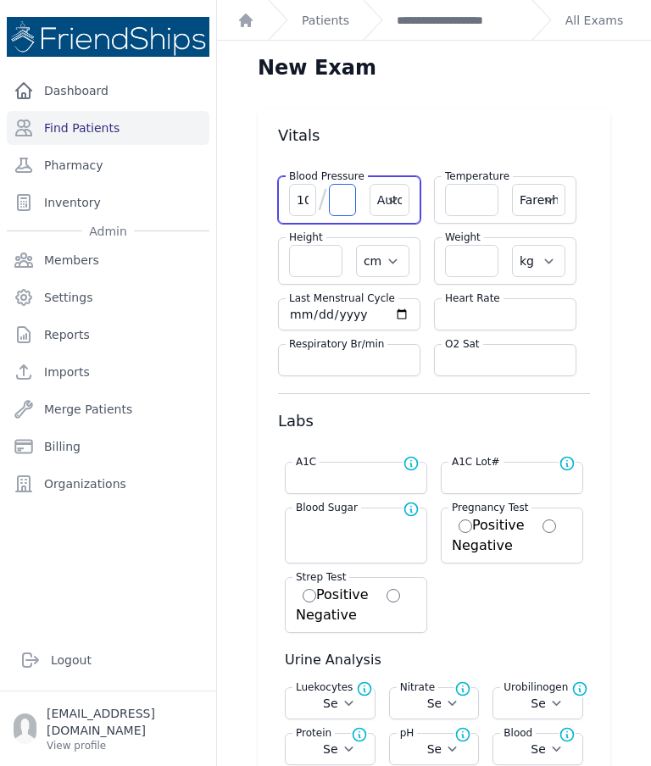
select select "cm"
select select "kg"
select select
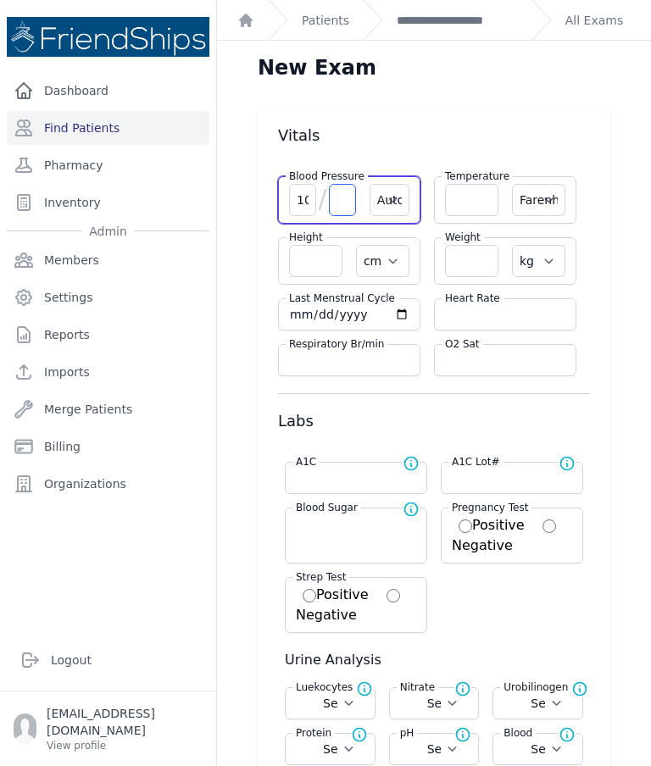
select select
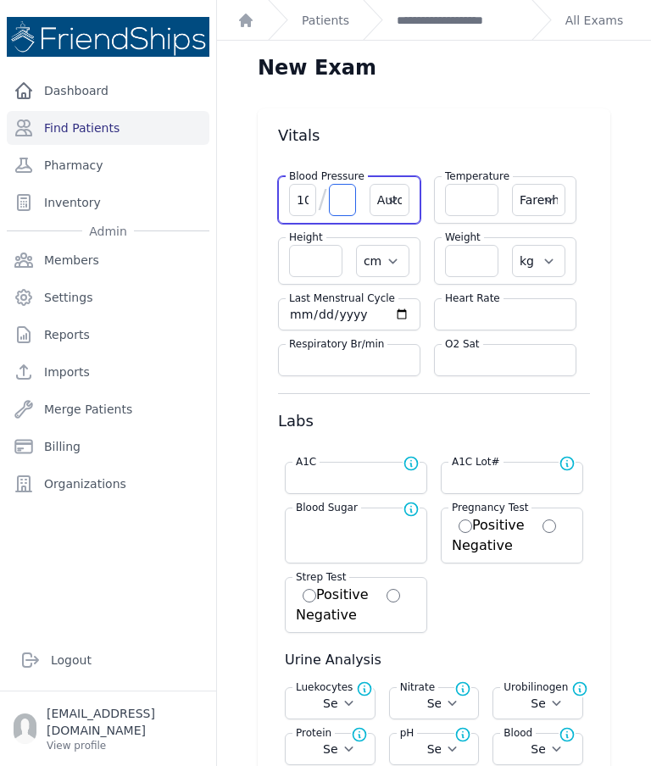
select select
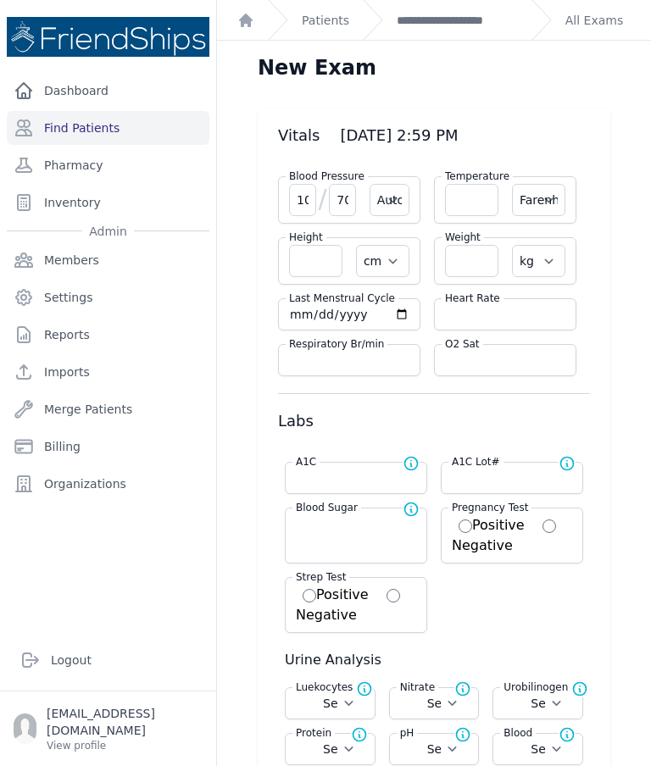
type input "70"
click at [488, 302] on label "Heart Rate" at bounding box center [472, 298] width 62 height 14
click at [512, 313] on input "number" at bounding box center [505, 314] width 120 height 17
select select "Automatic"
select select "F"
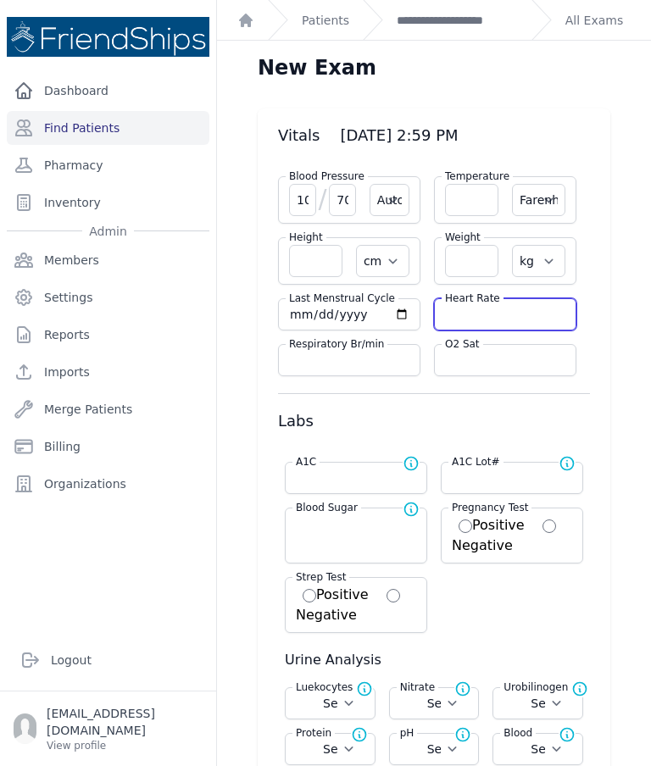
select select "cm"
select select "kg"
select select
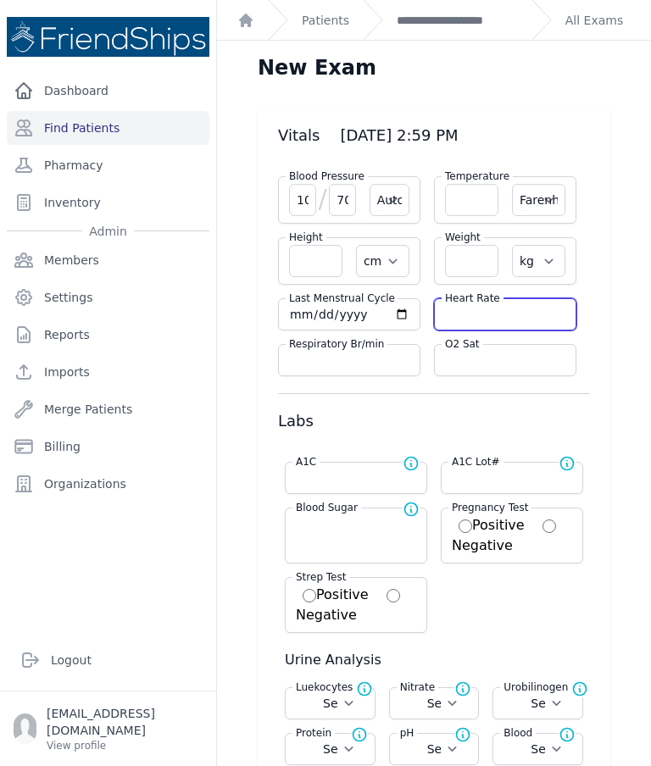
select select
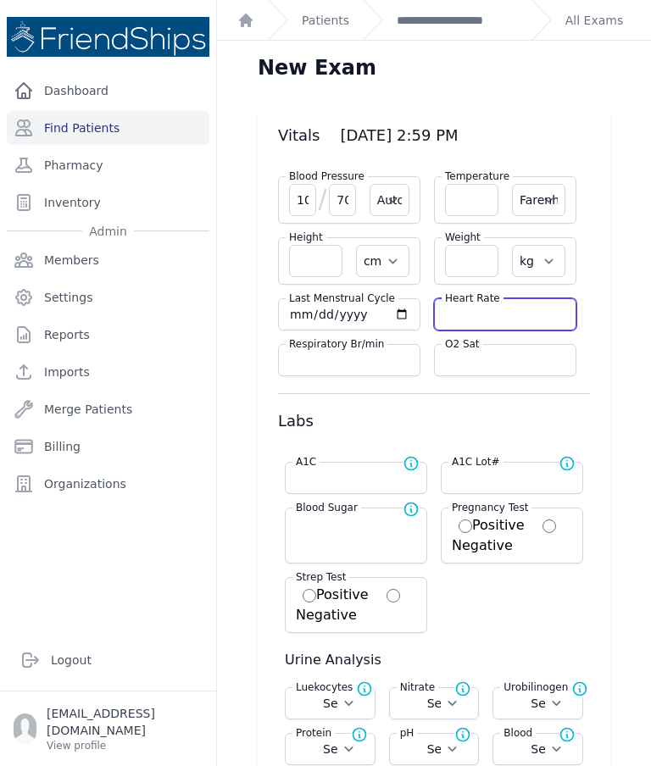
select select
type input "68"
click at [466, 210] on input "number" at bounding box center [471, 200] width 53 height 32
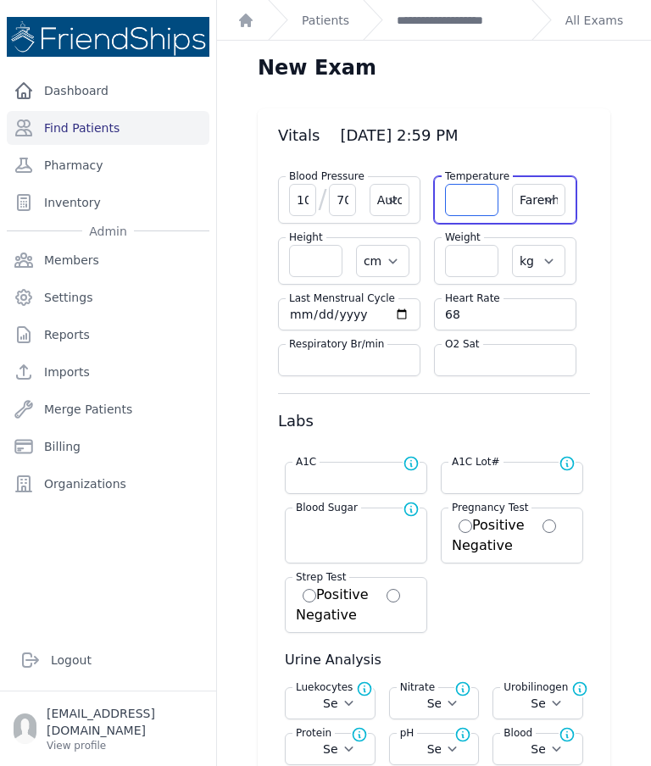
select select "Automatic"
select select "F"
select select "cm"
select select "kg"
select select
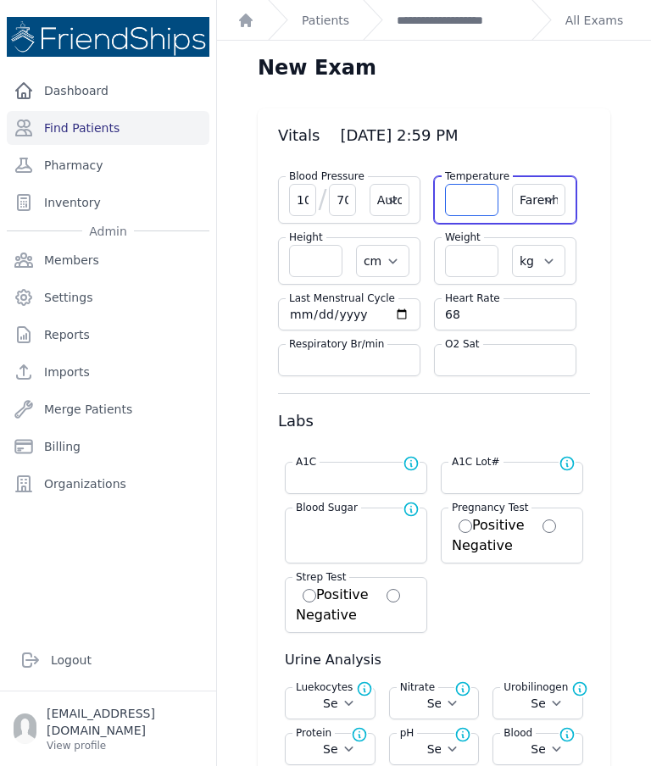
select select
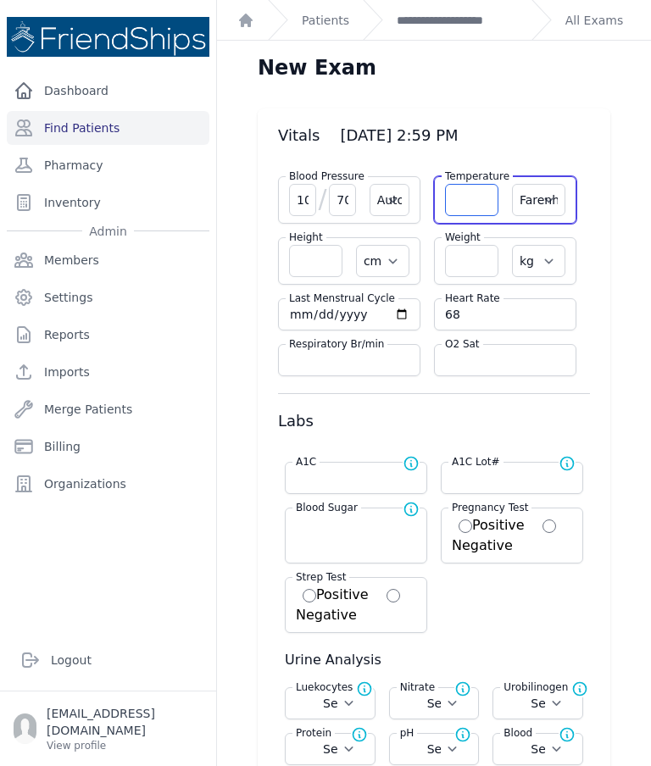
select select
type input "36"
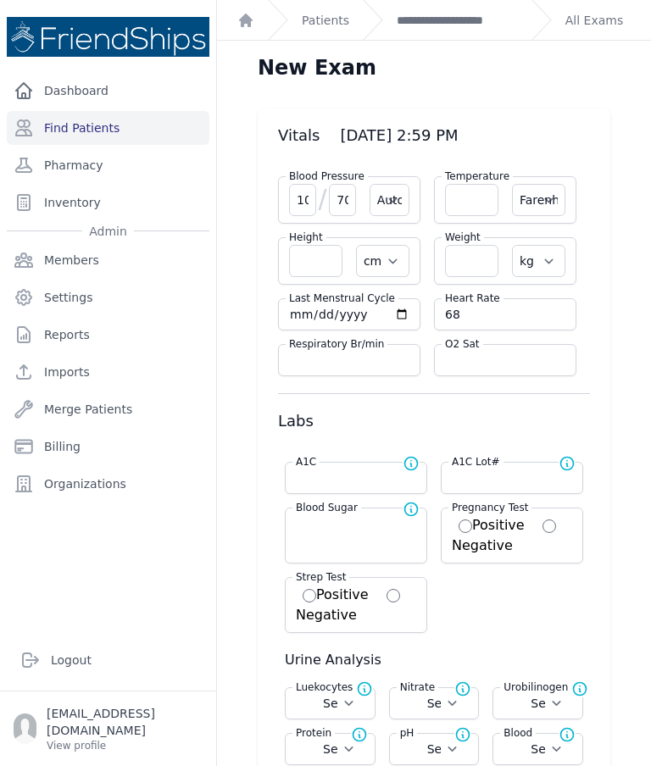
click at [535, 202] on select "Farenheit Celcius" at bounding box center [538, 200] width 53 height 32
select select "C"
click at [485, 199] on input "number" at bounding box center [471, 200] width 53 height 32
select select "Automatic"
select select "C"
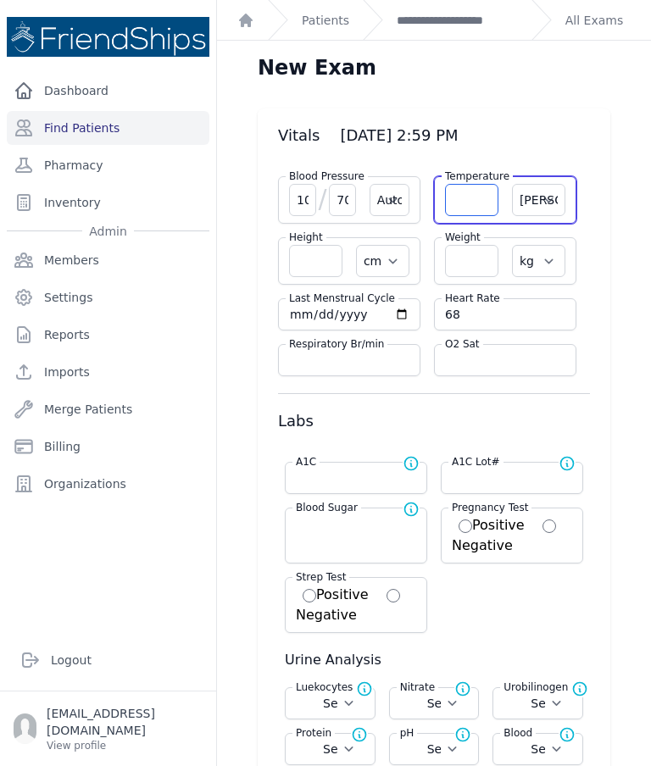
select select "cm"
select select "kg"
select select
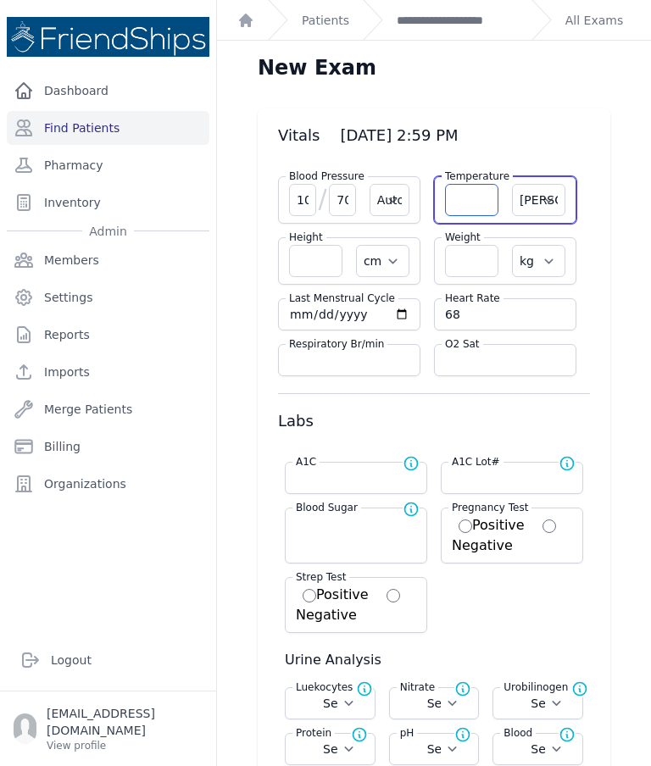
select select
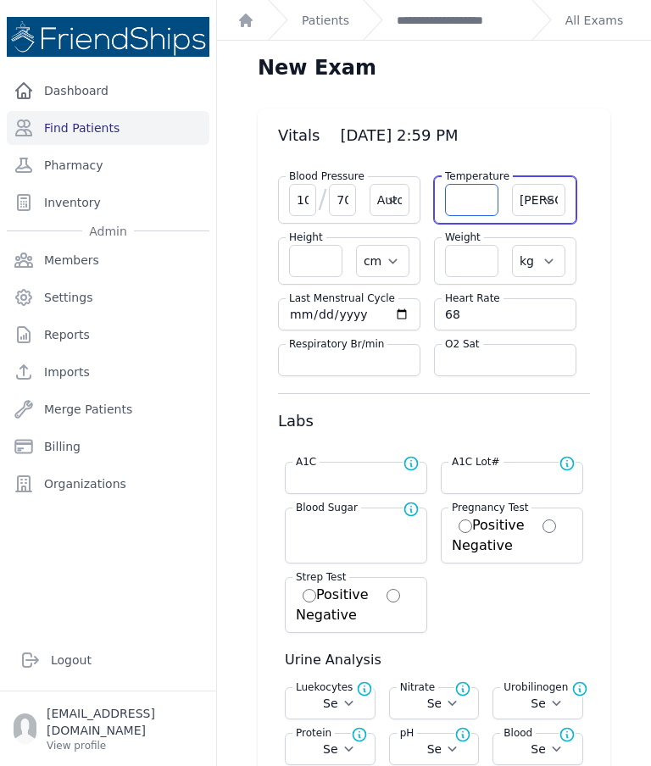
select select
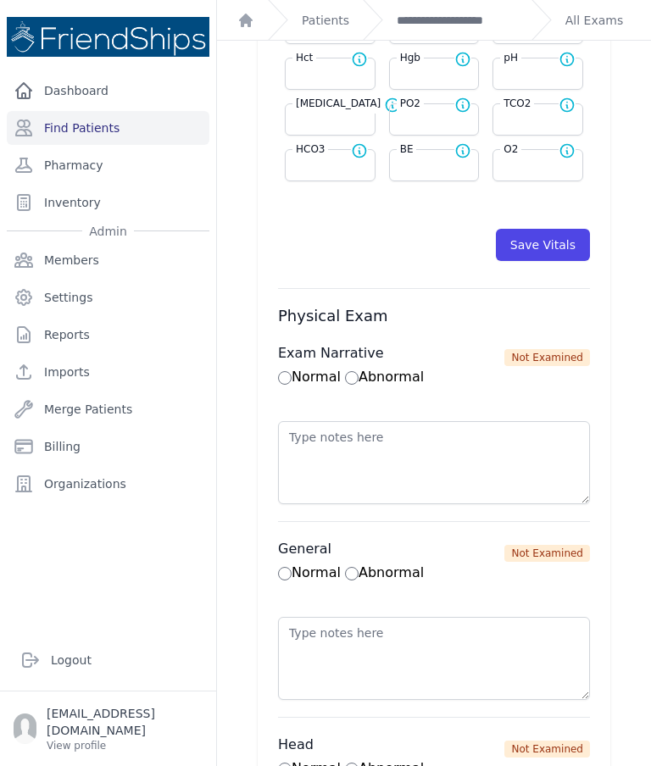
scroll to position [903, 0]
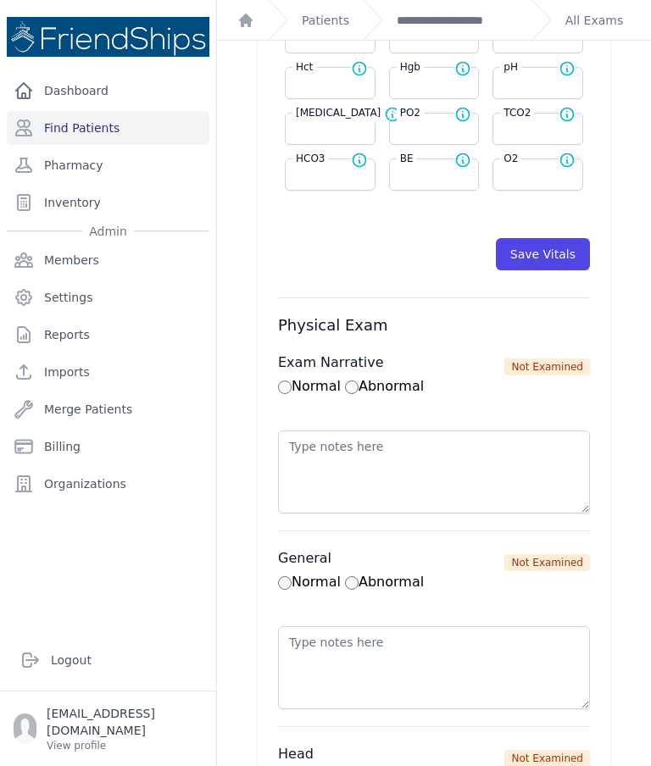
type input "36.7"
click at [551, 255] on button "Save Vitals" at bounding box center [543, 254] width 94 height 32
select select "Automatic"
select select "cm"
select select "kg"
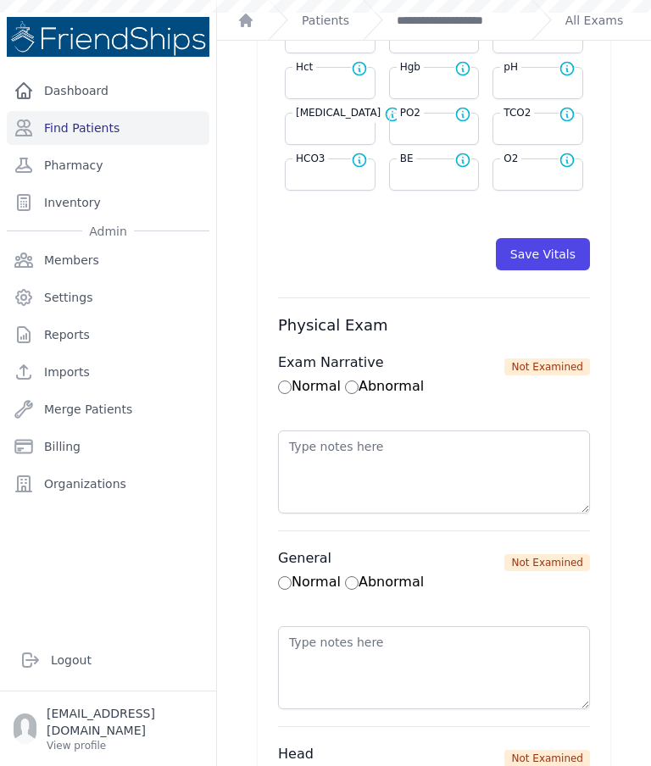
select select
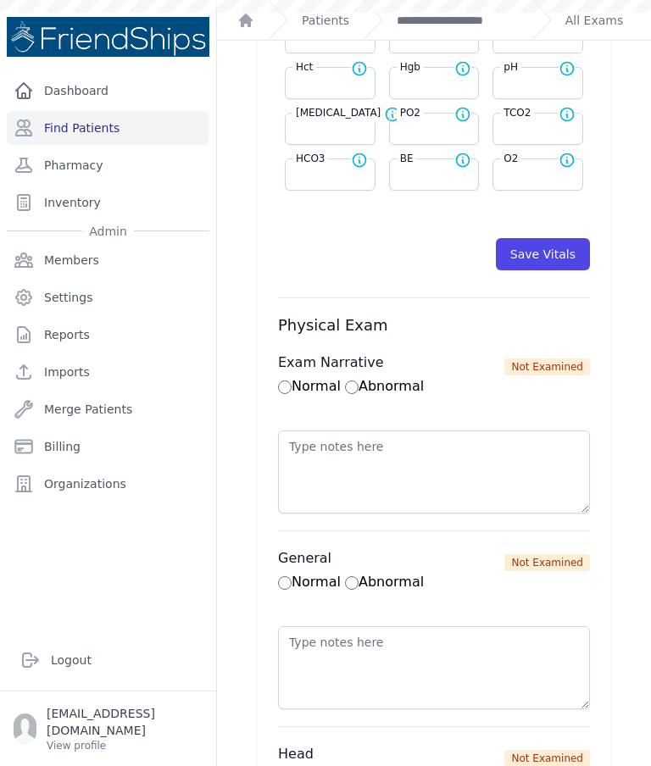
select select
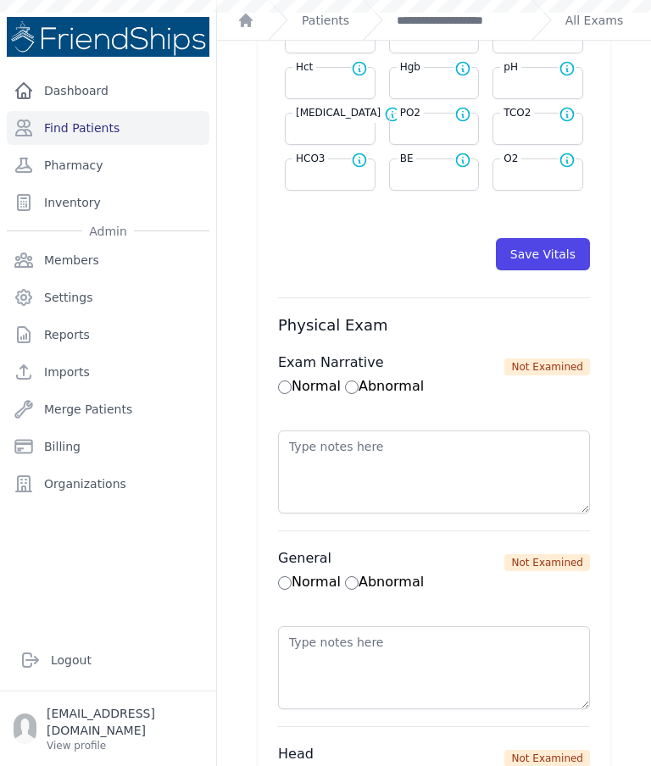
scroll to position [0, 0]
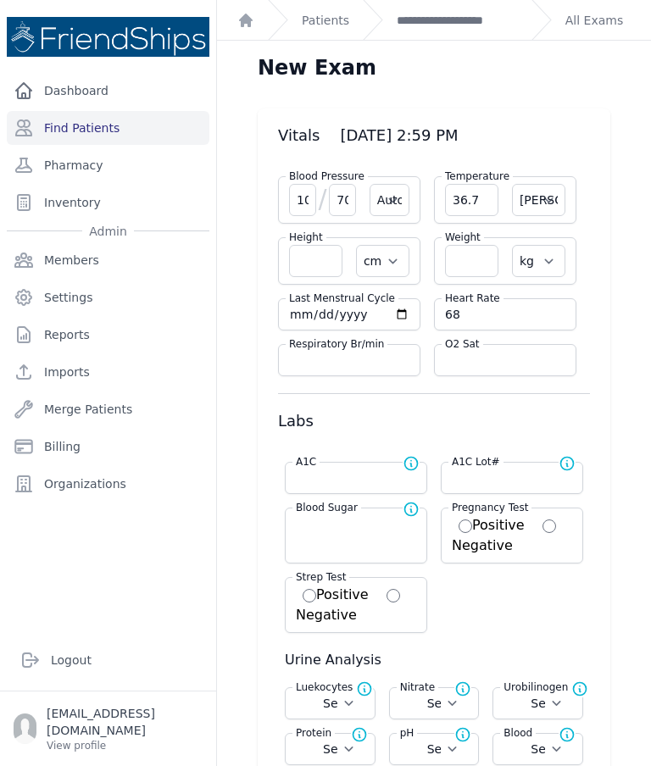
click at [460, 20] on link "**********" at bounding box center [456, 20] width 121 height 17
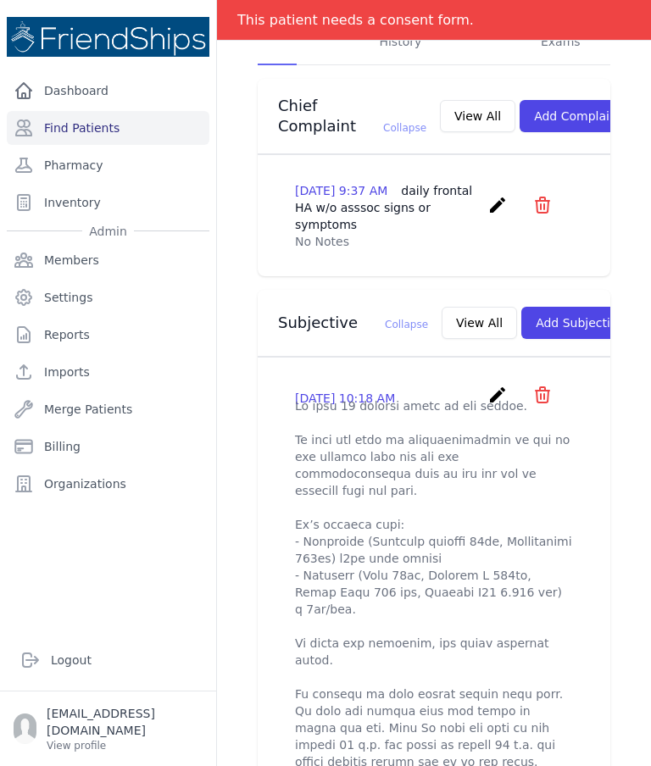
scroll to position [408, 0]
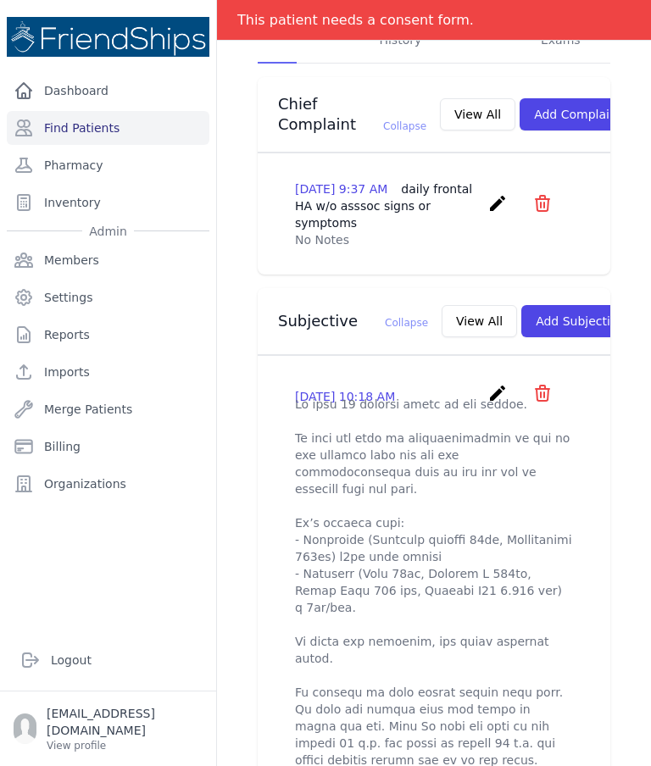
click at [551, 313] on button "Add Subjective" at bounding box center [580, 321] width 118 height 32
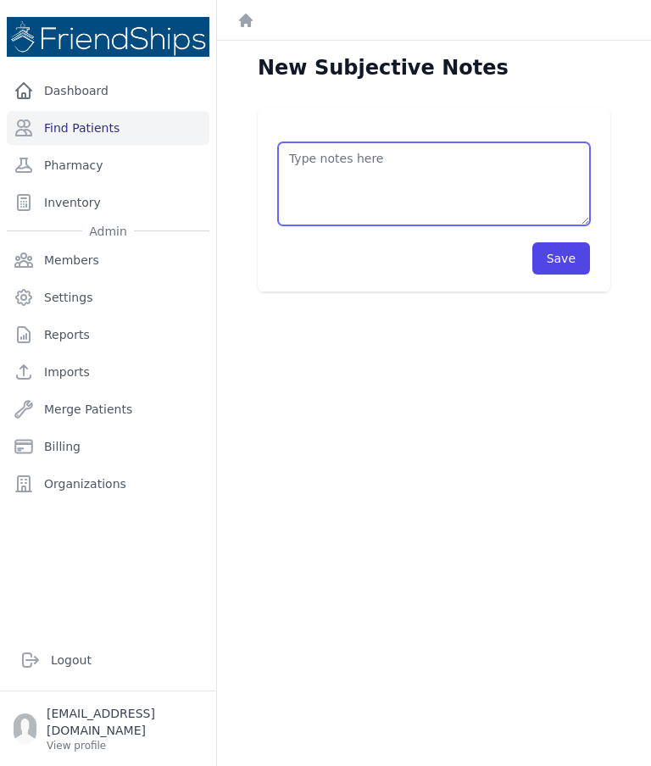
click at [509, 182] on textarea at bounding box center [434, 183] width 312 height 83
click at [331, 156] on textarea "Pt came on time t" at bounding box center [434, 183] width 312 height 83
click at [482, 160] on textarea "Pt came to the clinic on time t" at bounding box center [434, 183] width 312 height 83
click at [550, 193] on textarea "Pt came to the clinic on time. Told Pt to eat red meat, green leaf vegetables" at bounding box center [434, 183] width 312 height 83
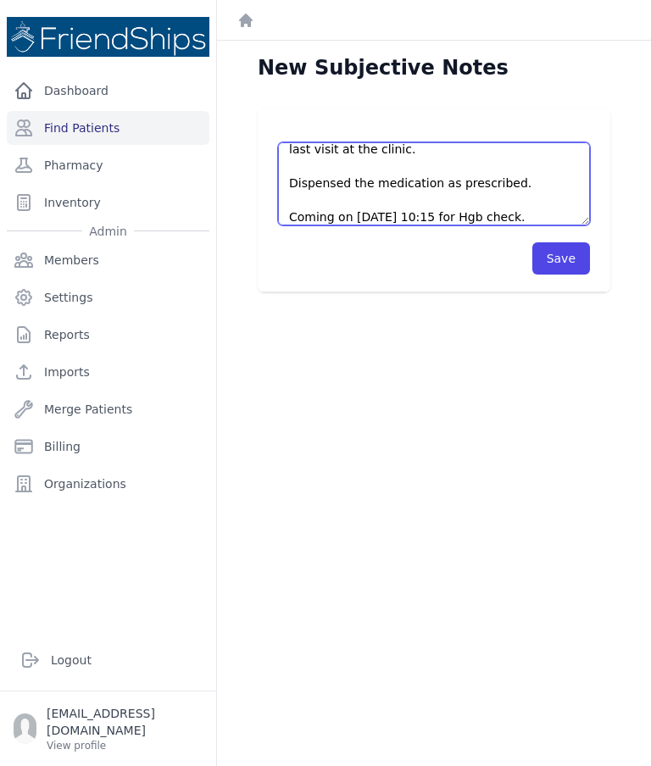
type textarea "Pt came to the clinic on time. Told Pt to eat red meat, green leaf vegetables, …"
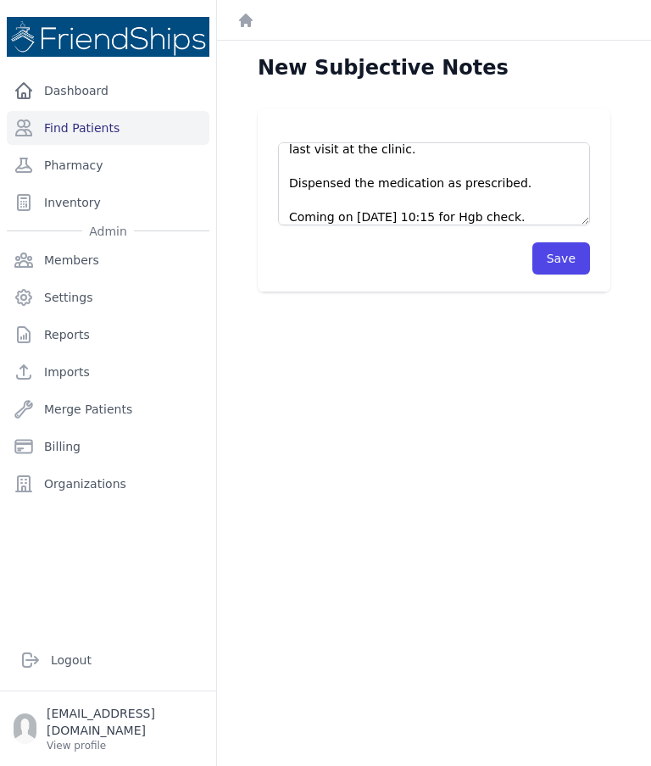
click at [568, 258] on button "Save" at bounding box center [561, 258] width 58 height 32
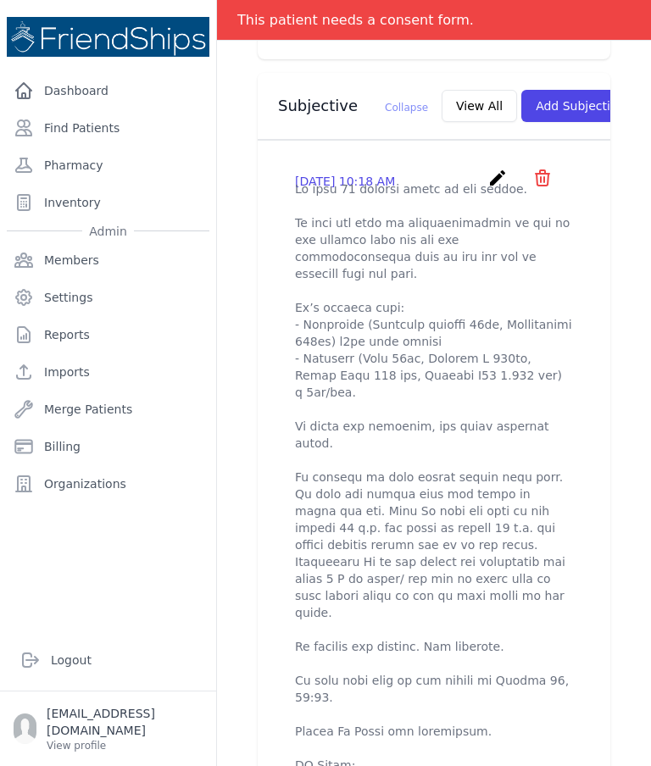
scroll to position [592, 0]
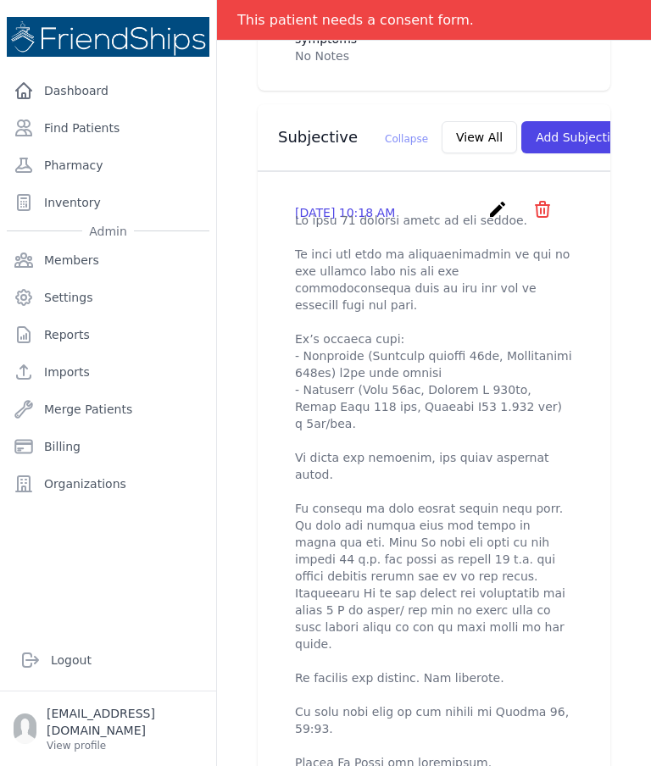
click at [98, 133] on link "Find Patients" at bounding box center [108, 128] width 202 height 34
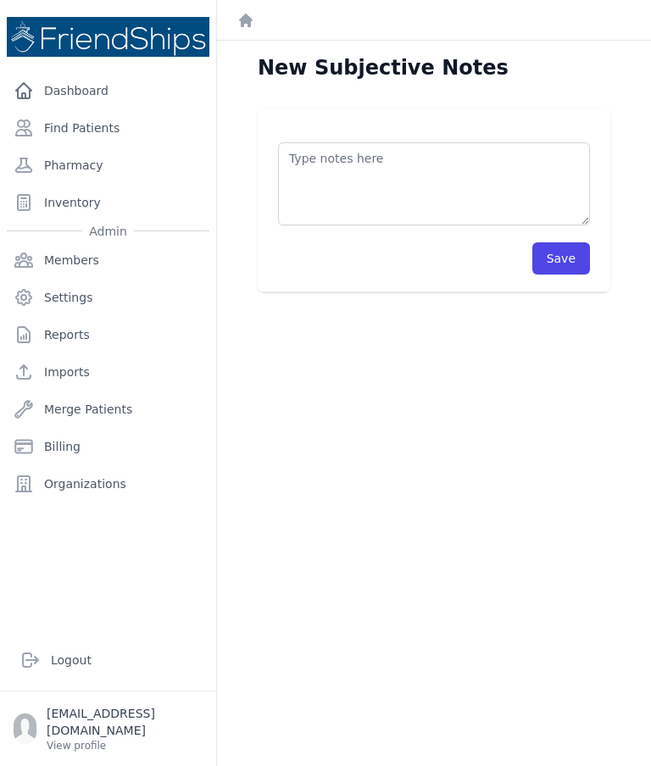
click at [65, 122] on link "Find Patients" at bounding box center [108, 128] width 202 height 34
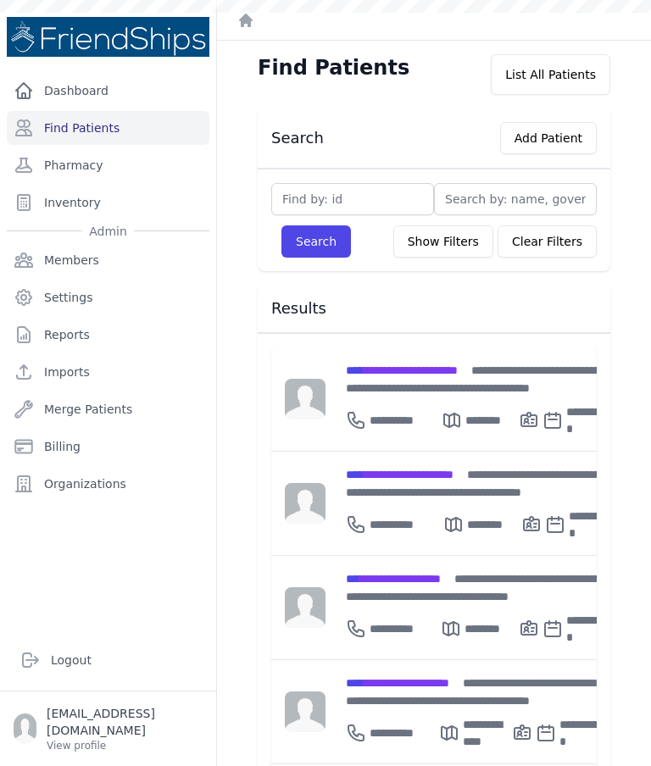
click at [410, 373] on span "**********" at bounding box center [402, 370] width 112 height 12
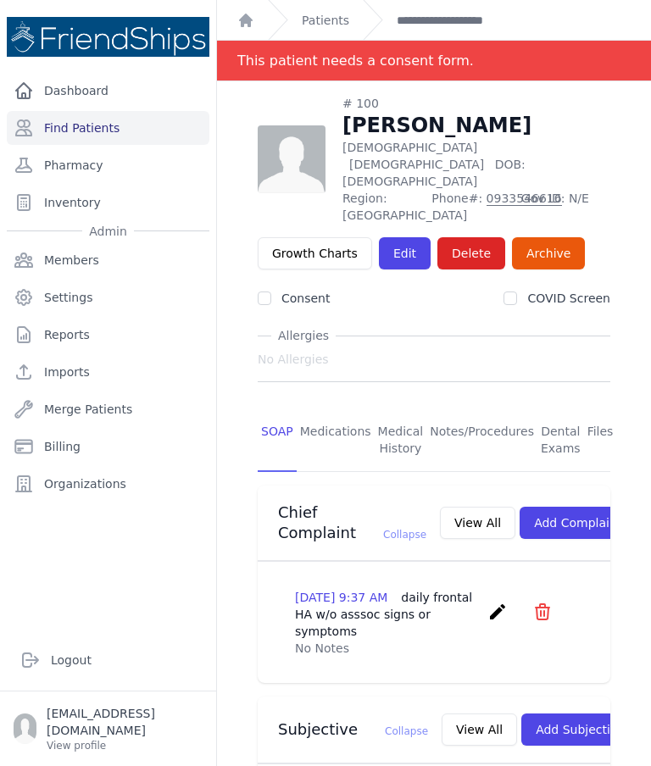
scroll to position [-1, 0]
click at [107, 129] on link "Find Patients" at bounding box center [108, 128] width 202 height 34
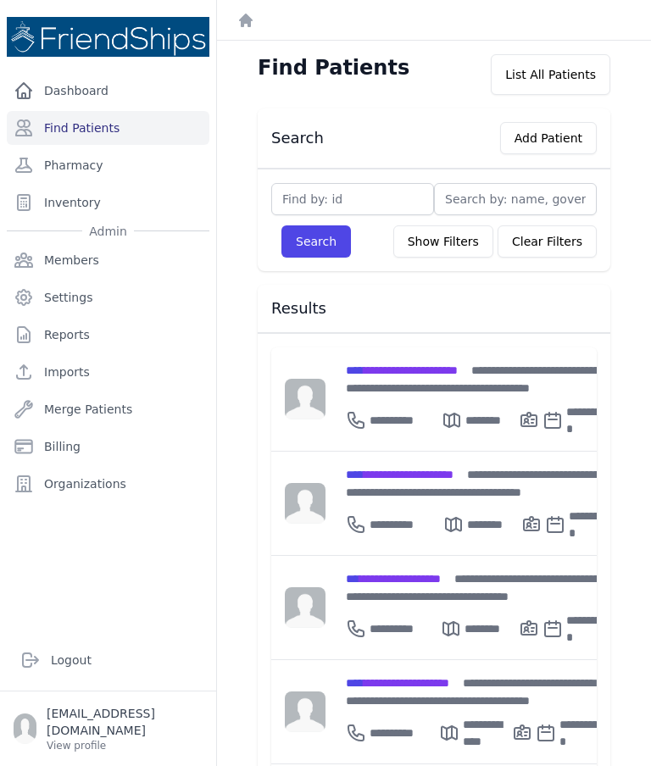
click at [375, 379] on span "**********" at bounding box center [475, 379] width 258 height 30
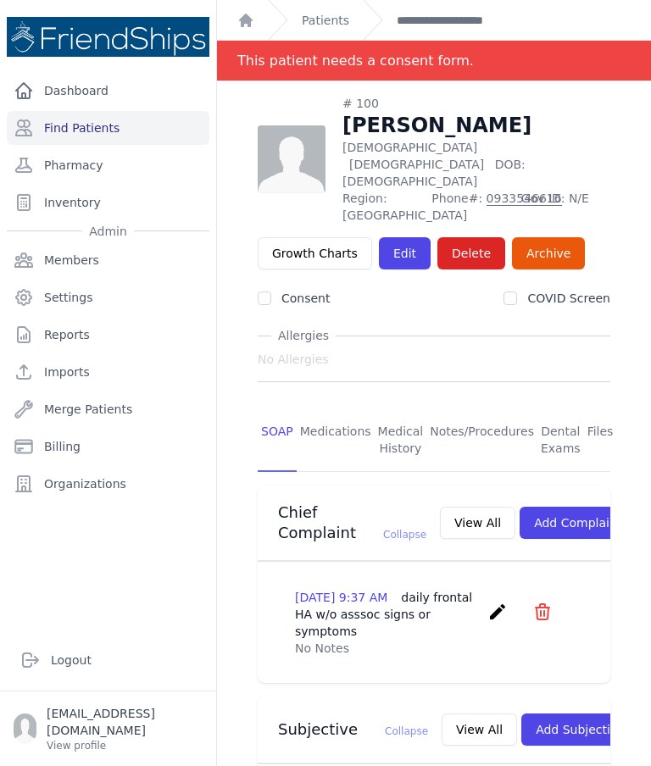
click at [111, 133] on link "Find Patients" at bounding box center [108, 128] width 202 height 34
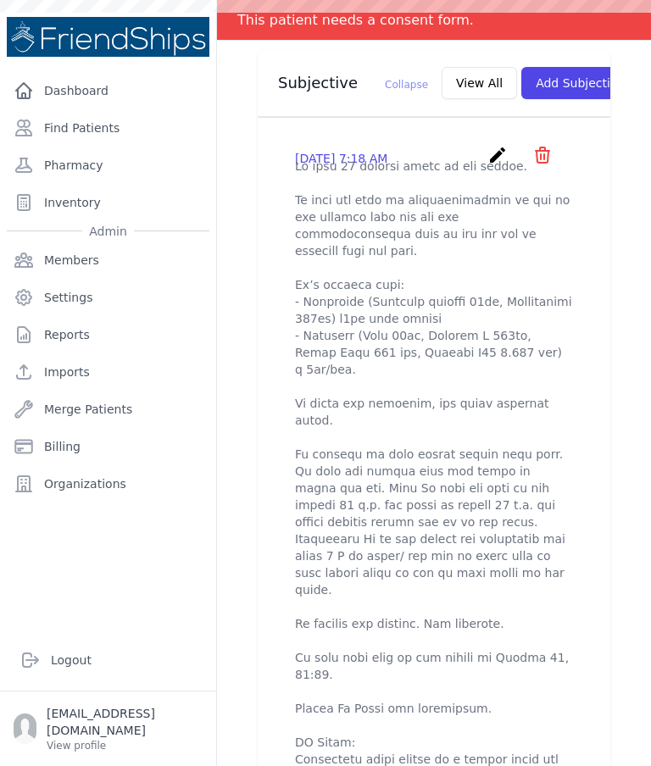
scroll to position [562, 0]
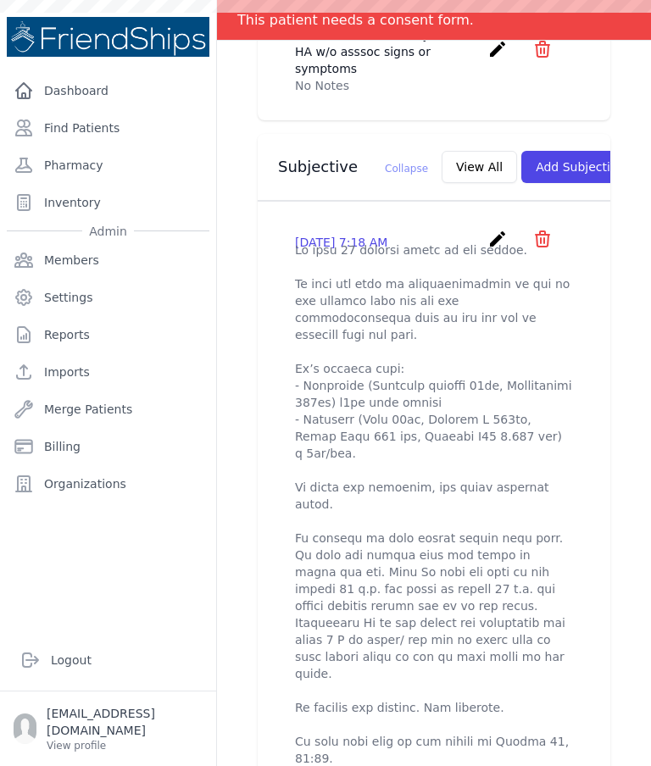
click at [578, 153] on button "Add Subjective" at bounding box center [580, 167] width 118 height 32
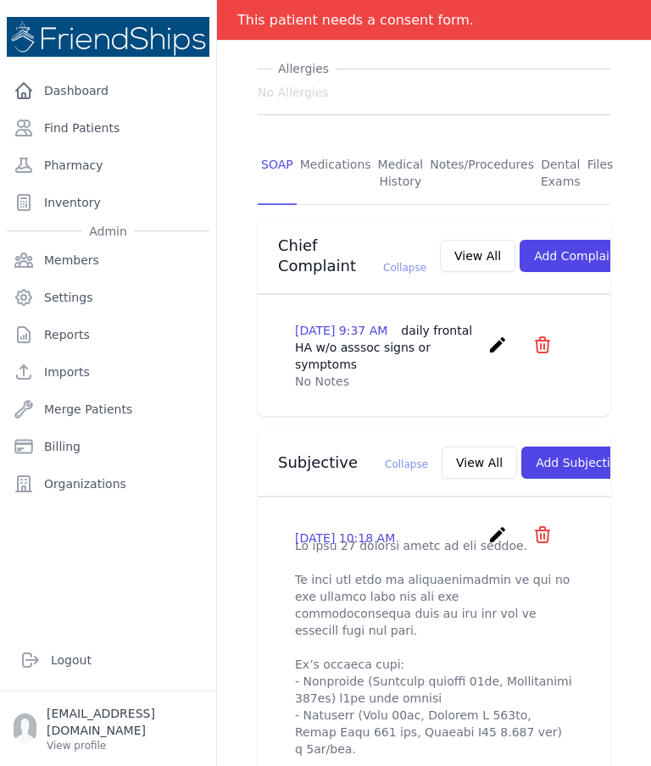
scroll to position [265, 0]
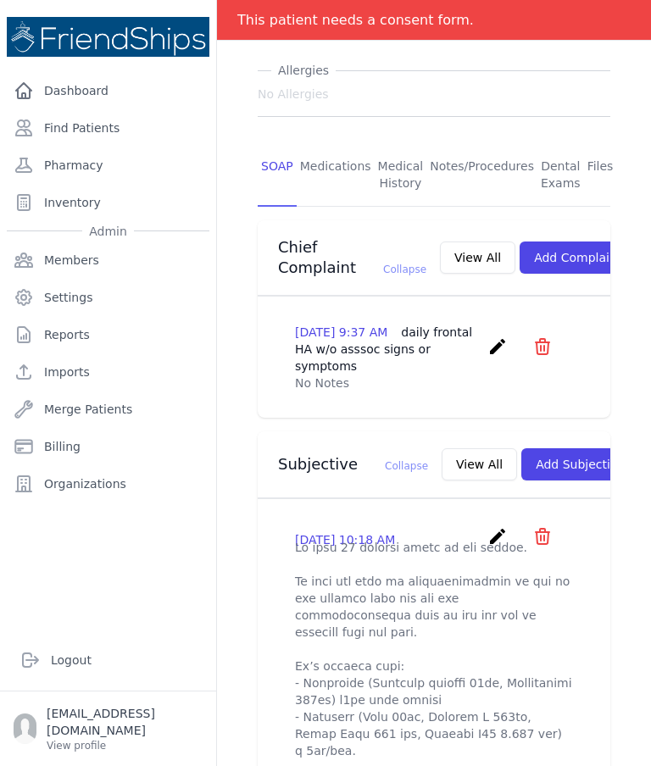
click at [549, 450] on button "Add Subjective" at bounding box center [580, 464] width 118 height 32
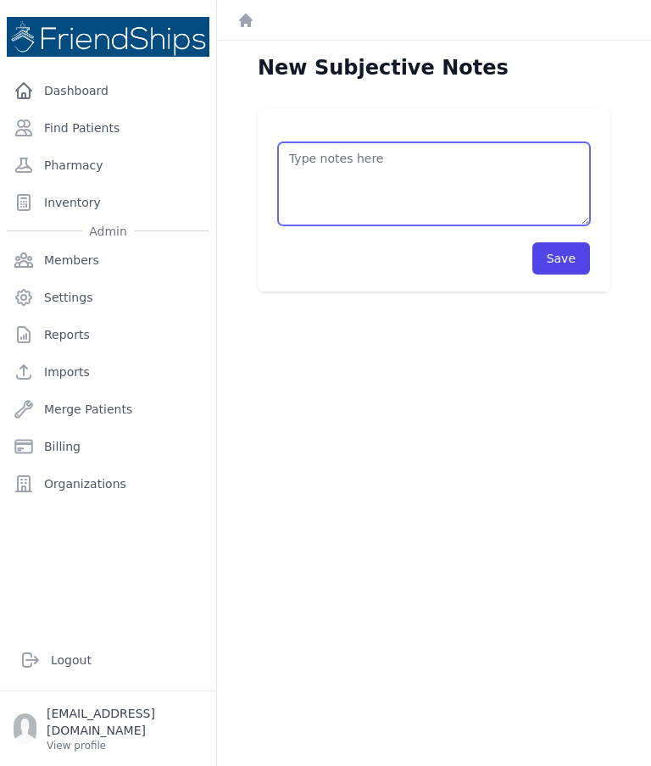
click at [526, 158] on textarea at bounding box center [434, 183] width 312 height 83
click at [522, 203] on textarea "Pt came to the clinic on time. Told to the Pt to eat red meat, green leaf" at bounding box center [434, 183] width 312 height 83
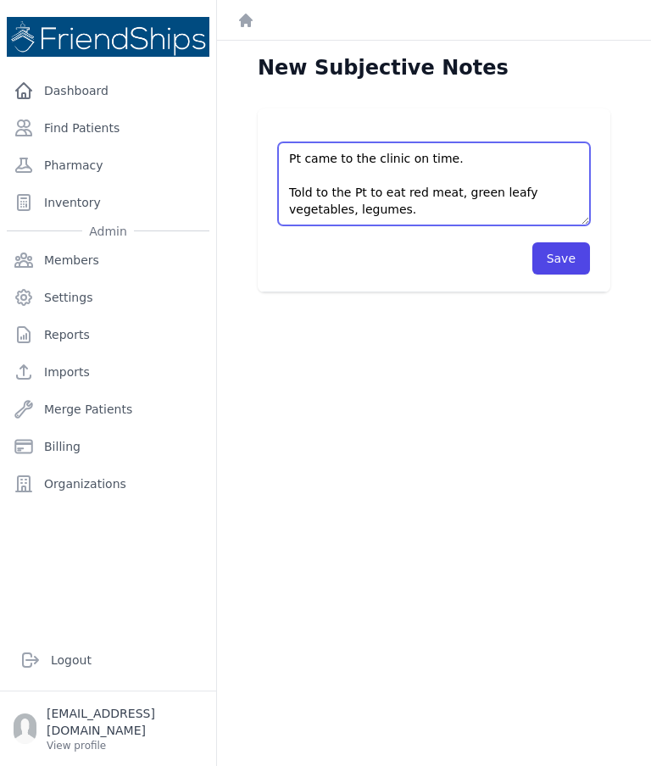
type textarea "Pt came to the clinic on time. Told to the Pt to eat red meat, green leafy vege…"
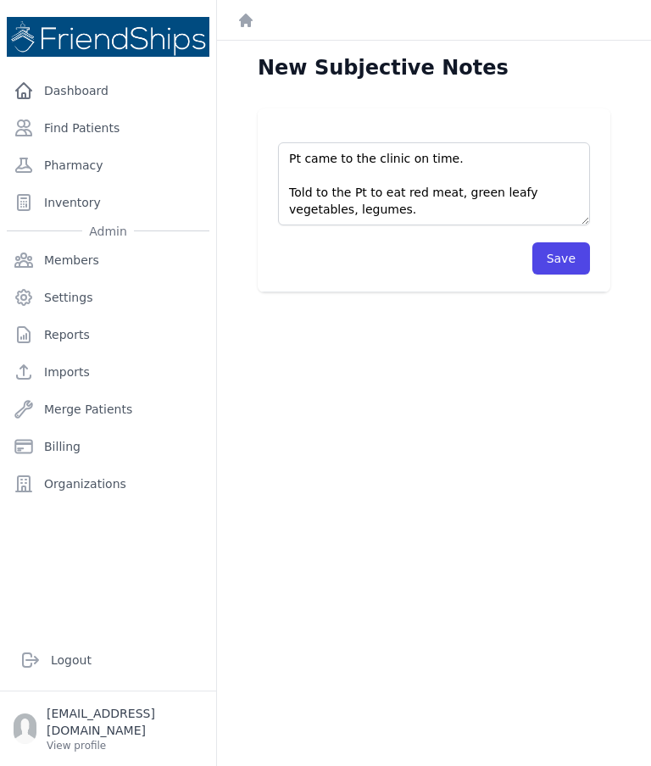
click at [571, 253] on button "Save" at bounding box center [561, 258] width 58 height 32
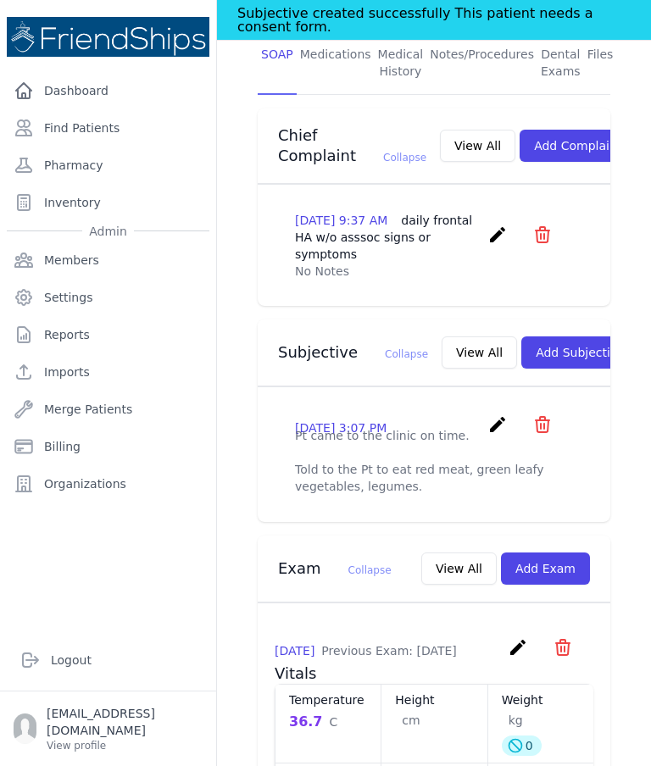
scroll to position [418, 0]
click at [496, 430] on link "create" at bounding box center [499, 430] width 25 height 16
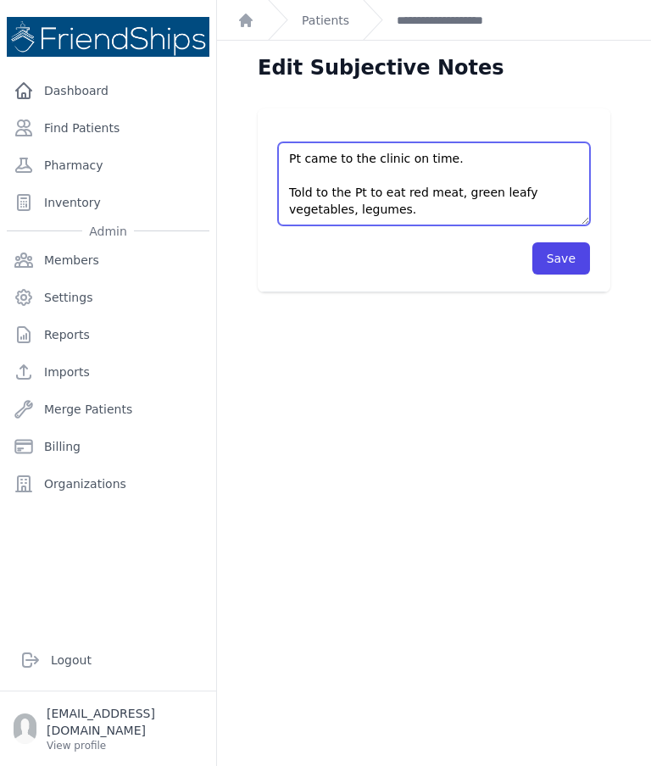
click at [463, 217] on textarea "Pt came to the clinic on time. Told to the Pt to eat red meat, green leafy vege…" at bounding box center [434, 183] width 312 height 83
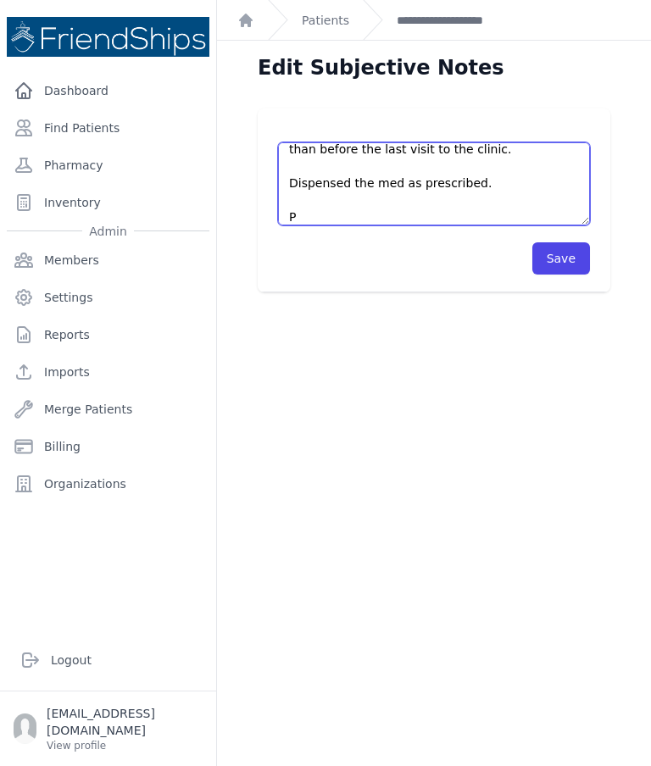
scroll to position [128, 0]
type textarea "Pt came to the clinic on time. Told to the Pt to eat red meat, green leafy vege…"
click at [440, 178] on textarea "Pt came to the clinic on time. Told to the Pt to eat red meat, green leafy vege…" at bounding box center [434, 183] width 312 height 83
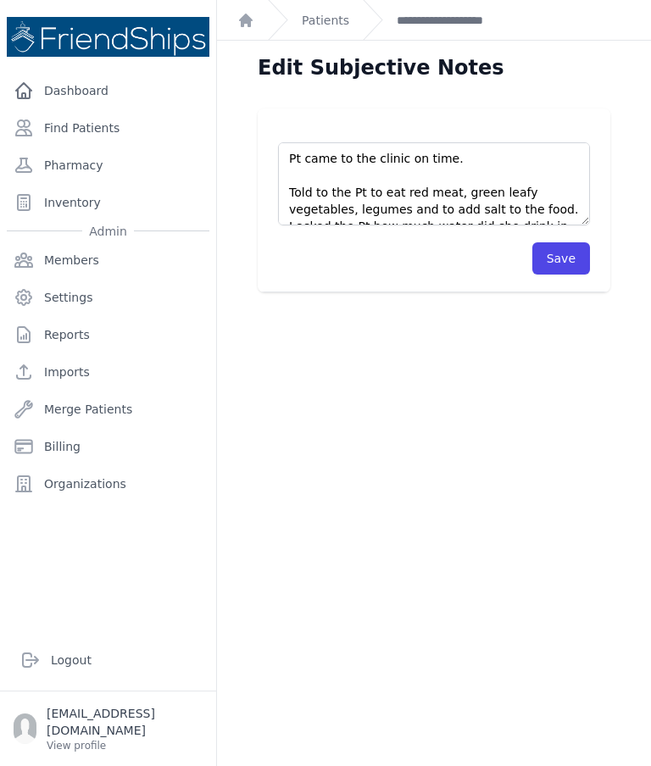
scroll to position [102, 0]
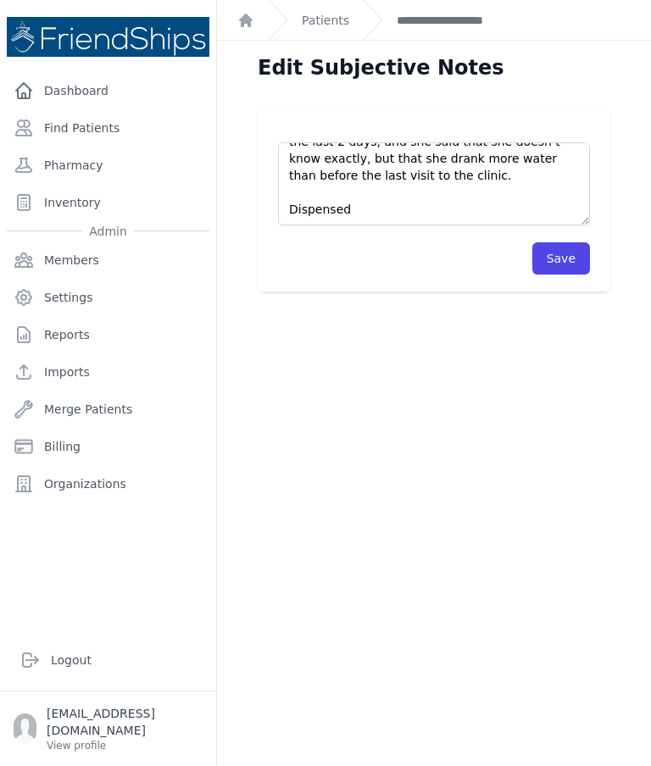
click at [408, 374] on div "Edit Subjective Notes Pt came to the clinic on time. Told to the Pt to eat red …" at bounding box center [434, 424] width 434 height 766
click at [559, 262] on button "Save" at bounding box center [561, 258] width 58 height 32
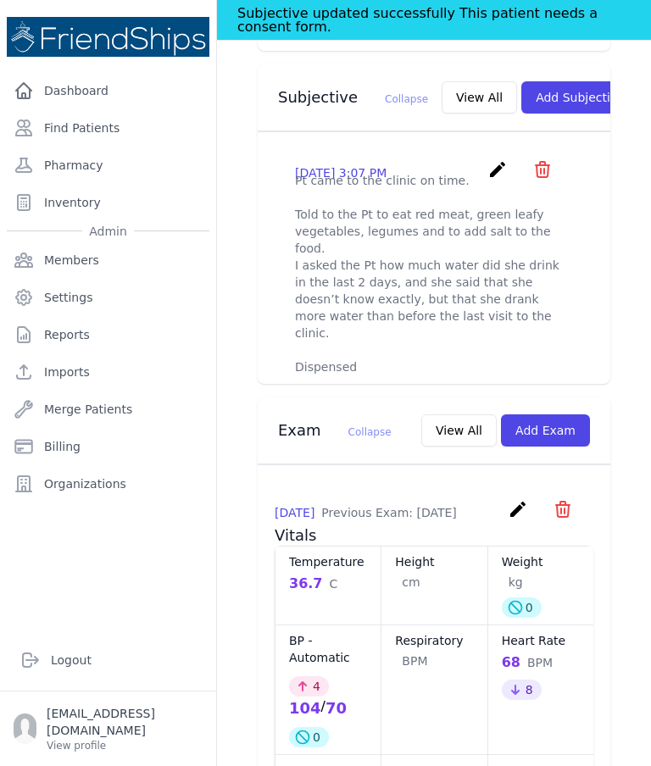
scroll to position [669, 0]
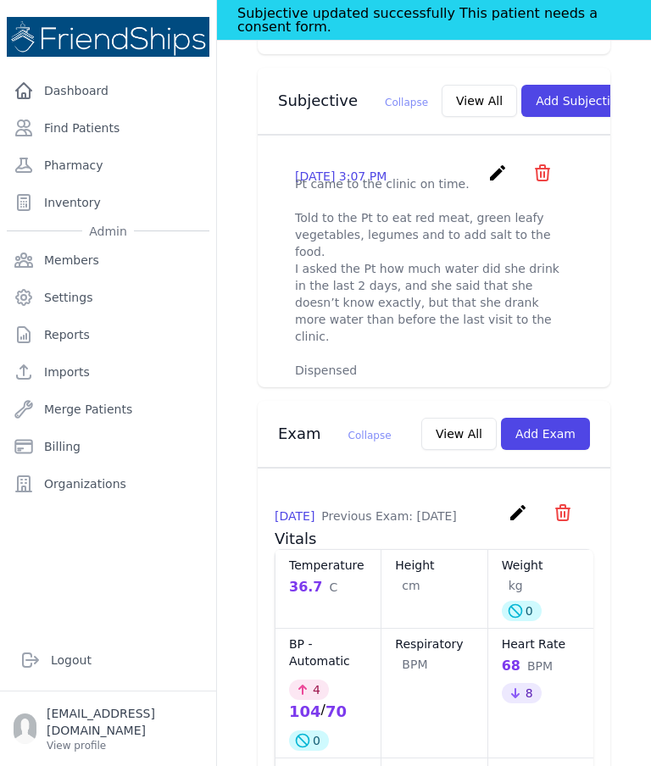
click at [484, 168] on div "[DATE] 3:07 PM create ​ Delete subjective - Pt came to the clinic on time. Told…" at bounding box center [434, 176] width 278 height 26
click at [497, 174] on icon "create" at bounding box center [497, 173] width 20 height 20
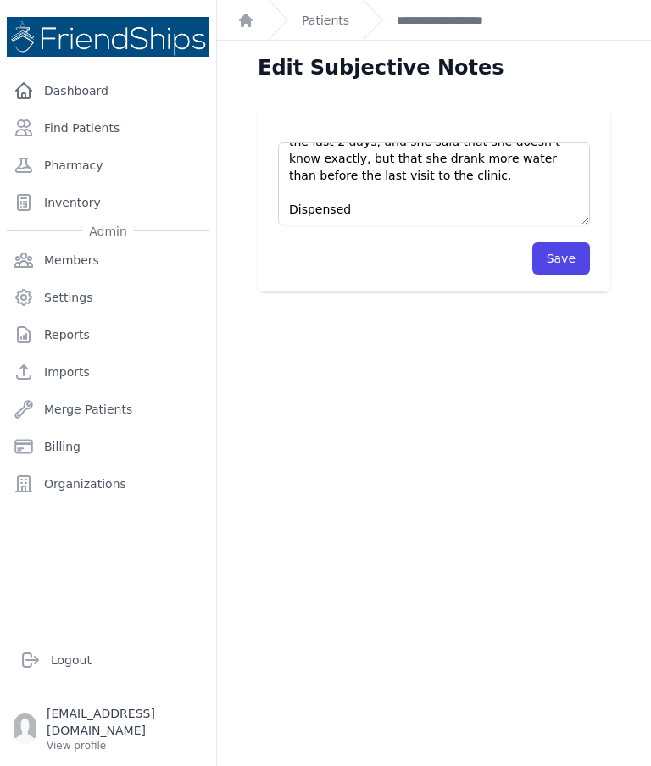
scroll to position [102, 0]
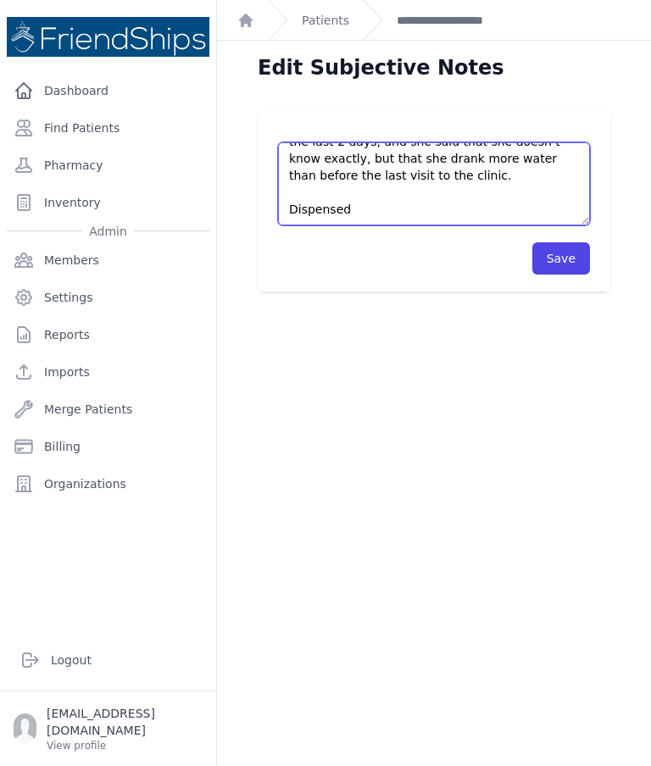
click at [382, 210] on textarea "Pt came to the clinic on time. Told to the Pt to eat red meat, green leafy vege…" at bounding box center [434, 183] width 312 height 83
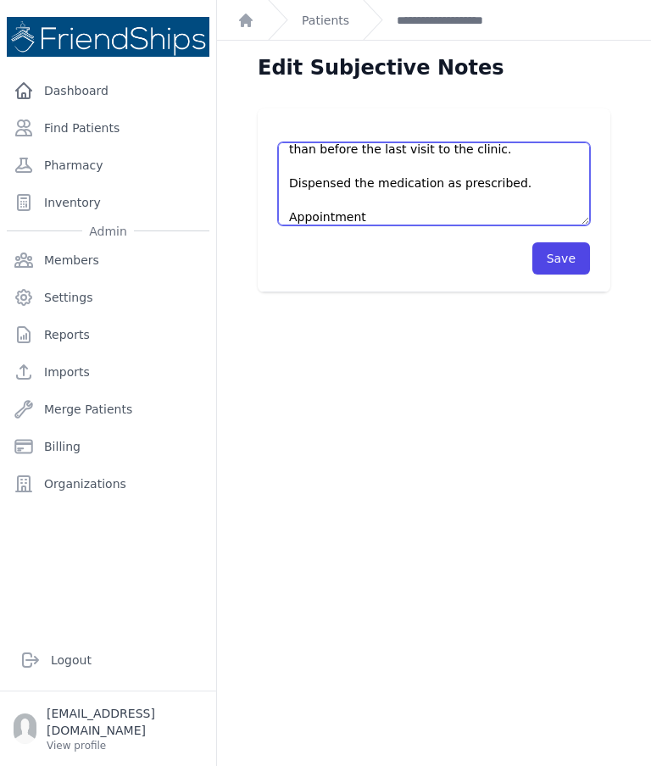
scroll to position [128, 0]
type textarea "Pt came to the clinic on time. Told to the Pt to eat red meat, green leafy vege…"
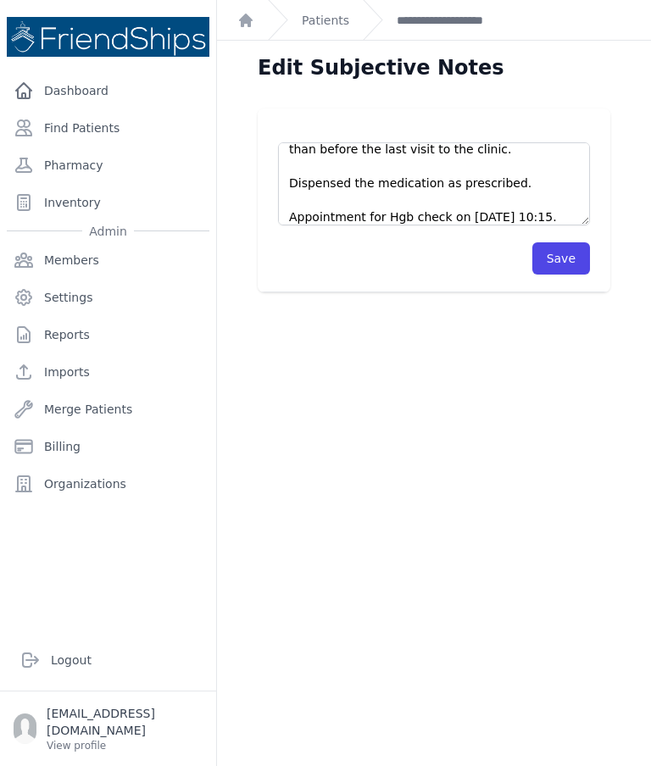
click at [551, 269] on button "Save" at bounding box center [561, 258] width 58 height 32
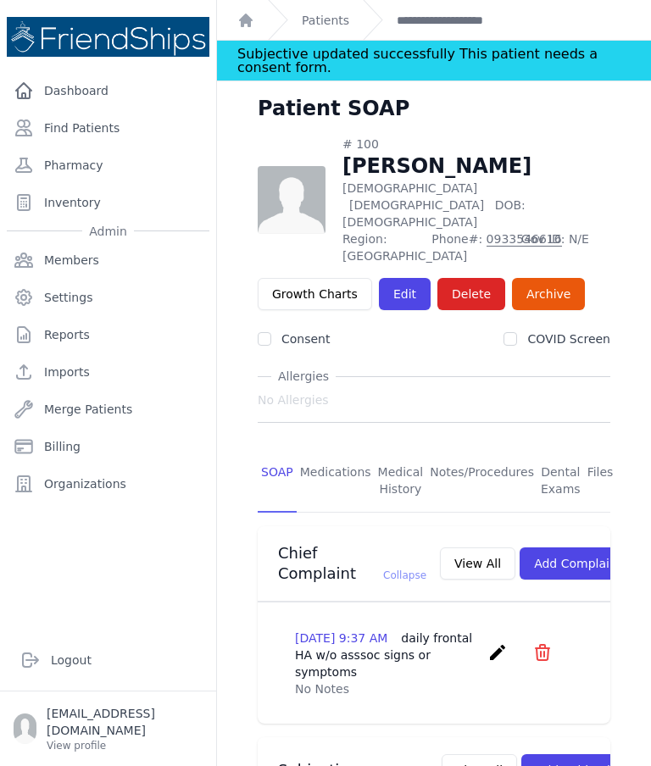
click at [348, 450] on link "Medications" at bounding box center [335, 481] width 78 height 63
click at [335, 450] on link "Medications" at bounding box center [335, 481] width 78 height 63
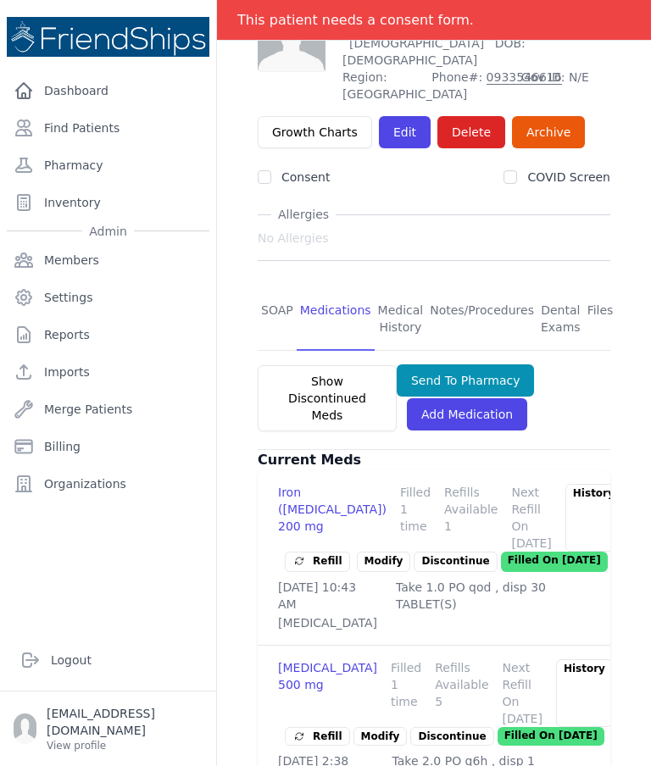
scroll to position [160, 0]
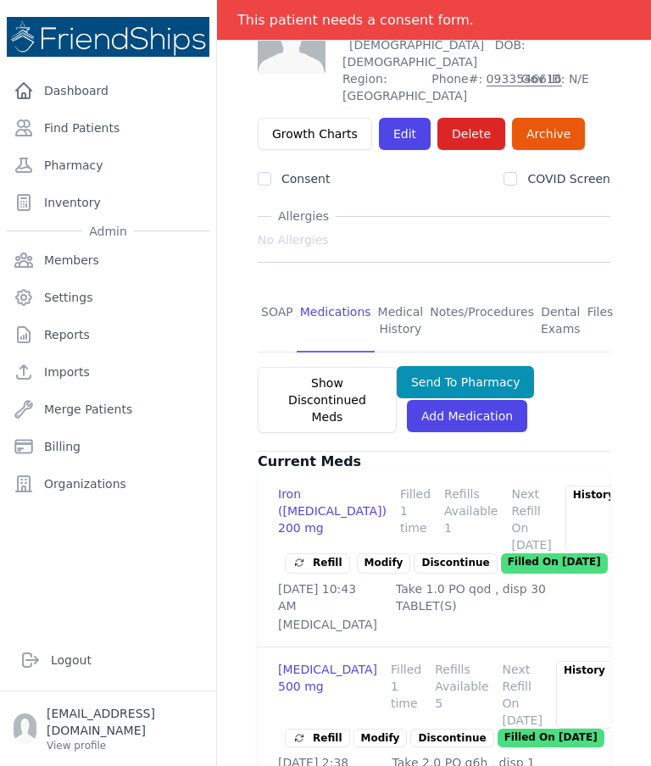
click at [96, 125] on link "Find Patients" at bounding box center [108, 128] width 202 height 34
click at [318, 21] on link "Patients" at bounding box center [325, 20] width 47 height 17
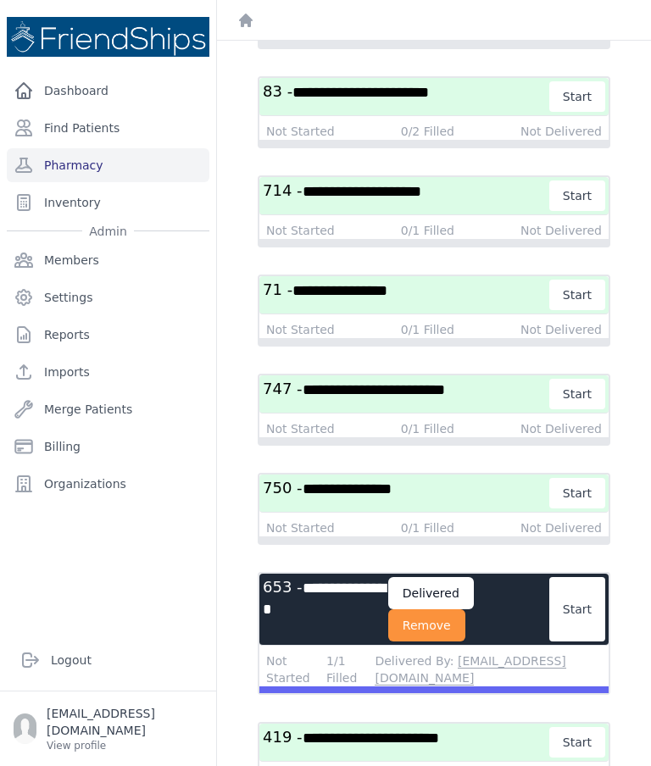
scroll to position [540, 0]
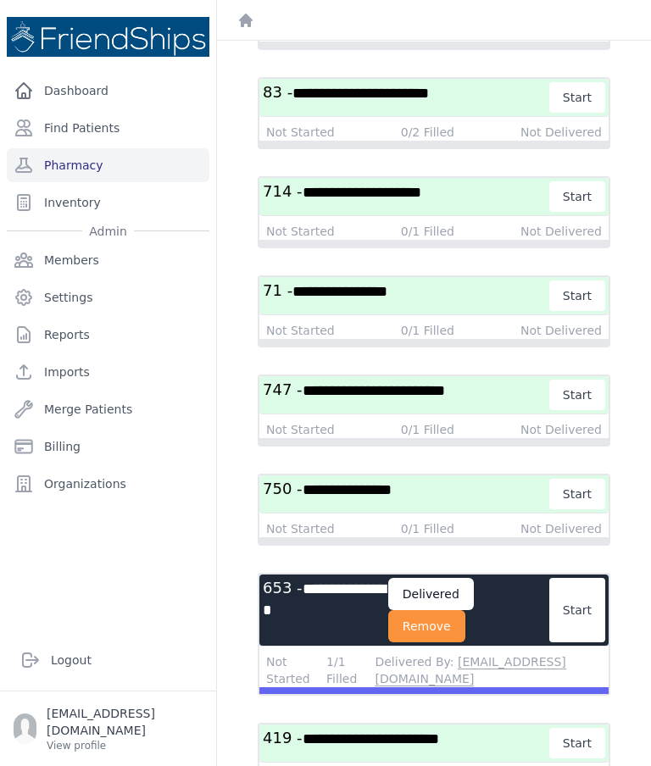
click at [346, 617] on h3 "**********" at bounding box center [325, 610] width 125 height 64
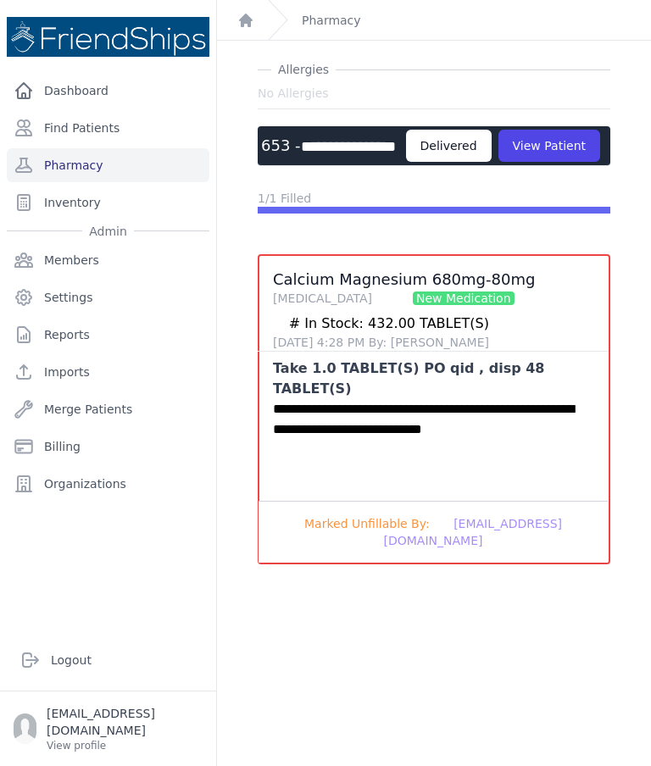
click at [109, 158] on link "Pharmacy" at bounding box center [108, 165] width 202 height 34
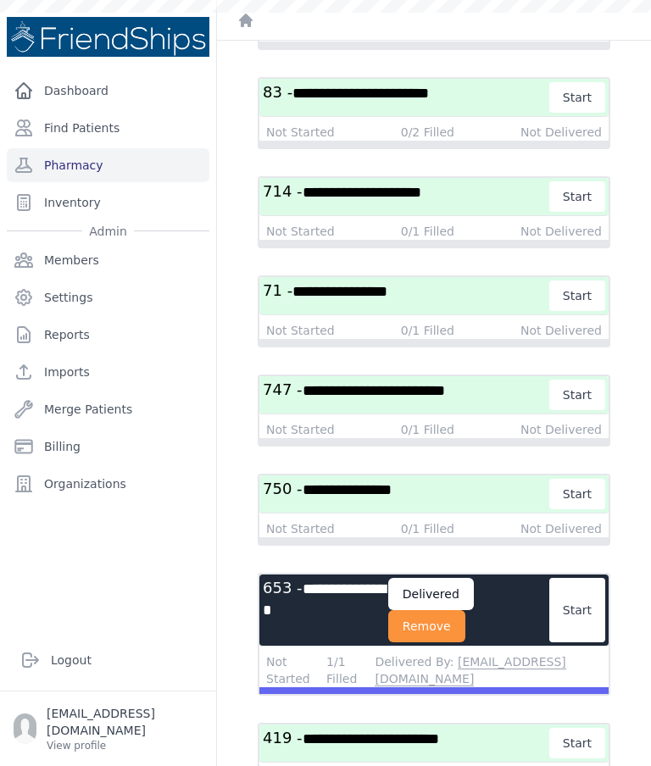
click at [455, 642] on button "Remove" at bounding box center [426, 626] width 77 height 32
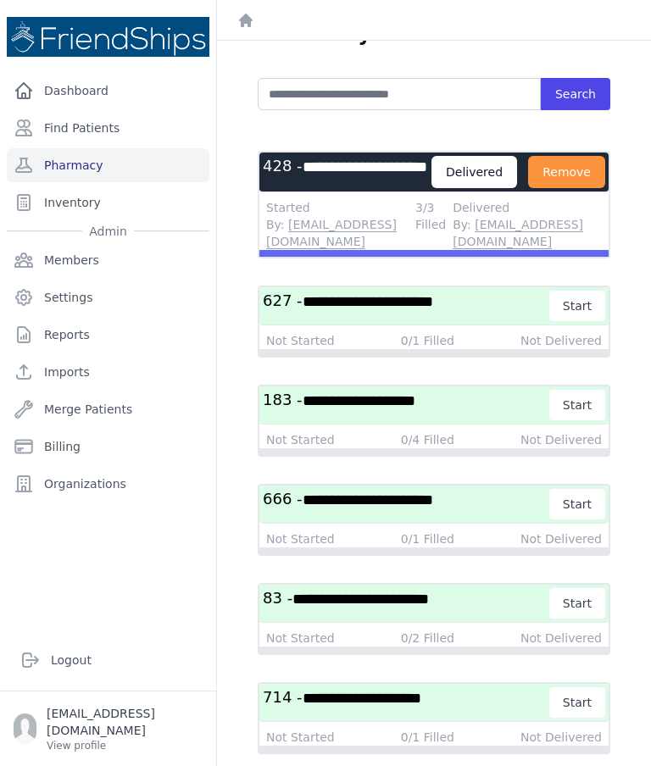
scroll to position [32, 0]
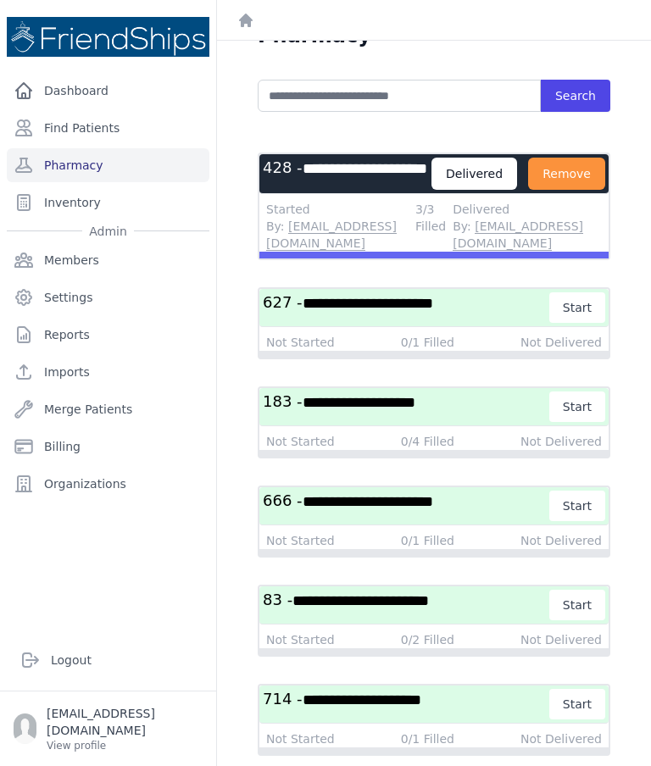
click at [136, 121] on link "Find Patients" at bounding box center [108, 128] width 202 height 34
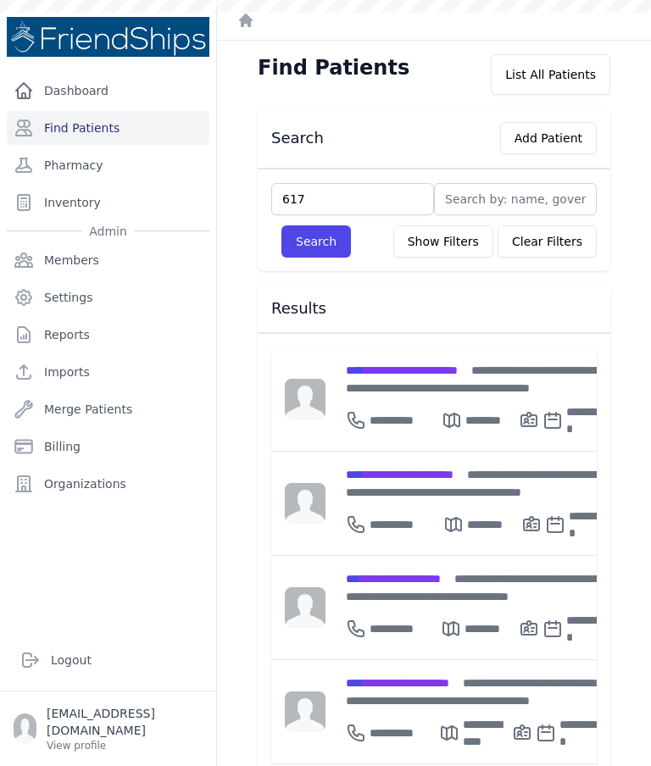
type input "617"
click at [314, 245] on button "Search" at bounding box center [315, 241] width 69 height 32
click at [381, 203] on input "text" at bounding box center [352, 199] width 163 height 32
type input "428"
click at [320, 244] on button "Search" at bounding box center [315, 241] width 69 height 32
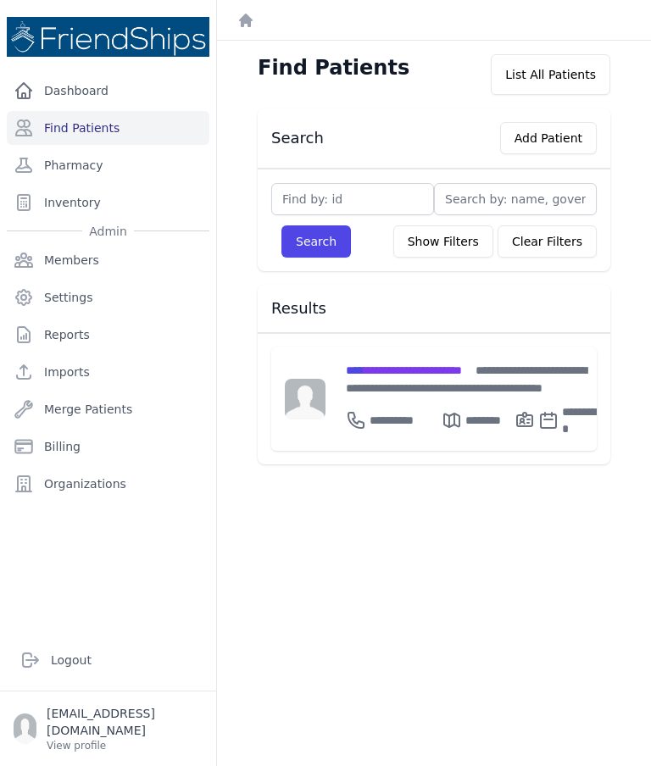
click at [446, 382] on div "**********" at bounding box center [475, 379] width 258 height 36
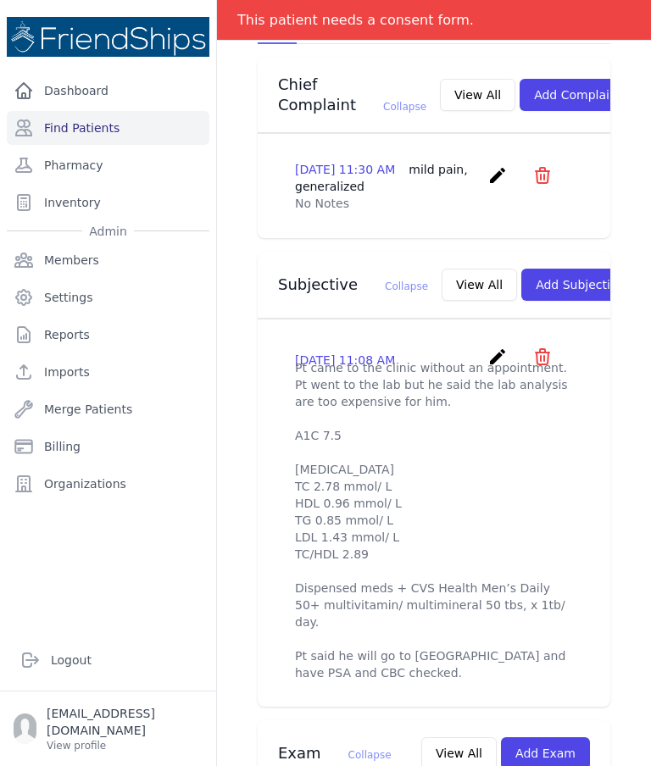
scroll to position [428, 0]
click at [490, 370] on p "Pt came to the clinic without an appointment. Pt went to the lab but he said th…" at bounding box center [434, 520] width 278 height 322
click at [500, 352] on icon "create" at bounding box center [497, 356] width 20 height 20
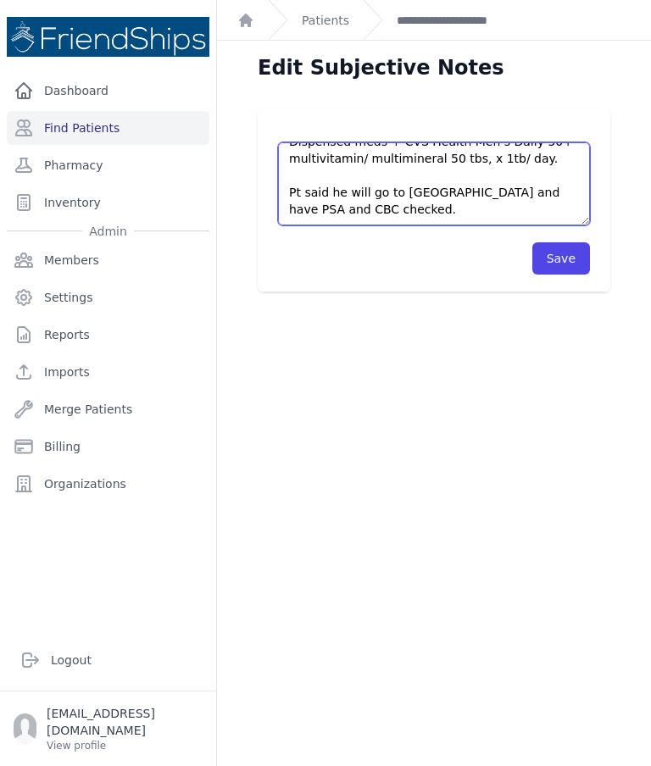
click at [411, 207] on textarea "Pt came to the clinic without an appointment. Pt went to the lab but he said th…" at bounding box center [434, 183] width 312 height 83
type textarea "Pt came to the clinic without an appointment. Pt went to the lab but he said th…"
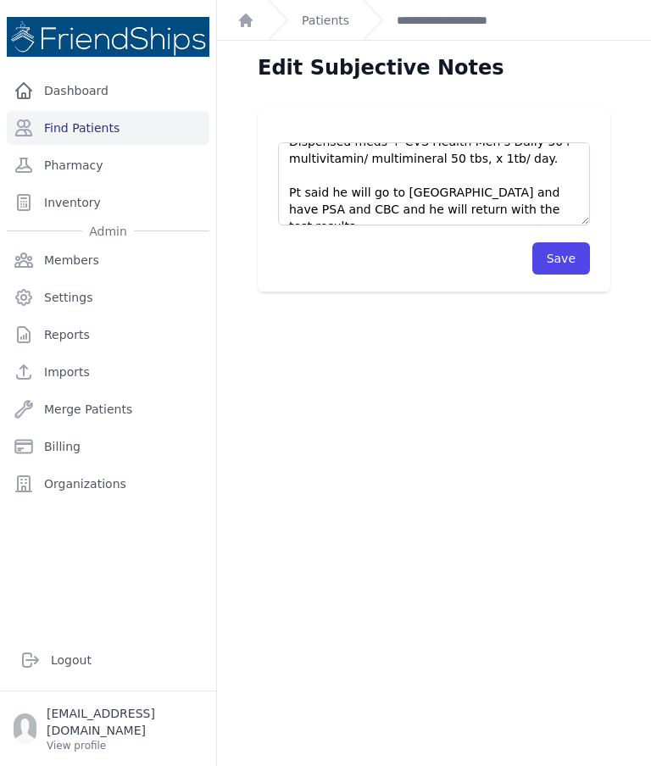
click at [568, 252] on button "Save" at bounding box center [561, 258] width 58 height 32
click at [559, 273] on button "Save" at bounding box center [561, 258] width 58 height 32
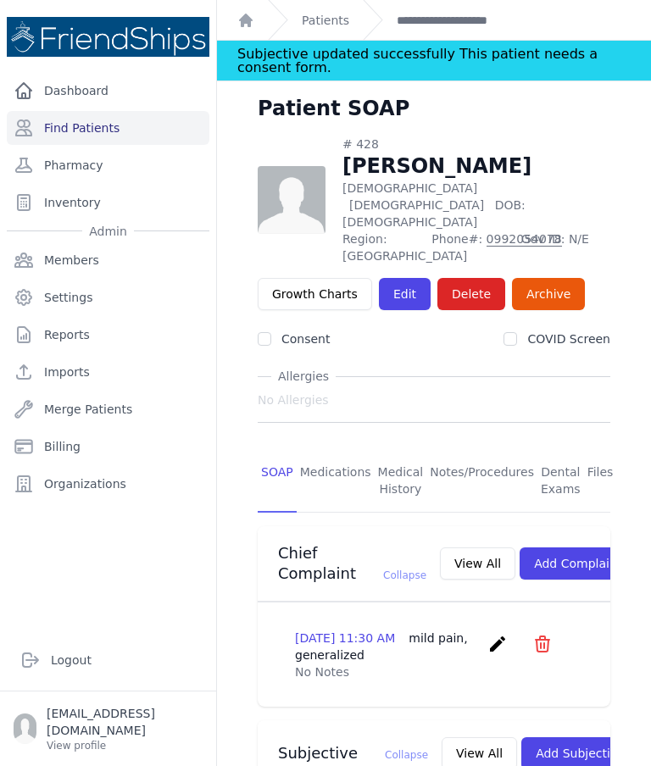
click at [334, 450] on link "Medications" at bounding box center [335, 481] width 78 height 63
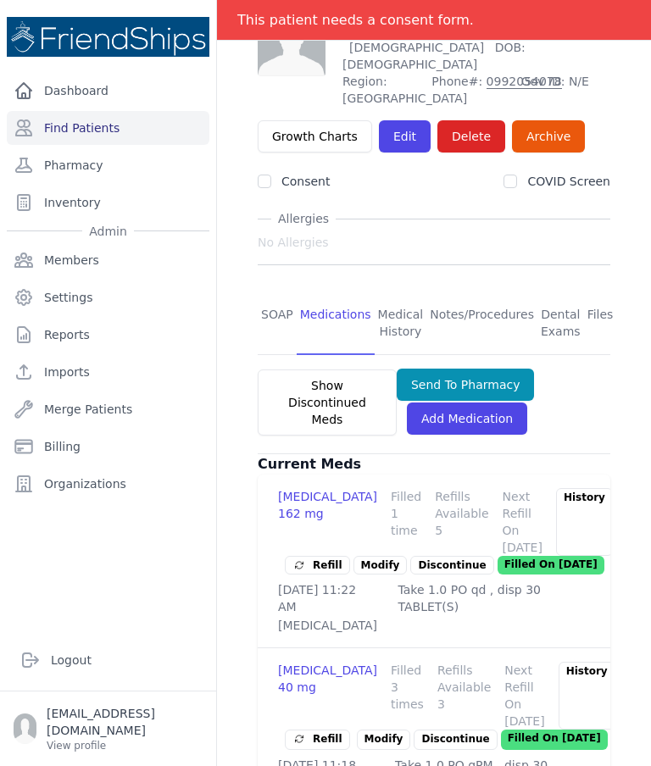
scroll to position [154, 0]
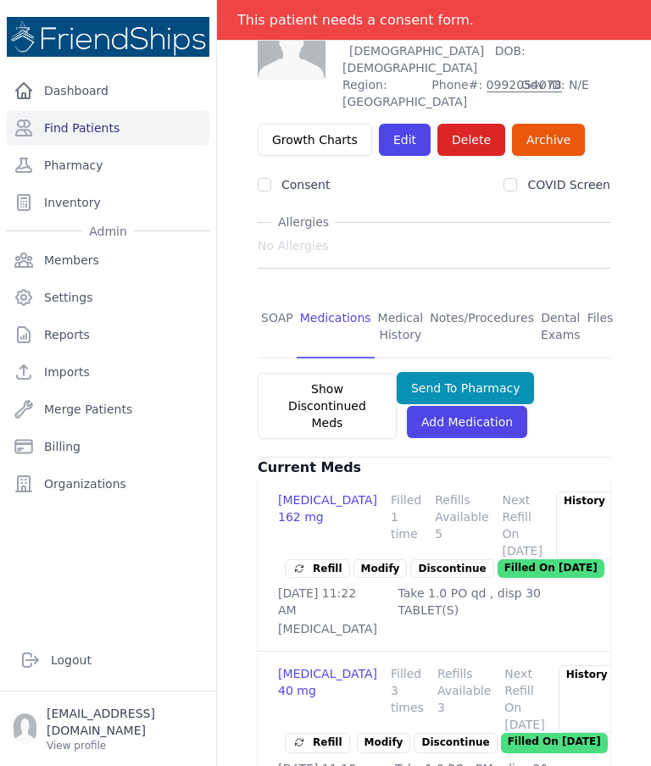
click at [279, 297] on link "SOAP" at bounding box center [277, 327] width 39 height 63
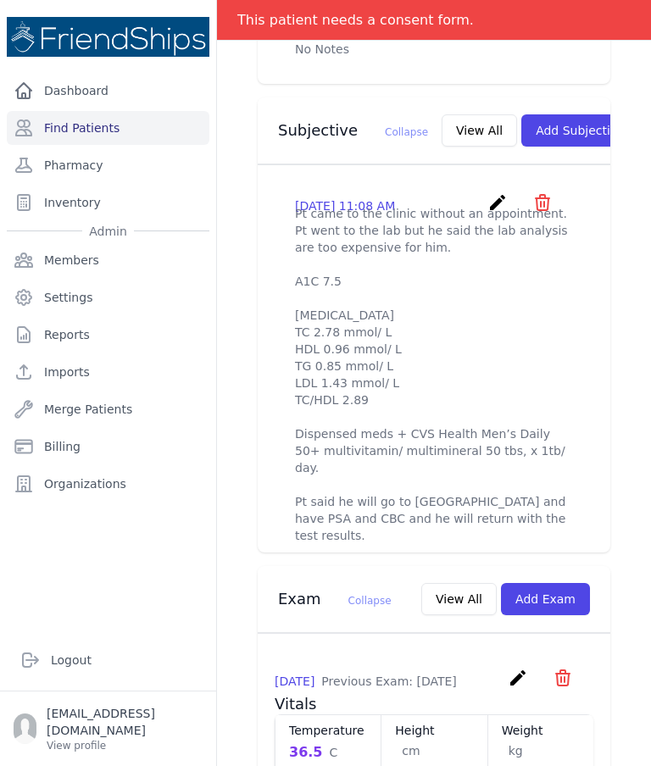
scroll to position [603, 0]
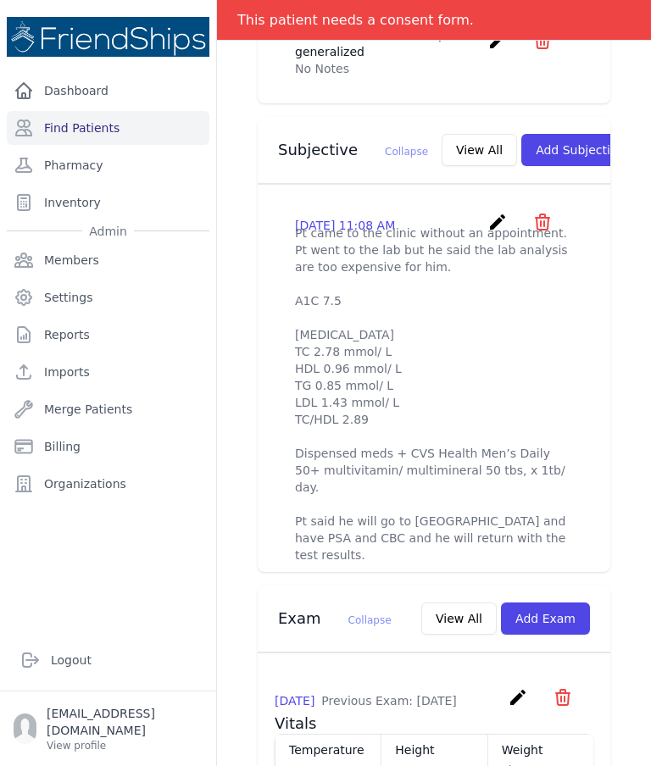
click at [498, 222] on icon "create" at bounding box center [497, 222] width 20 height 20
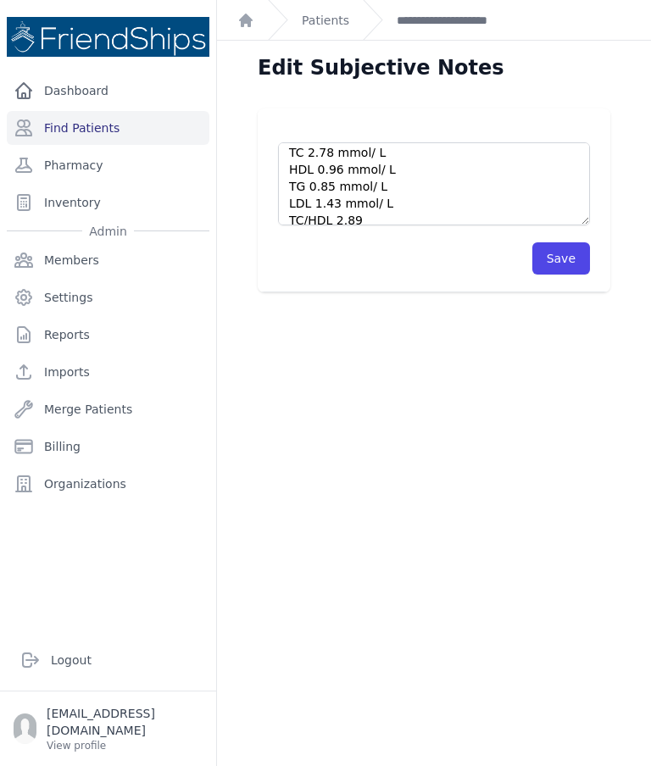
scroll to position [127, 0]
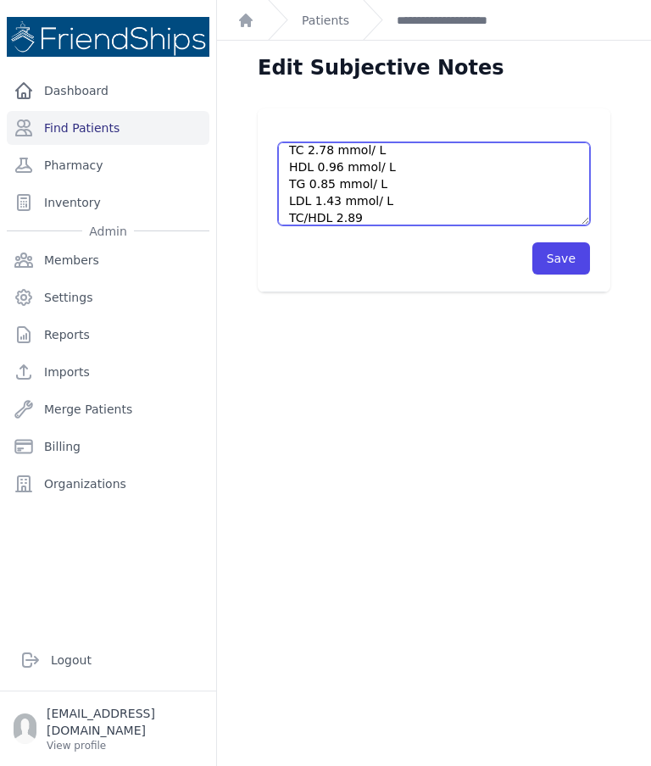
click at [435, 186] on textarea "Pt came to the clinic without an appointment. Pt went to the lab but he said th…" at bounding box center [434, 183] width 312 height 83
click at [434, 147] on textarea "Pt came to the clinic without an appointment. Pt went to the lab but he said th…" at bounding box center [434, 183] width 312 height 83
click at [438, 164] on textarea "Pt came to the clinic without an appointment. Pt went to the lab but he said th…" at bounding box center [434, 183] width 312 height 83
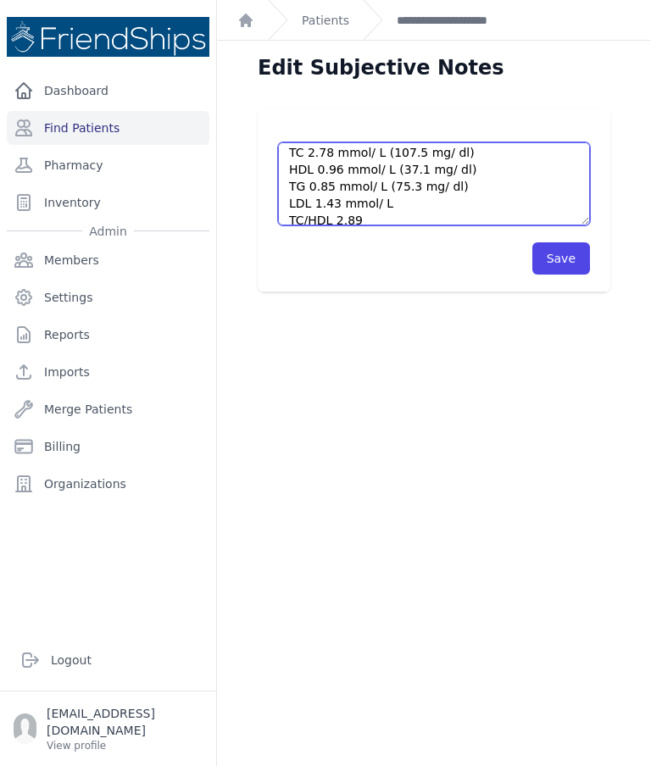
click at [418, 210] on textarea "Pt came to the clinic without an appointment. Pt went to the lab but he said th…" at bounding box center [434, 183] width 312 height 83
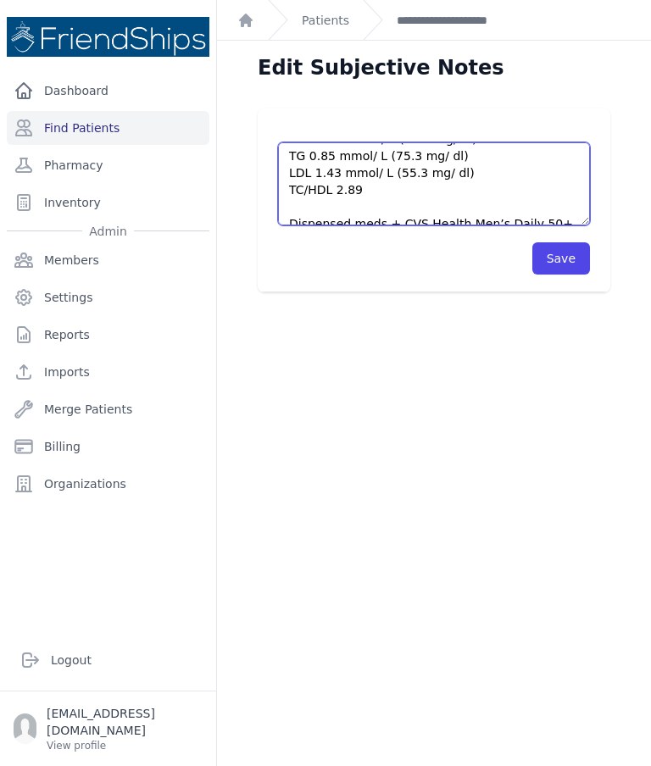
scroll to position [158, 0]
type textarea "Pt came to the clinic without an appointment. Pt went to the lab but he said th…"
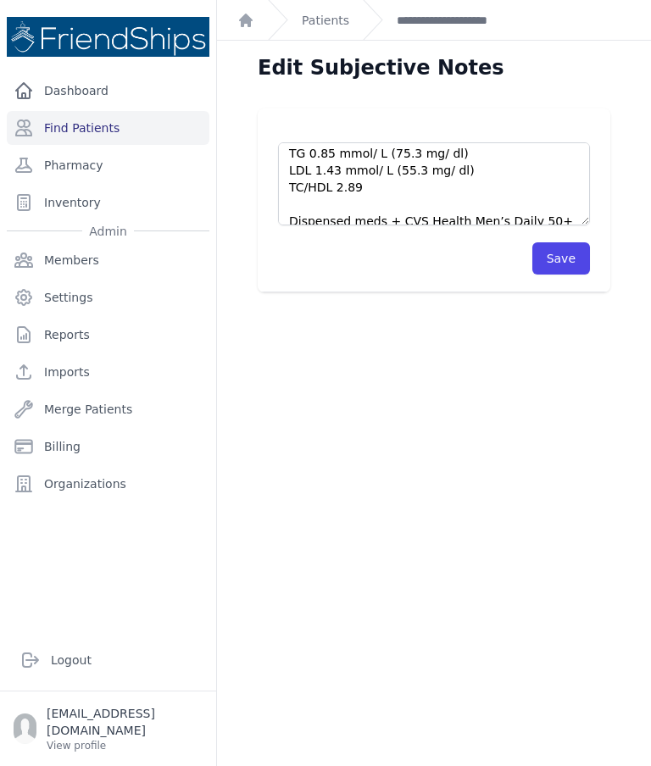
click at [567, 258] on button "Save" at bounding box center [561, 258] width 58 height 32
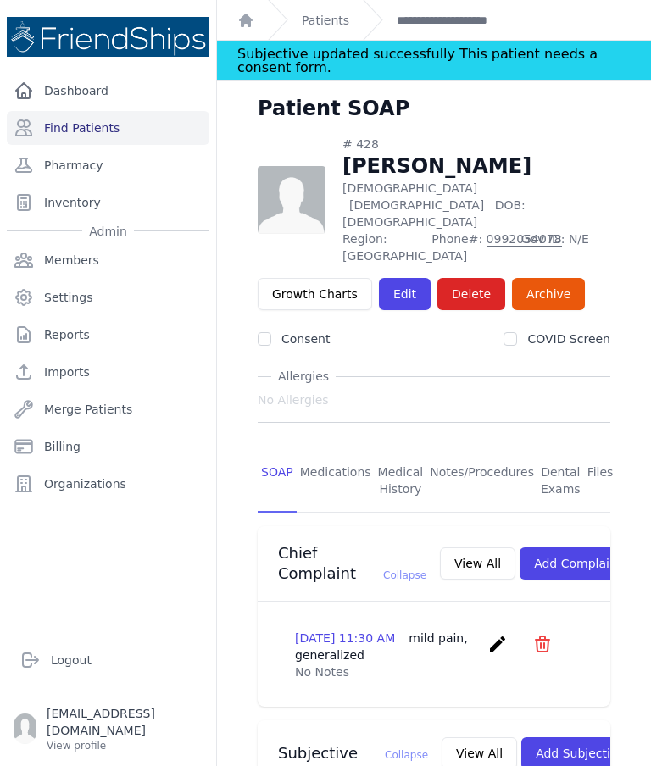
click at [133, 137] on link "Find Patients" at bounding box center [108, 128] width 202 height 34
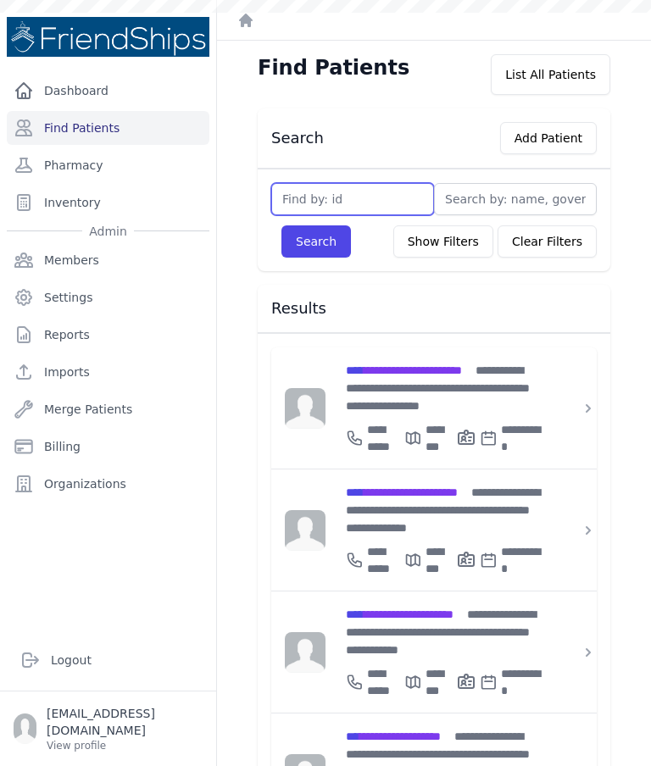
click at [386, 189] on input "text" at bounding box center [352, 199] width 163 height 32
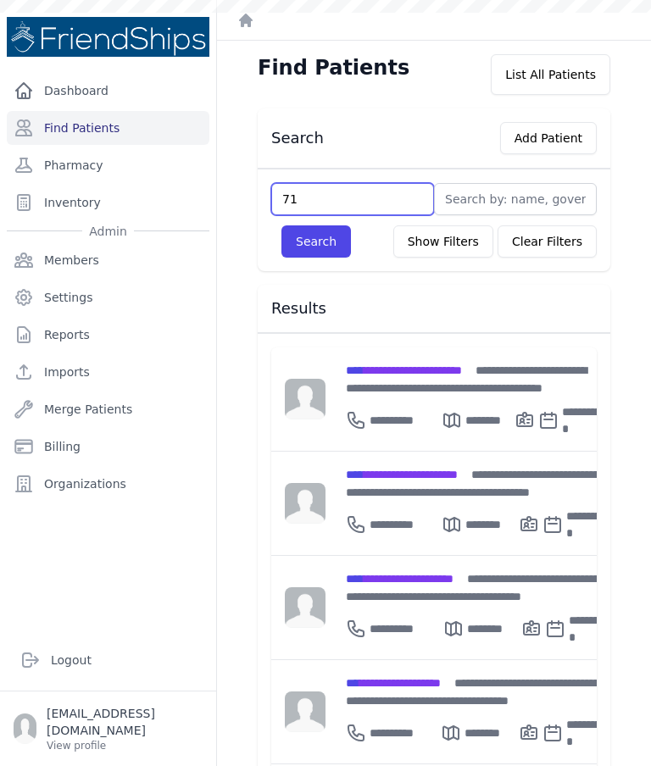
type input "71"
click at [337, 252] on button "Search" at bounding box center [315, 241] width 69 height 32
click at [345, 201] on input "text" at bounding box center [352, 199] width 163 height 32
type input "71"
click at [340, 245] on button "Search" at bounding box center [315, 241] width 69 height 32
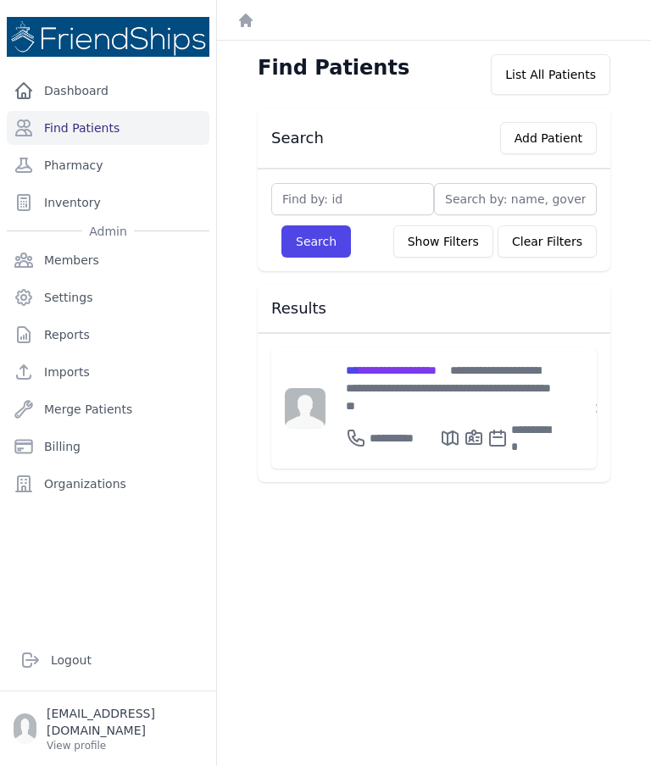
click at [399, 385] on div "**********" at bounding box center [449, 387] width 207 height 53
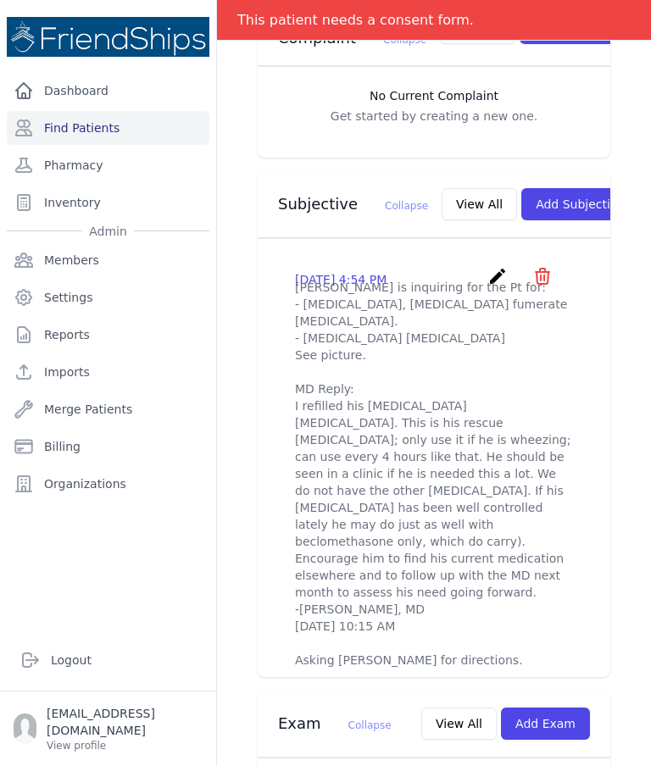
scroll to position [479, 0]
click at [550, 195] on button "Add Subjective" at bounding box center [580, 203] width 118 height 32
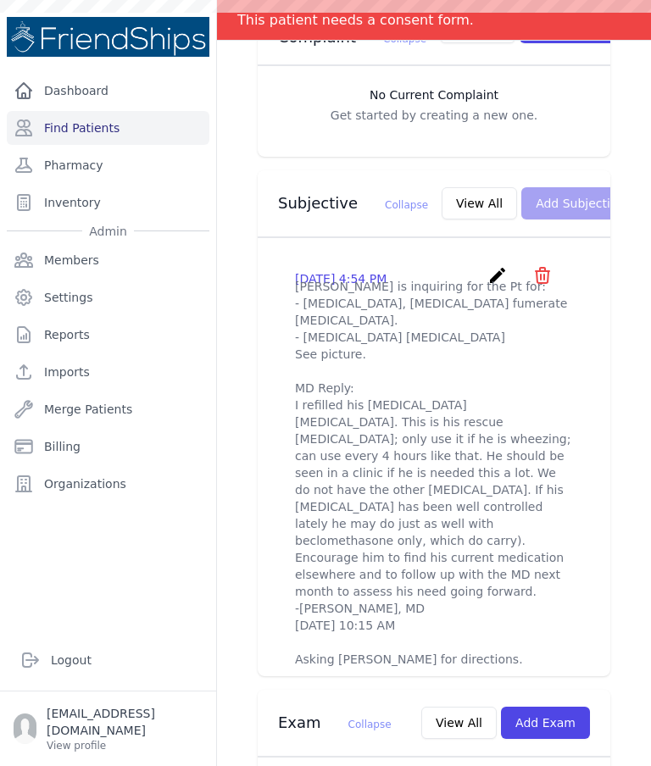
scroll to position [0, 0]
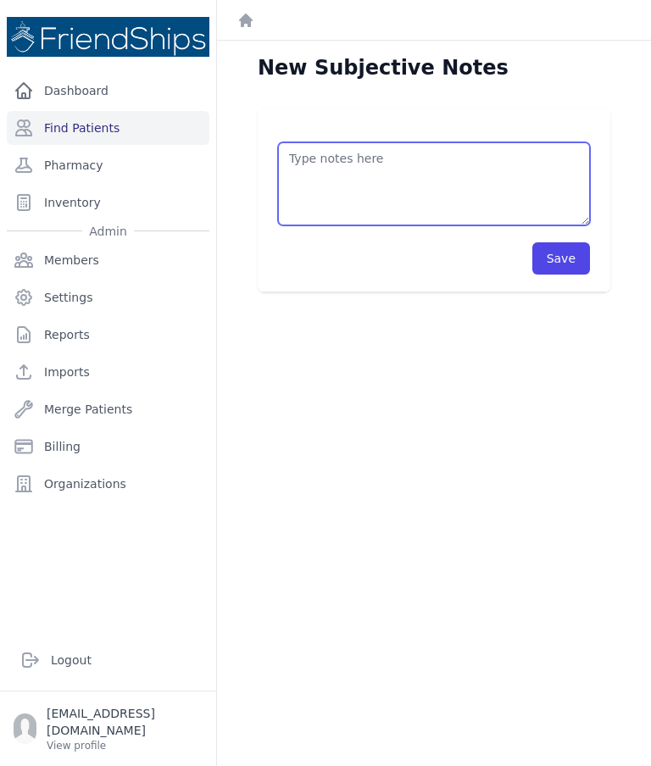
click at [407, 176] on textarea at bounding box center [434, 183] width 312 height 83
type textarea "Pt had an appointment [DATE] at 11:00; he didn’t show up."
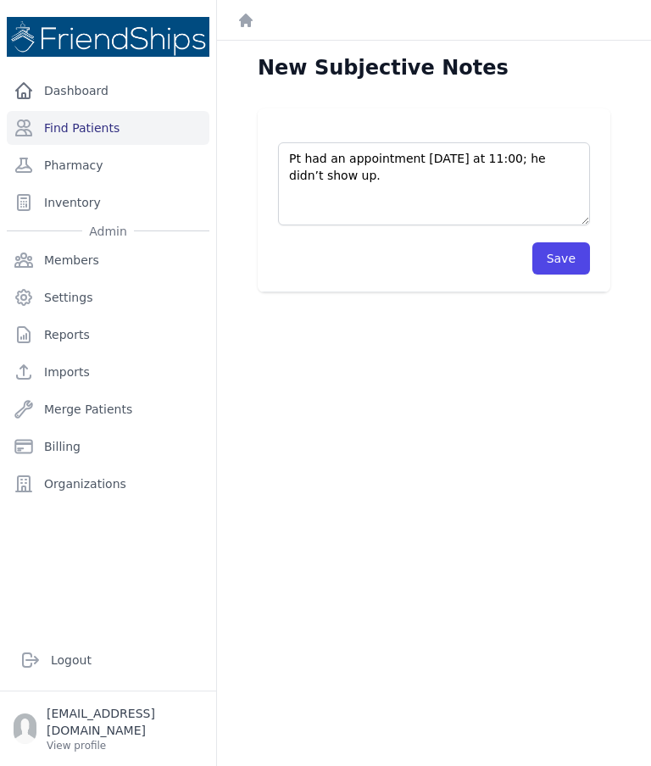
click at [563, 258] on button "Save" at bounding box center [561, 258] width 58 height 32
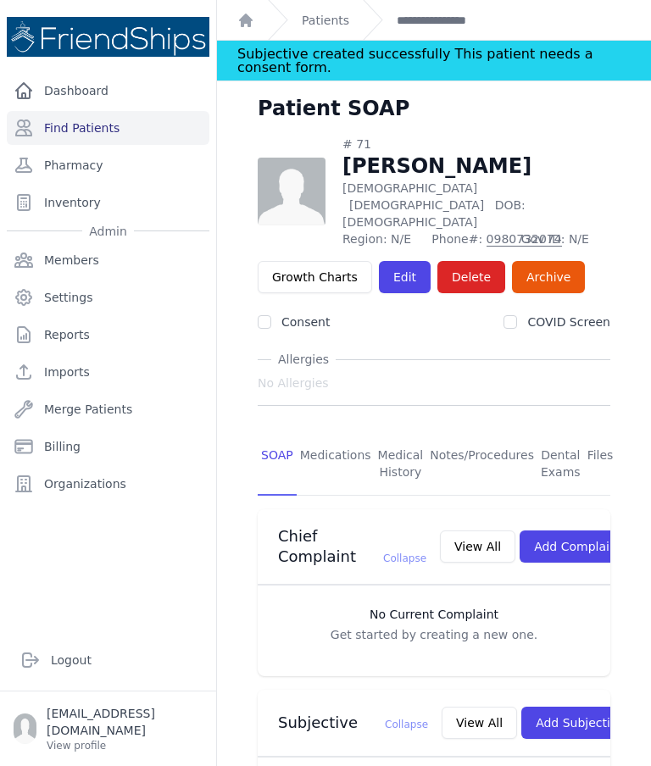
click at [332, 21] on link "Patients" at bounding box center [325, 20] width 47 height 17
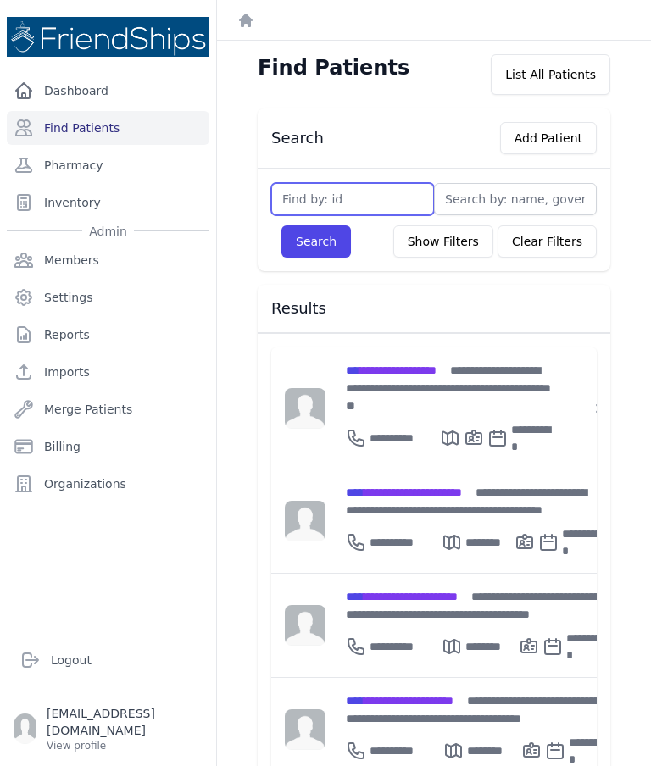
click at [344, 208] on input "text" at bounding box center [352, 199] width 163 height 32
type input "756"
click at [320, 245] on button "Search" at bounding box center [315, 241] width 69 height 32
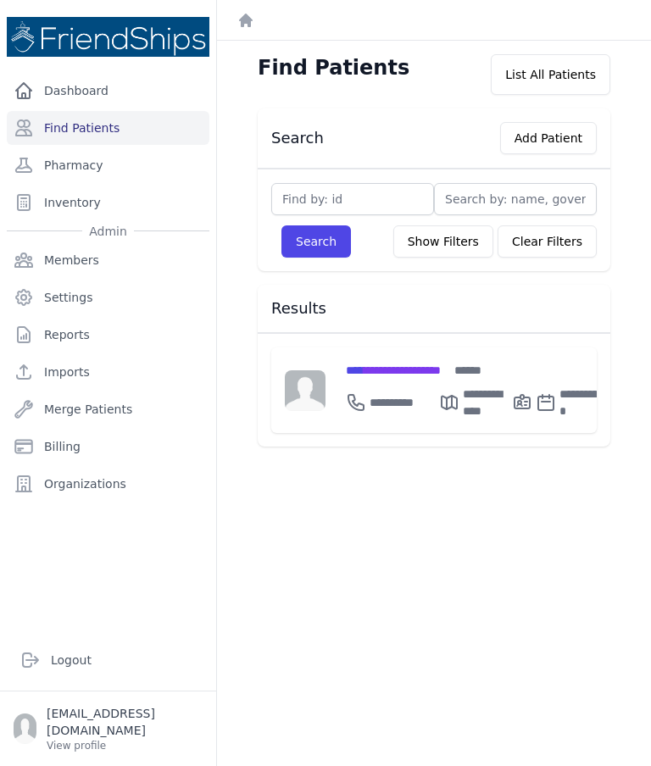
click at [418, 374] on span "**********" at bounding box center [393, 370] width 95 height 12
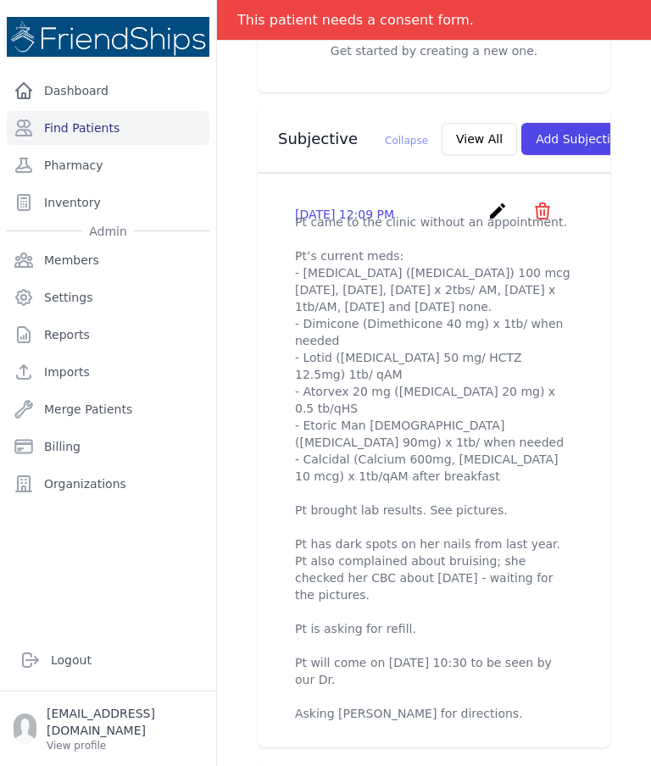
scroll to position [562, 0]
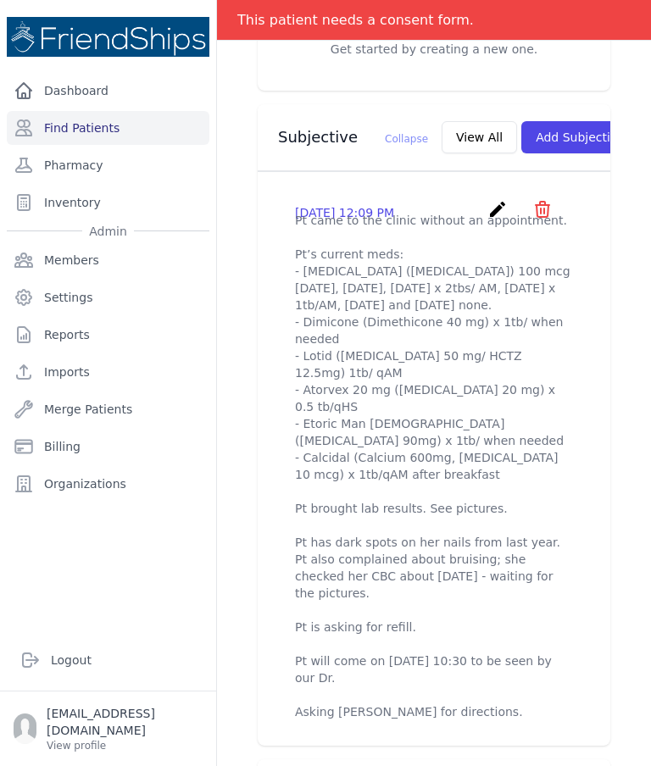
click at [501, 200] on icon "create" at bounding box center [497, 209] width 20 height 20
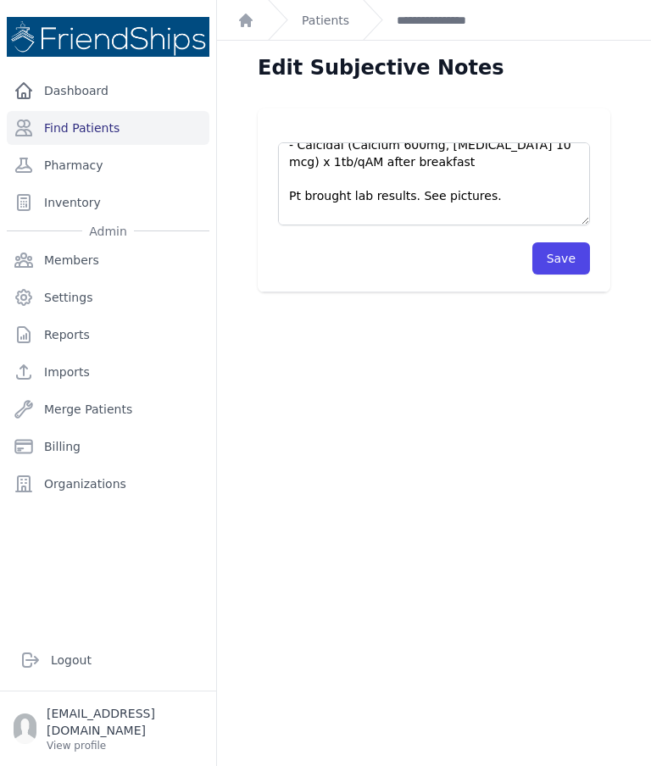
scroll to position [266, 0]
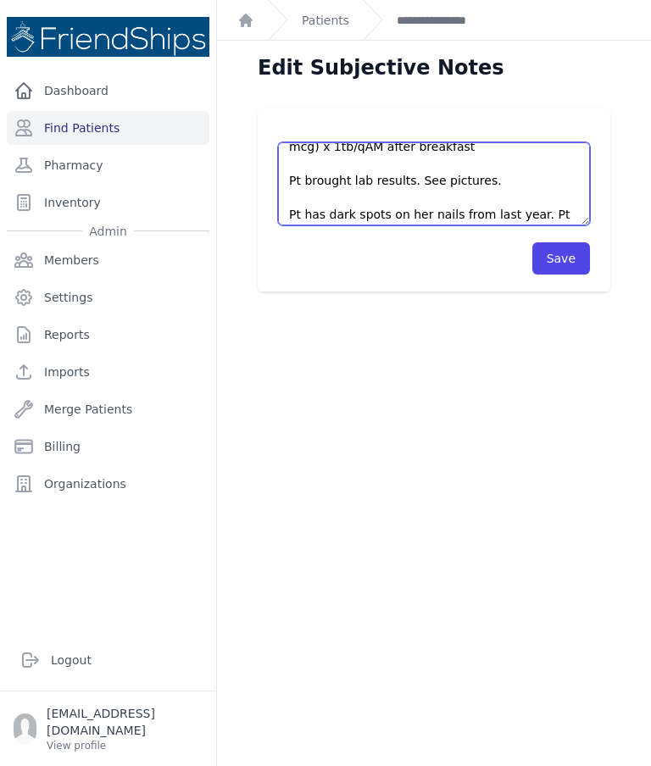
click at [530, 186] on textarea "Pt came to the clinic without an appointment. Pt’s current meds: - Euthyrox (Le…" at bounding box center [434, 183] width 312 height 83
click at [471, 181] on textarea "Pt came to the clinic without an appointment. Pt’s current meds: - Euthyrox (Le…" at bounding box center [434, 183] width 312 height 83
click at [521, 181] on textarea "Pt came to the clinic without an appointment. Pt’s current meds: - Euthyrox (Le…" at bounding box center [434, 183] width 312 height 83
click at [516, 197] on textarea "Pt came to the clinic without an appointment. Pt’s current meds: - Euthyrox (Le…" at bounding box center [434, 183] width 312 height 83
click at [563, 198] on textarea "Pt came to the clinic without an appointment. Pt’s current meds: - Euthyrox (Le…" at bounding box center [434, 183] width 312 height 83
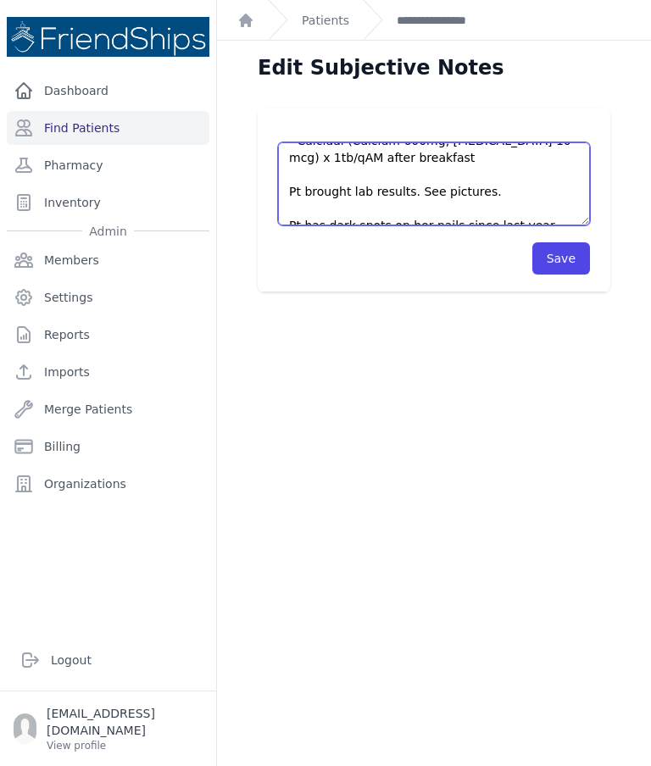
scroll to position [256, 0]
click at [498, 156] on textarea "Pt came to the clinic without an appointment. Pt’s current meds: - Euthyrox (Le…" at bounding box center [434, 183] width 312 height 83
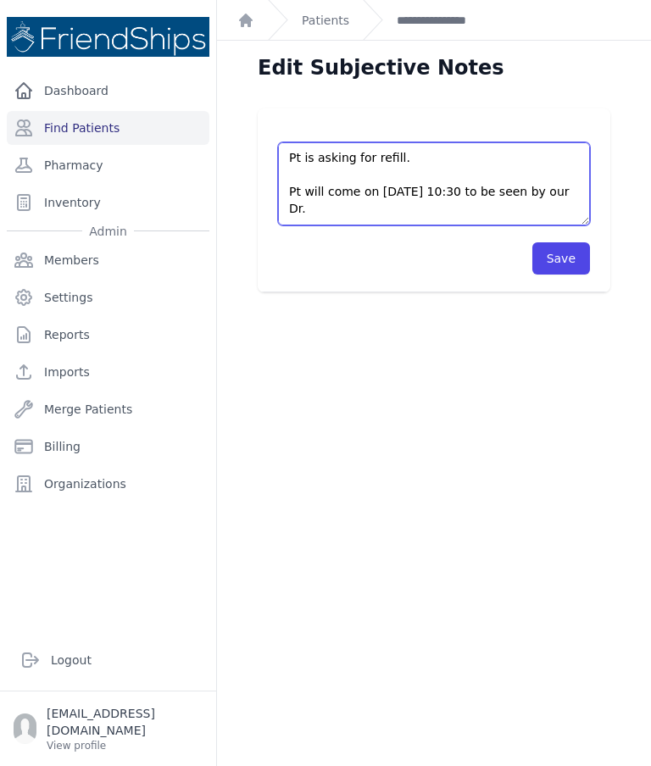
scroll to position [407, 0]
type textarea "Pt came to the clinic without an appointment. Pt’s current meds: - Euthyrox (Le…"
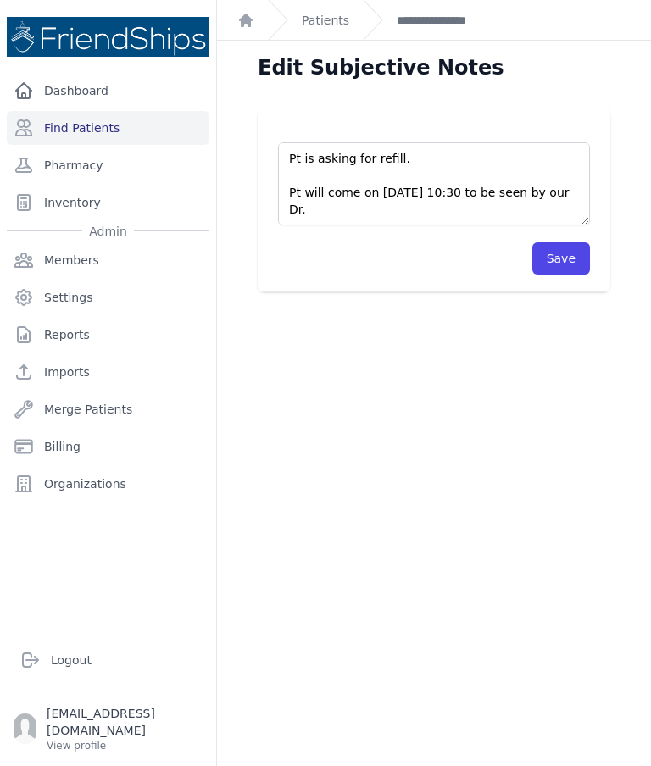
click at [459, 21] on link "**********" at bounding box center [448, 20] width 105 height 17
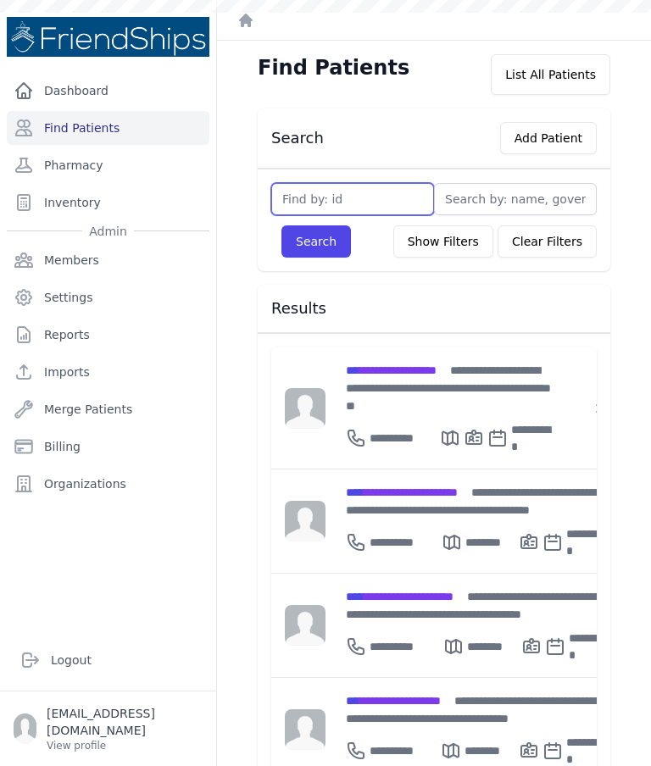
click at [356, 187] on input "text" at bounding box center [352, 199] width 163 height 32
type input "757"
click at [323, 232] on button "Search" at bounding box center [315, 241] width 69 height 32
click at [347, 191] on input "text" at bounding box center [352, 199] width 163 height 32
type input "757"
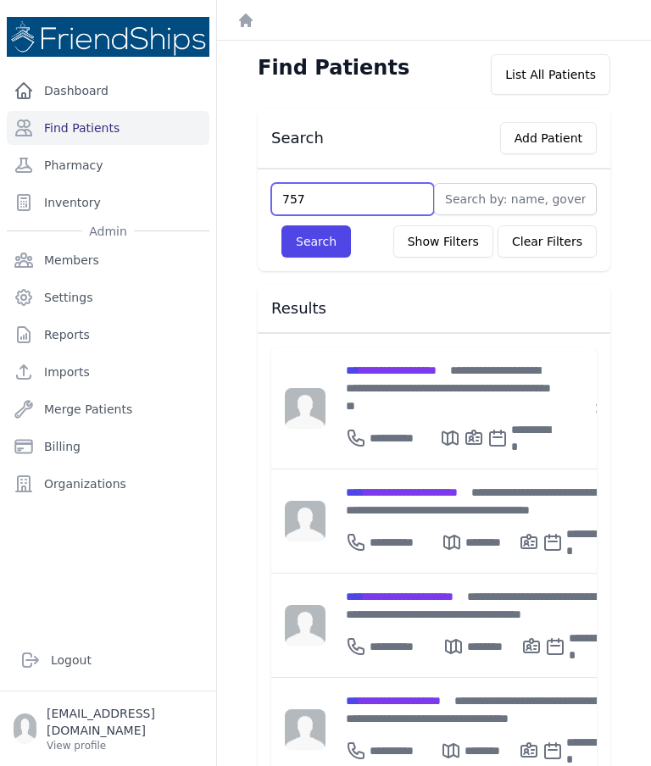
click at [309, 233] on button "Search" at bounding box center [315, 241] width 69 height 32
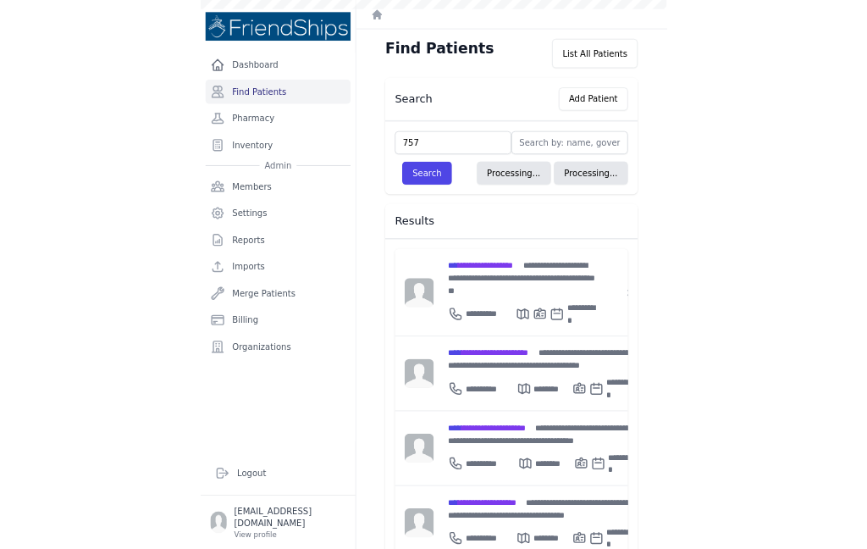
scroll to position [68, 0]
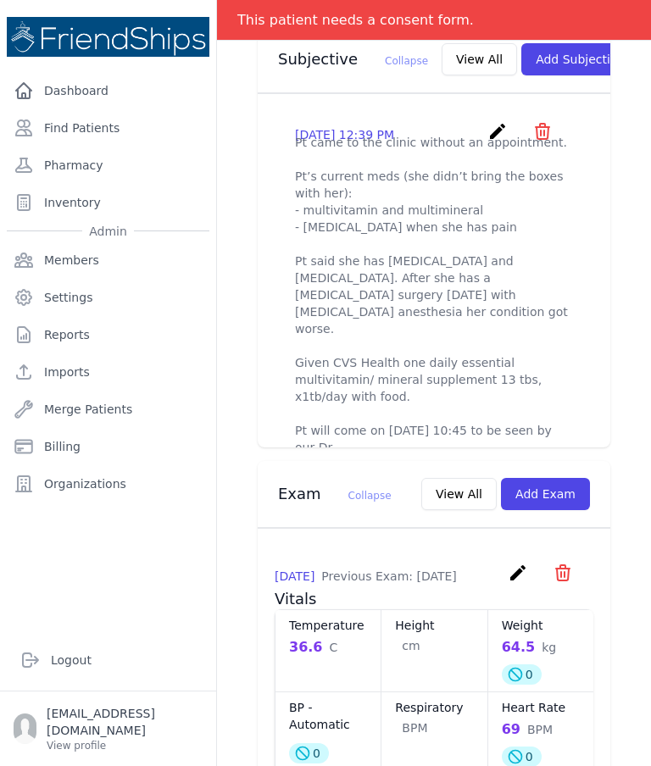
scroll to position [665, 0]
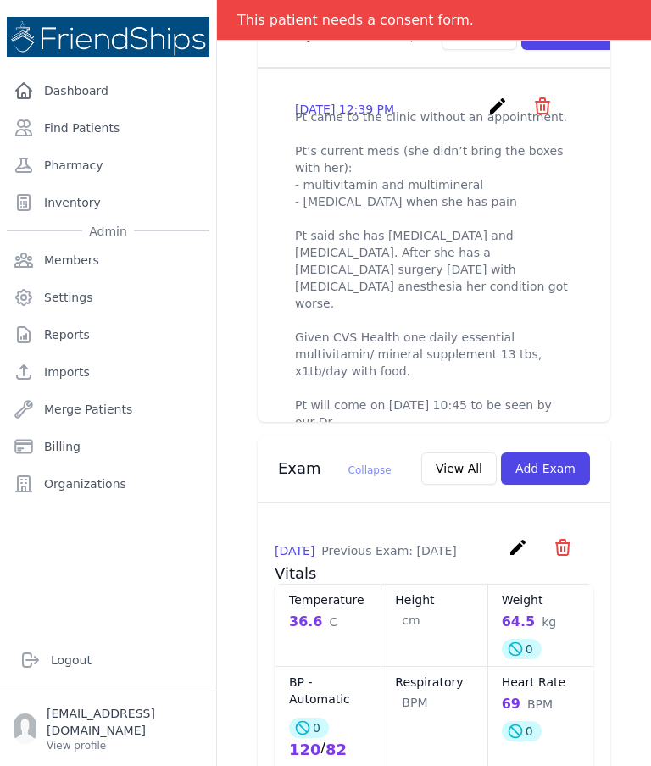
click at [499, 102] on icon "create" at bounding box center [497, 106] width 20 height 20
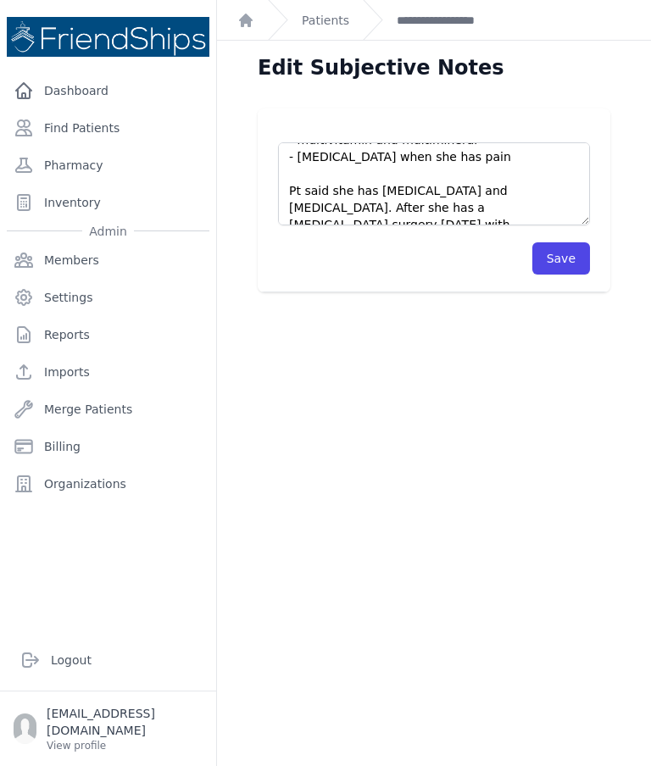
scroll to position [90, 0]
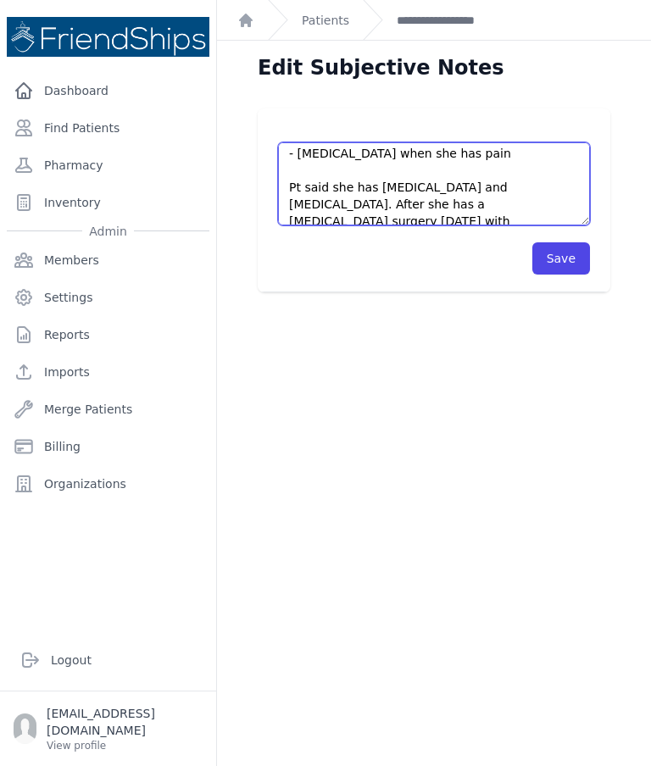
click at [510, 187] on textarea "Pt came to the clinic without an appointment. Pt’s current meds (she didn’t bri…" at bounding box center [434, 183] width 312 height 83
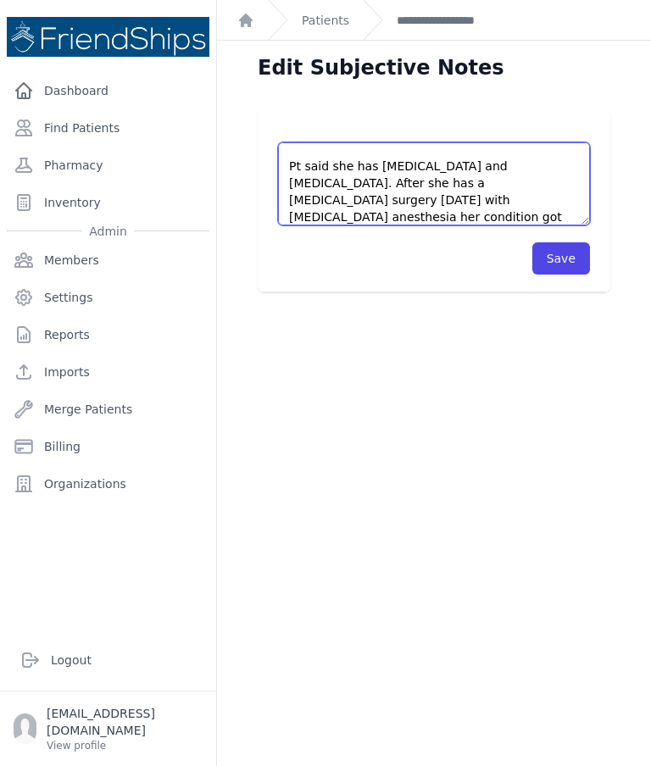
scroll to position [112, 0]
click at [440, 183] on textarea "Pt came to the clinic without an appointment. Pt’s current meds (she didn’t bri…" at bounding box center [434, 183] width 312 height 83
click at [332, 176] on textarea "Pt came to the clinic without an appointment. Pt’s current meds (she didn’t bri…" at bounding box center [434, 183] width 312 height 83
click at [536, 198] on textarea "Pt came to the clinic without an appointment. Pt’s current meds (she didn’t bri…" at bounding box center [434, 183] width 312 height 83
type textarea "Pt came to the clinic without an appointment. Pt’s current meds (she didn’t bri…"
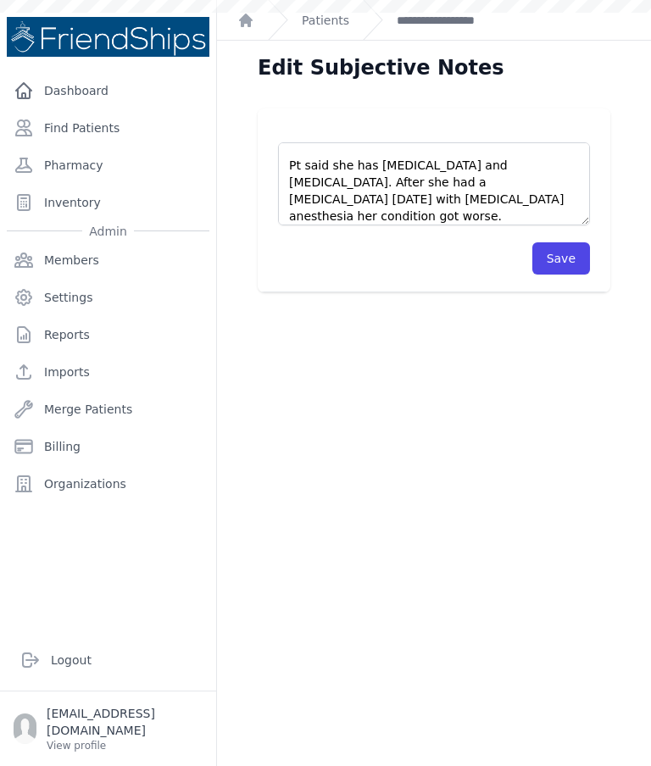
click at [300, 153] on textarea "Pt came to the clinic without an appointment. Pt’s current meds (she didn’t bri…" at bounding box center [434, 183] width 312 height 83
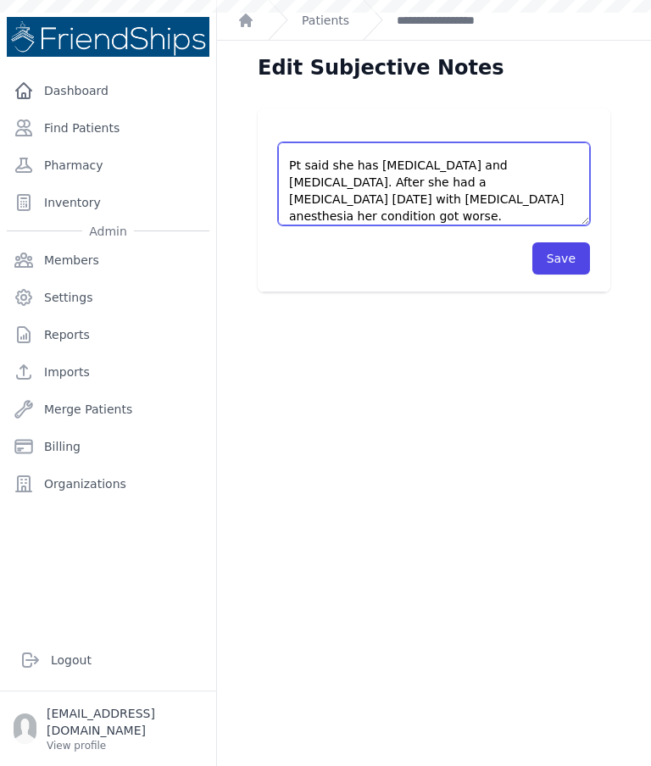
click at [309, 152] on textarea "Pt came to the clinic without an appointment. Pt’s current meds (she didn’t bri…" at bounding box center [434, 183] width 312 height 83
click at [297, 166] on textarea "Pt came to the clinic without an appointment. Pt’s current meds (she didn’t bri…" at bounding box center [434, 183] width 312 height 83
click at [372, 195] on textarea "Pt came to the clinic without an appointment. Pt’s current meds (she didn’t bri…" at bounding box center [434, 183] width 312 height 83
click at [302, 169] on textarea "Pt came to the clinic without an appointment. Pt’s current meds (she didn’t bri…" at bounding box center [434, 183] width 312 height 83
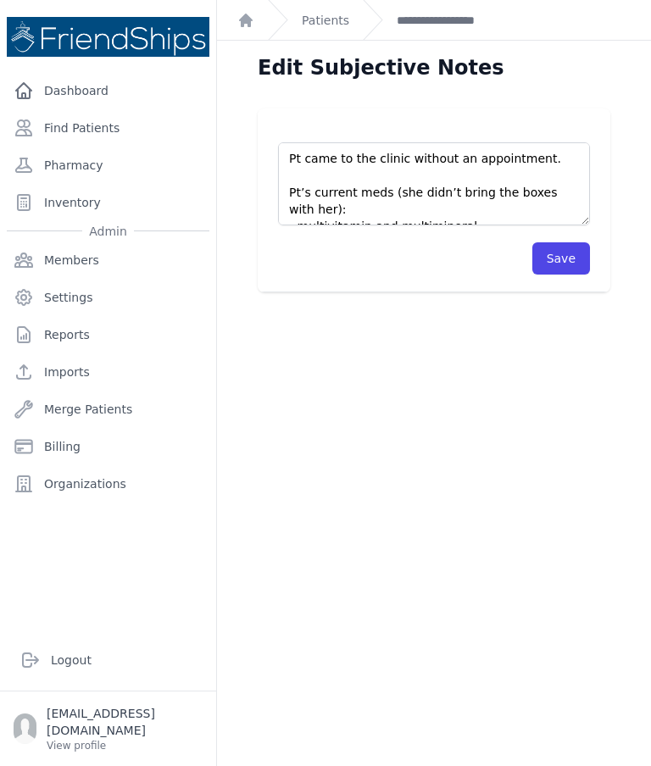
click at [430, 14] on link "**********" at bounding box center [455, 20] width 119 height 17
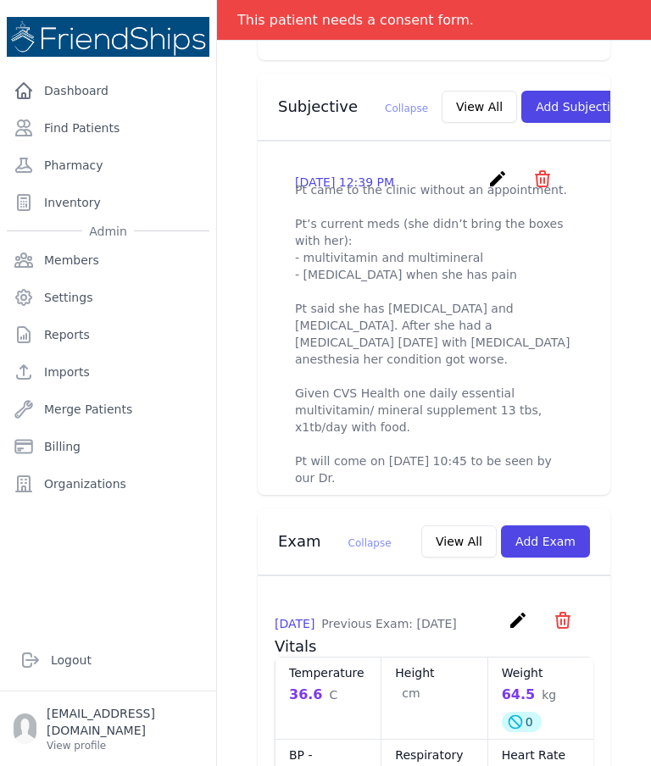
scroll to position [590, 0]
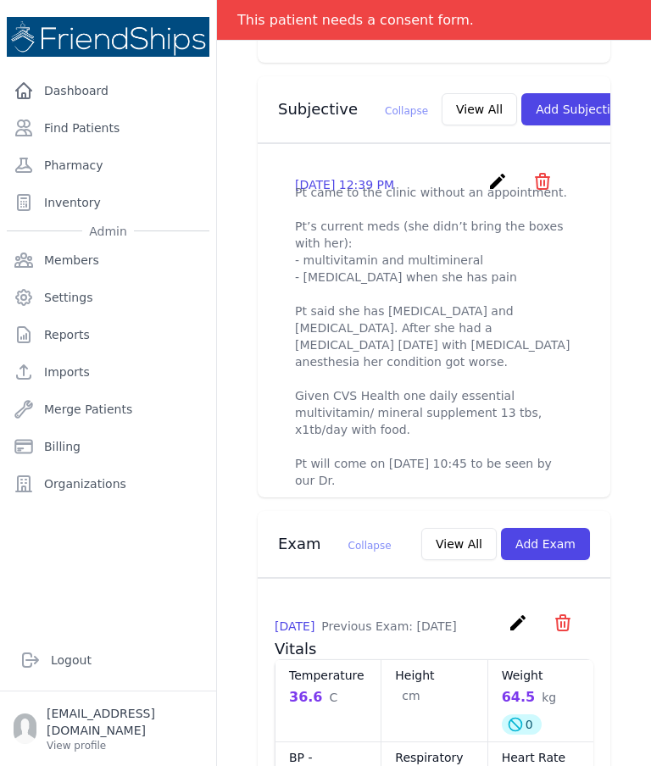
click at [493, 174] on icon "create" at bounding box center [497, 181] width 20 height 20
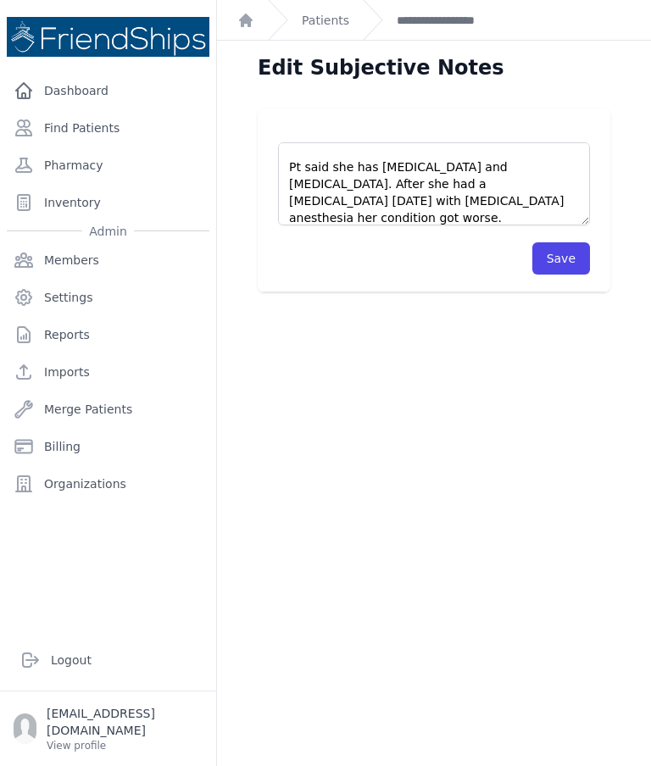
scroll to position [110, 0]
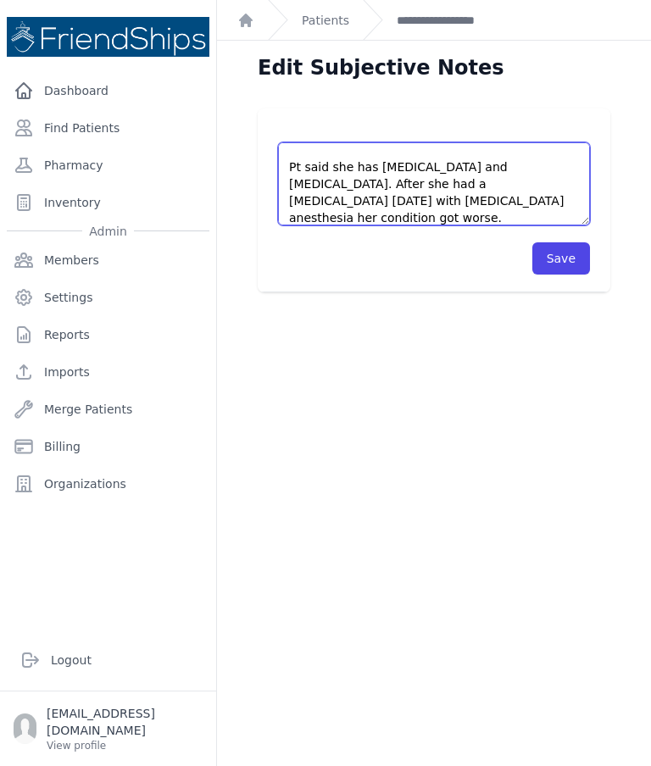
click at [559, 173] on textarea "Pt came to the clinic without an appointment. Pt’s current meds (she didn’t bri…" at bounding box center [434, 183] width 312 height 83
click at [396, 183] on textarea "Pt came to the clinic without an appointment. Pt’s current meds (she didn’t bri…" at bounding box center [434, 183] width 312 height 83
click at [444, 202] on textarea "Pt came to the clinic without an appointment. Pt’s current meds (she didn’t bri…" at bounding box center [434, 183] width 312 height 83
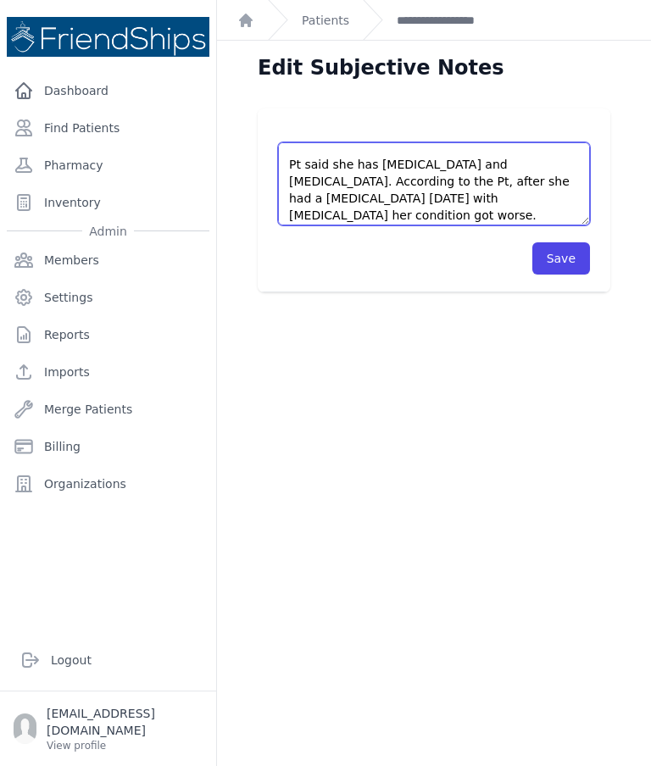
click at [531, 197] on textarea "Pt came to the clinic without an appointment. Pt’s current meds (she didn’t bri…" at bounding box center [434, 183] width 312 height 83
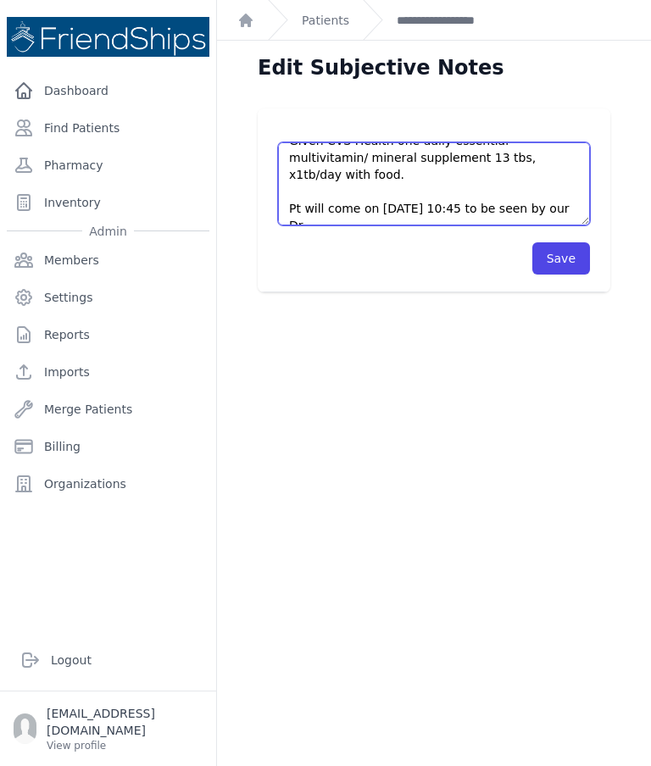
scroll to position [220, 0]
type textarea "Pt came to the clinic without an appointment. Pt’s current meds (she didn’t bri…"
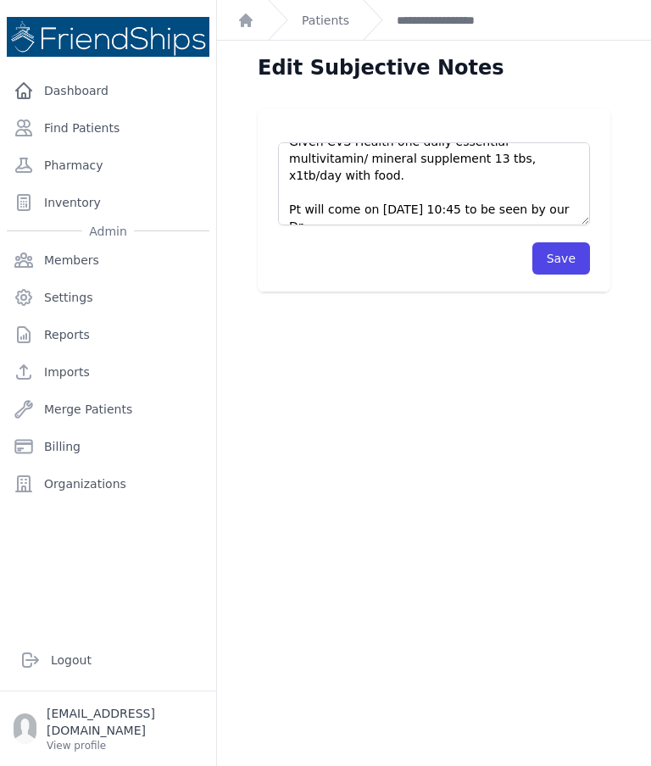
click at [569, 255] on button "Save" at bounding box center [561, 258] width 58 height 32
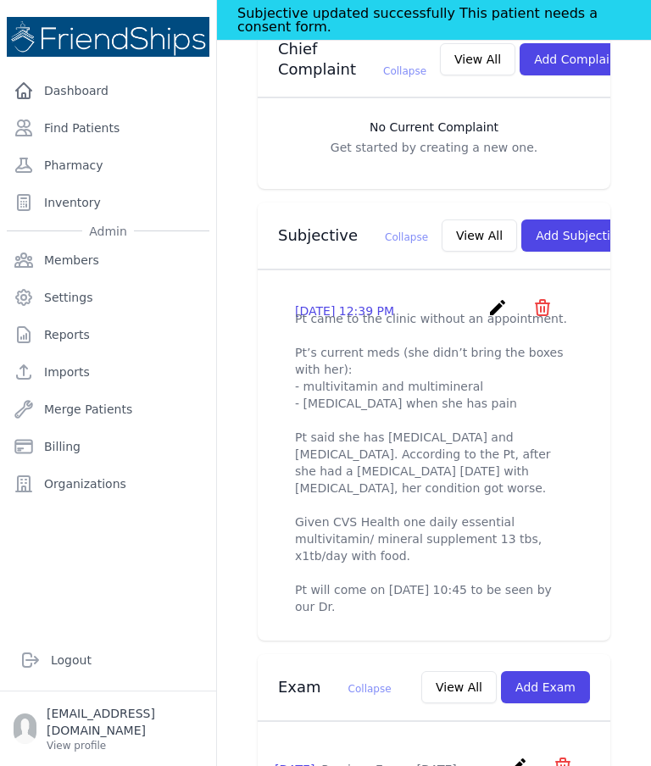
scroll to position [505, 0]
click at [144, 137] on link "Find Patients" at bounding box center [108, 128] width 202 height 34
